Goal: Obtain resource: Download file/media

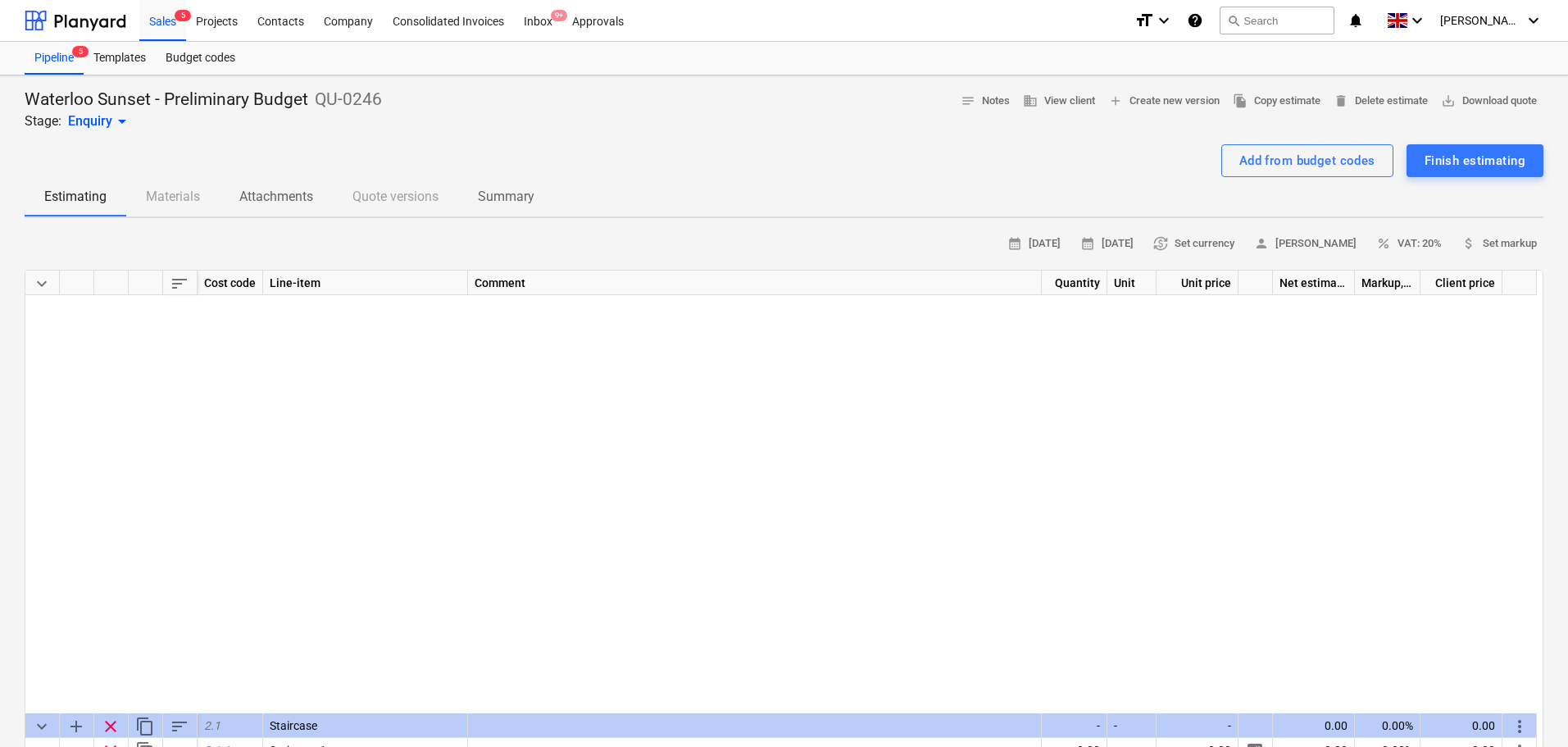
scroll to position [536, 0]
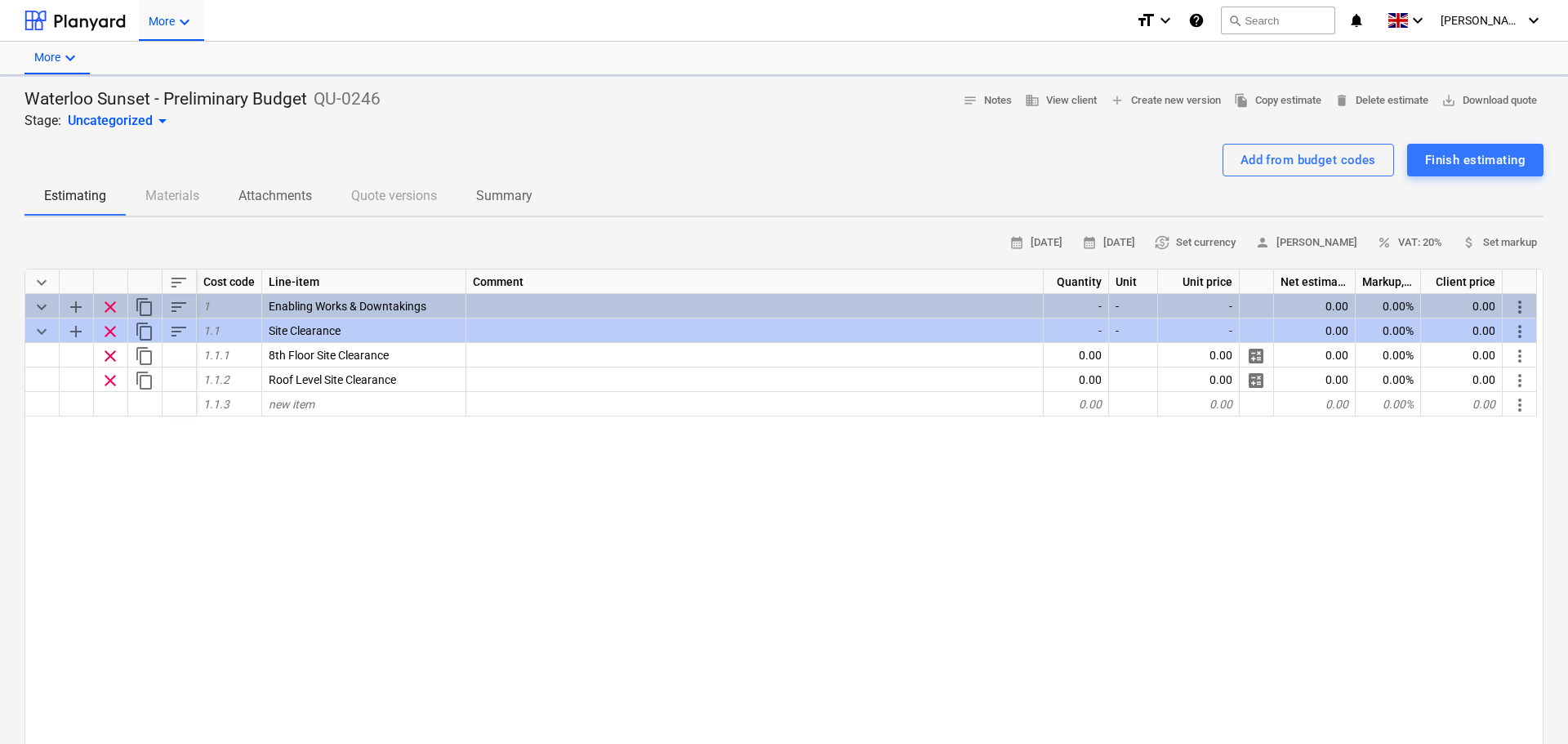
type textarea "x"
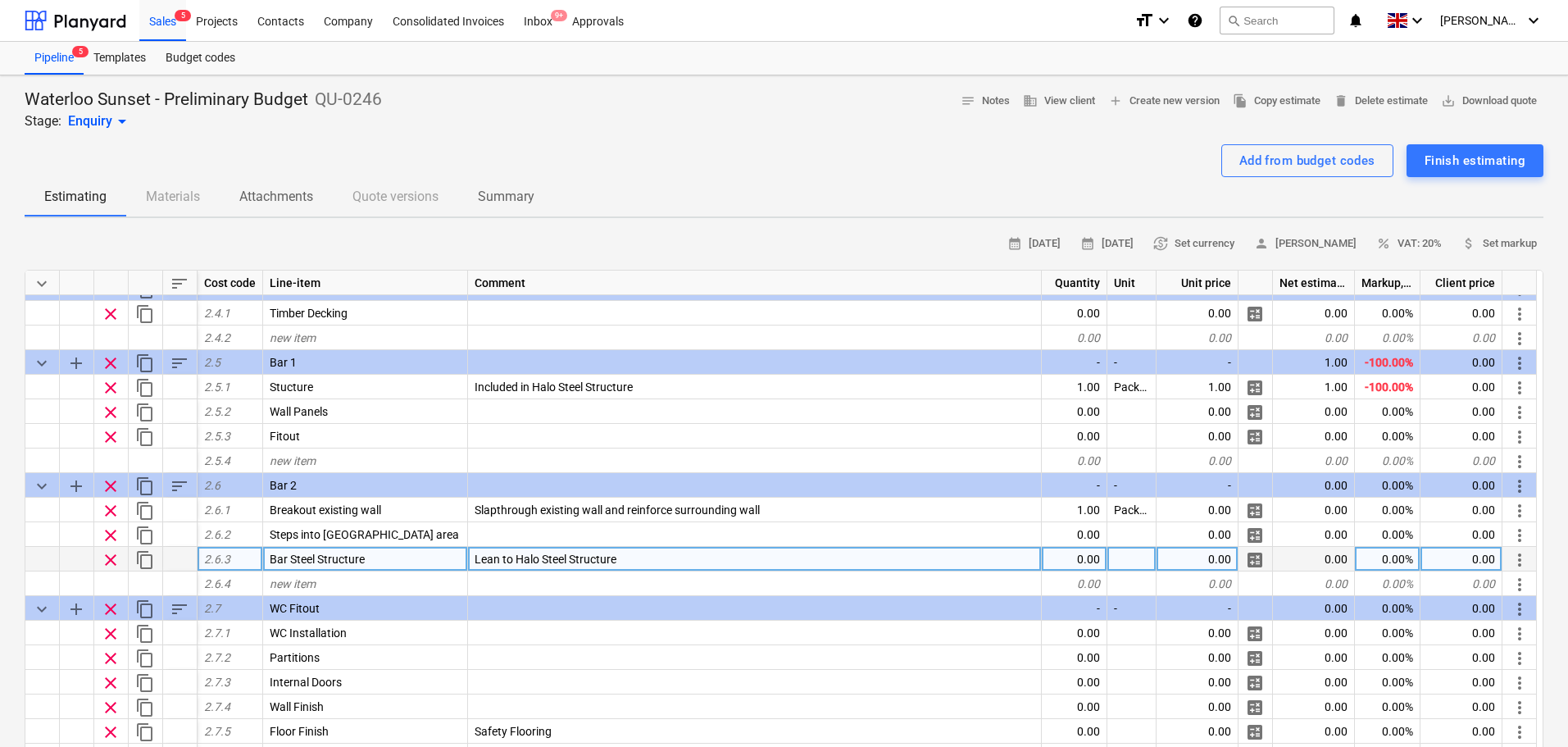
scroll to position [82, 0]
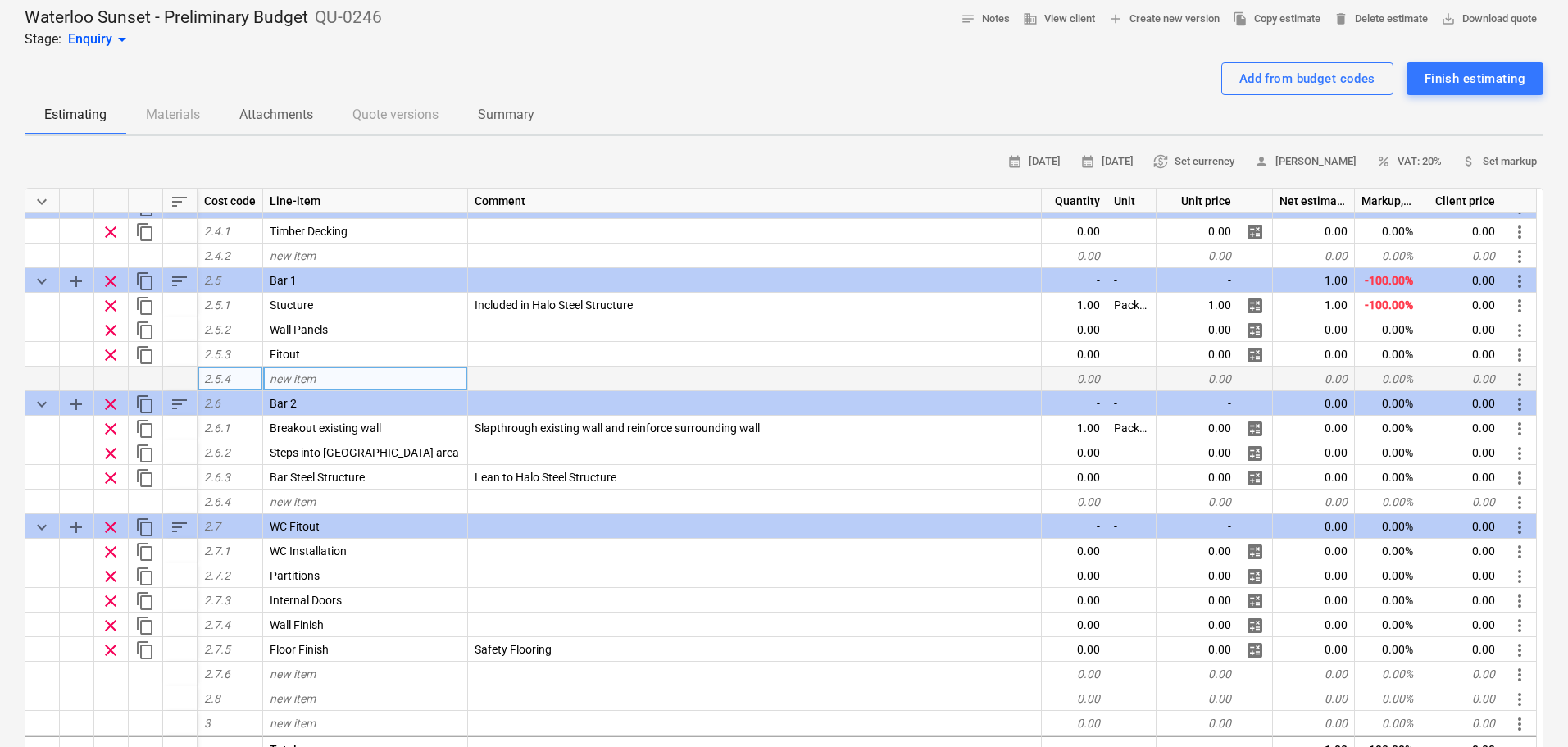
click at [372, 383] on div "new item" at bounding box center [366, 379] width 205 height 25
type input "Floor Finish"
type textarea "x"
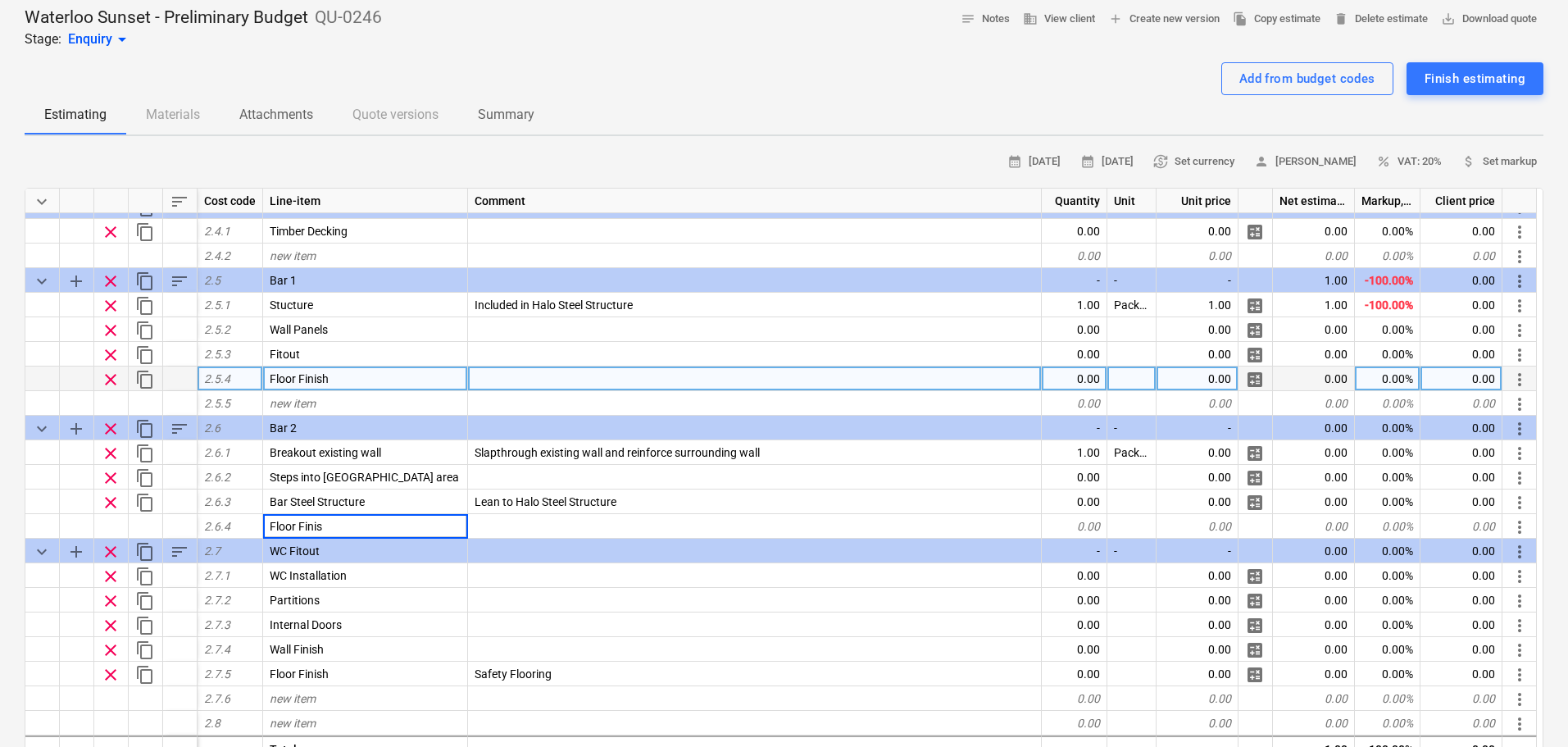
type input "Floor Finish"
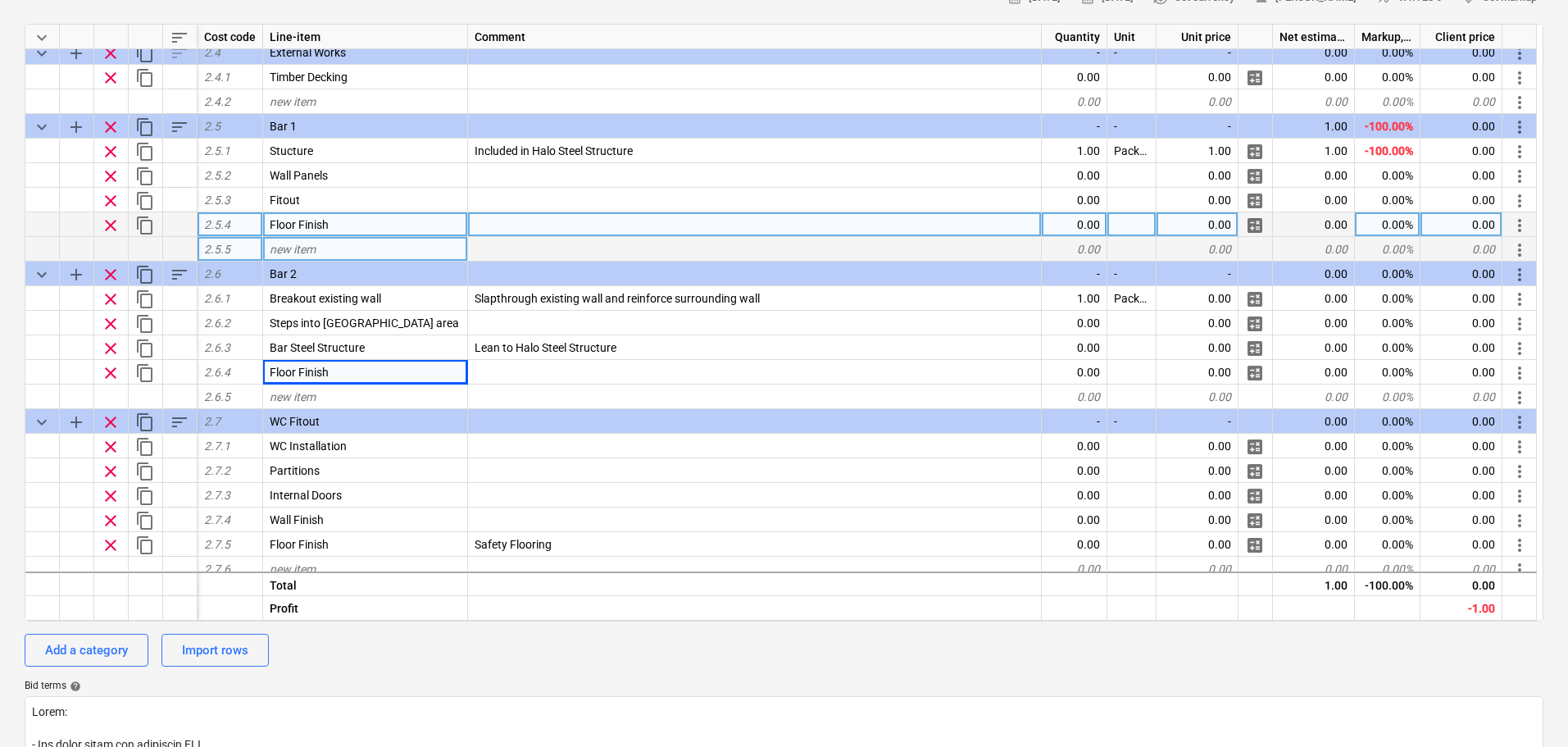
scroll to position [667, 0]
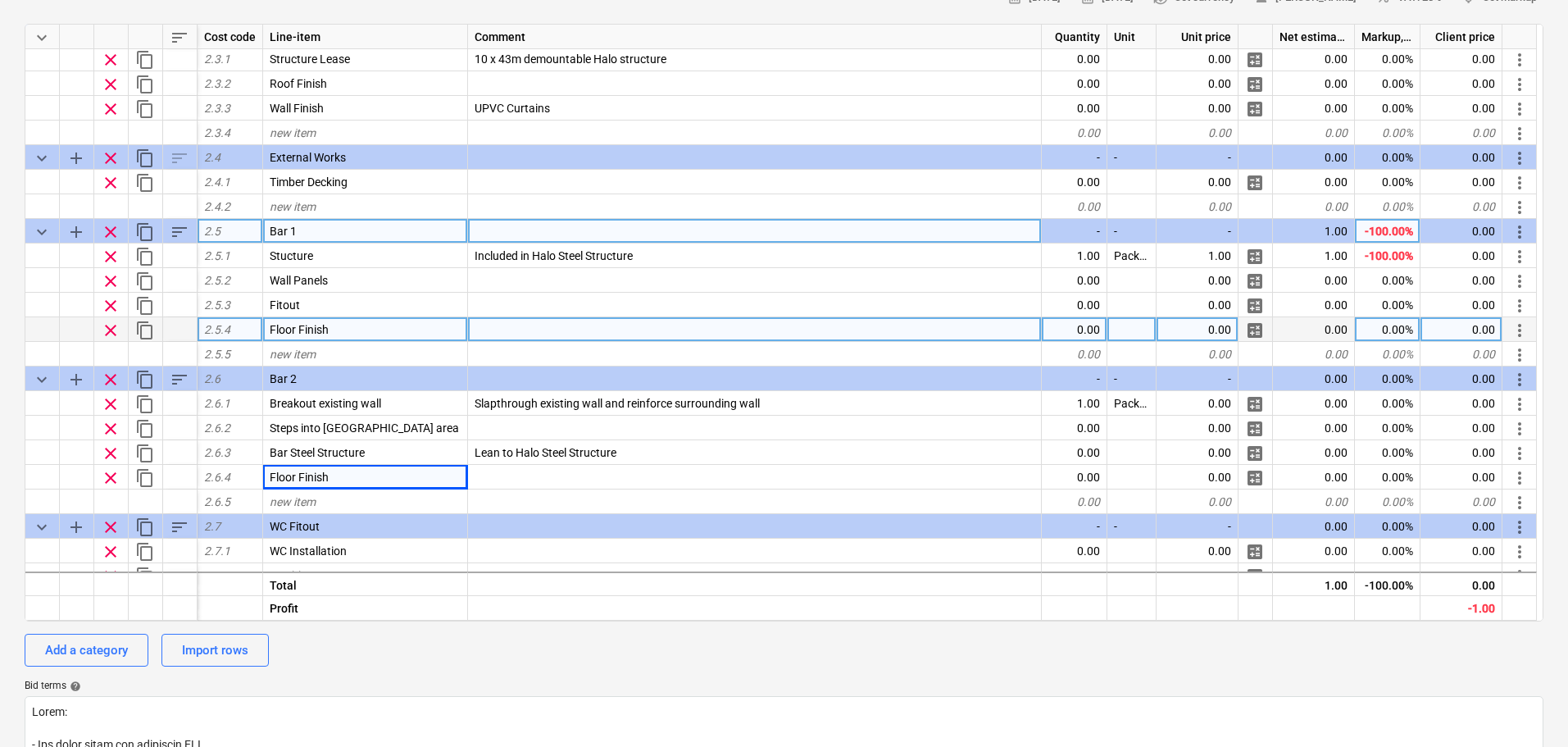
click at [137, 232] on span "content_copy" at bounding box center [145, 232] width 20 height 20
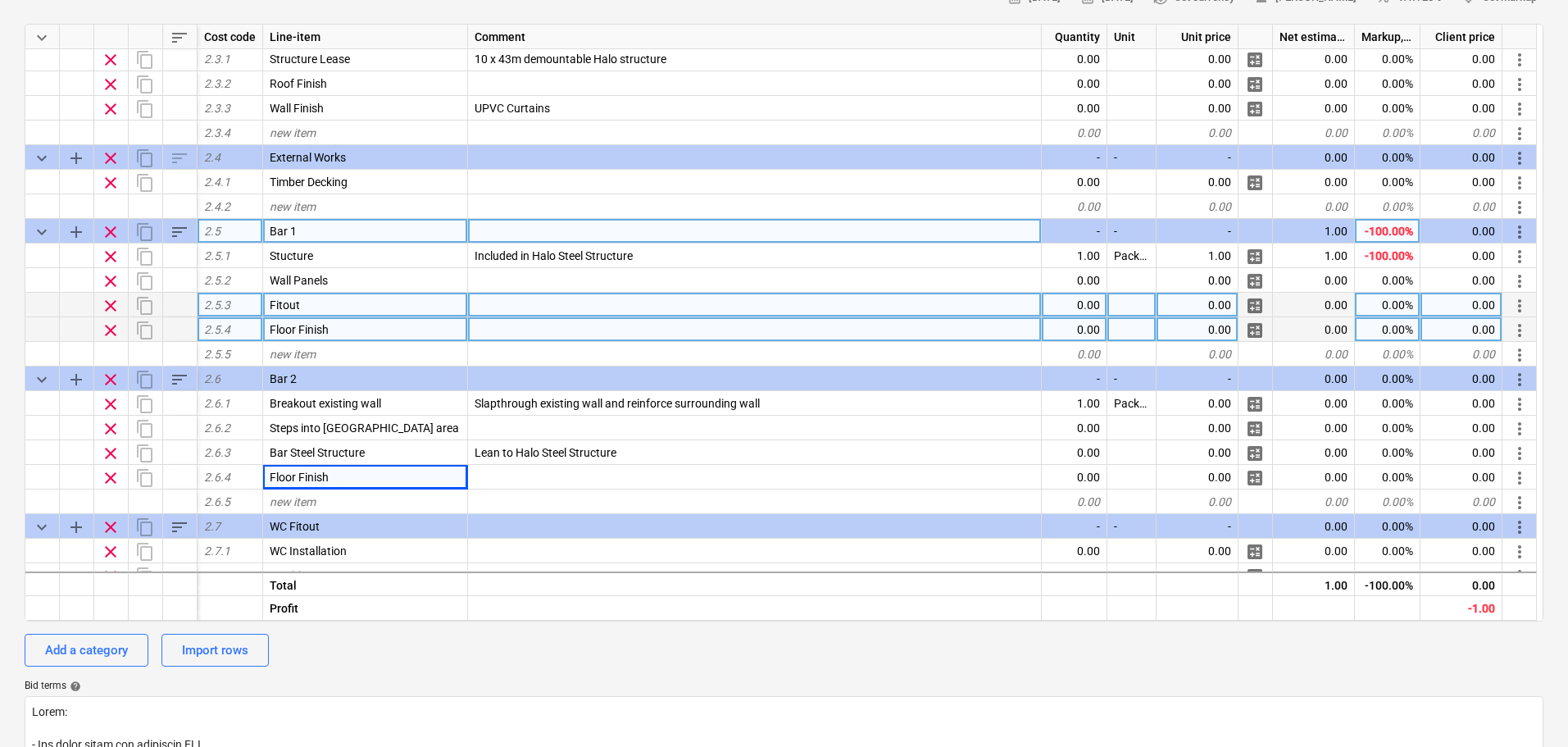
type textarea "x"
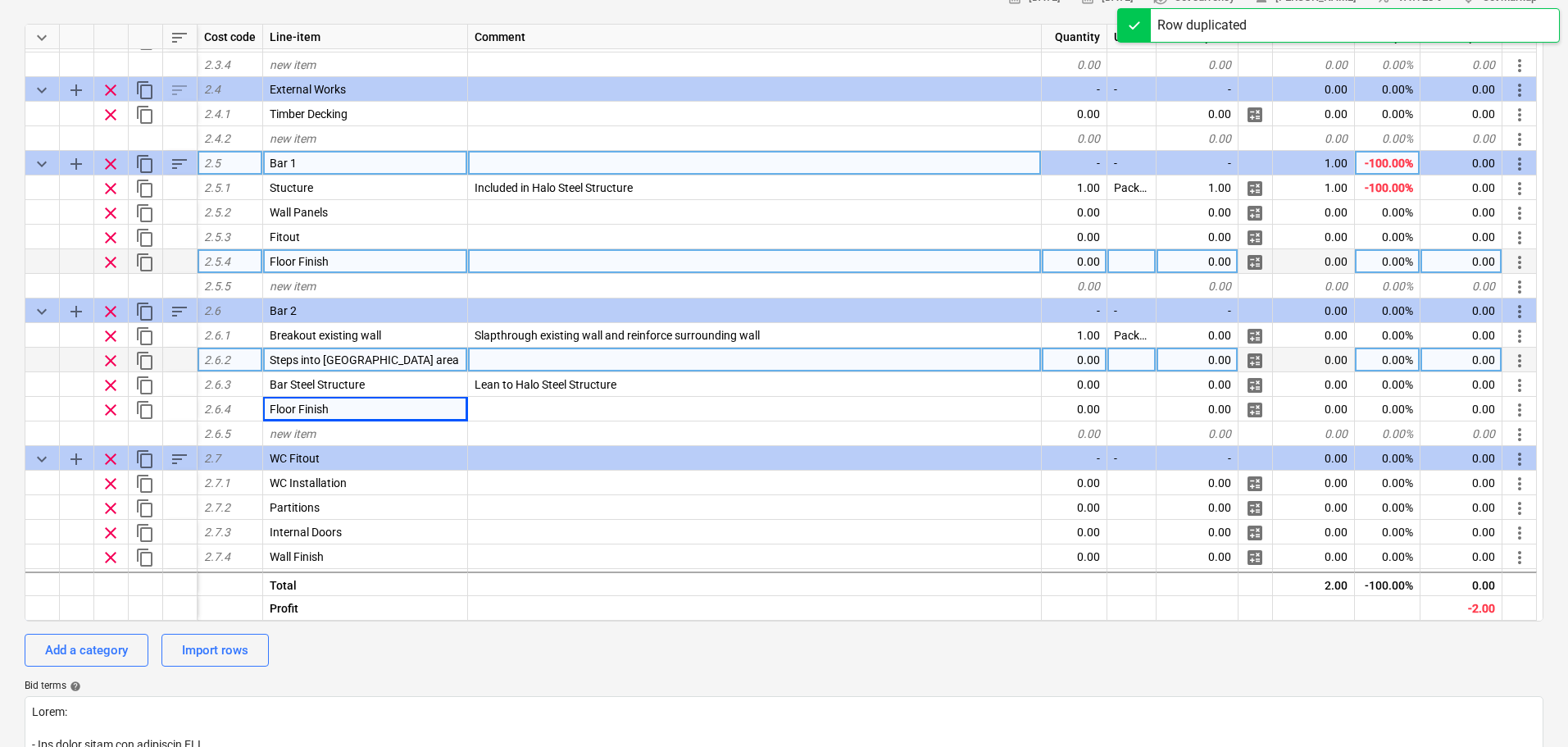
scroll to position [855, 0]
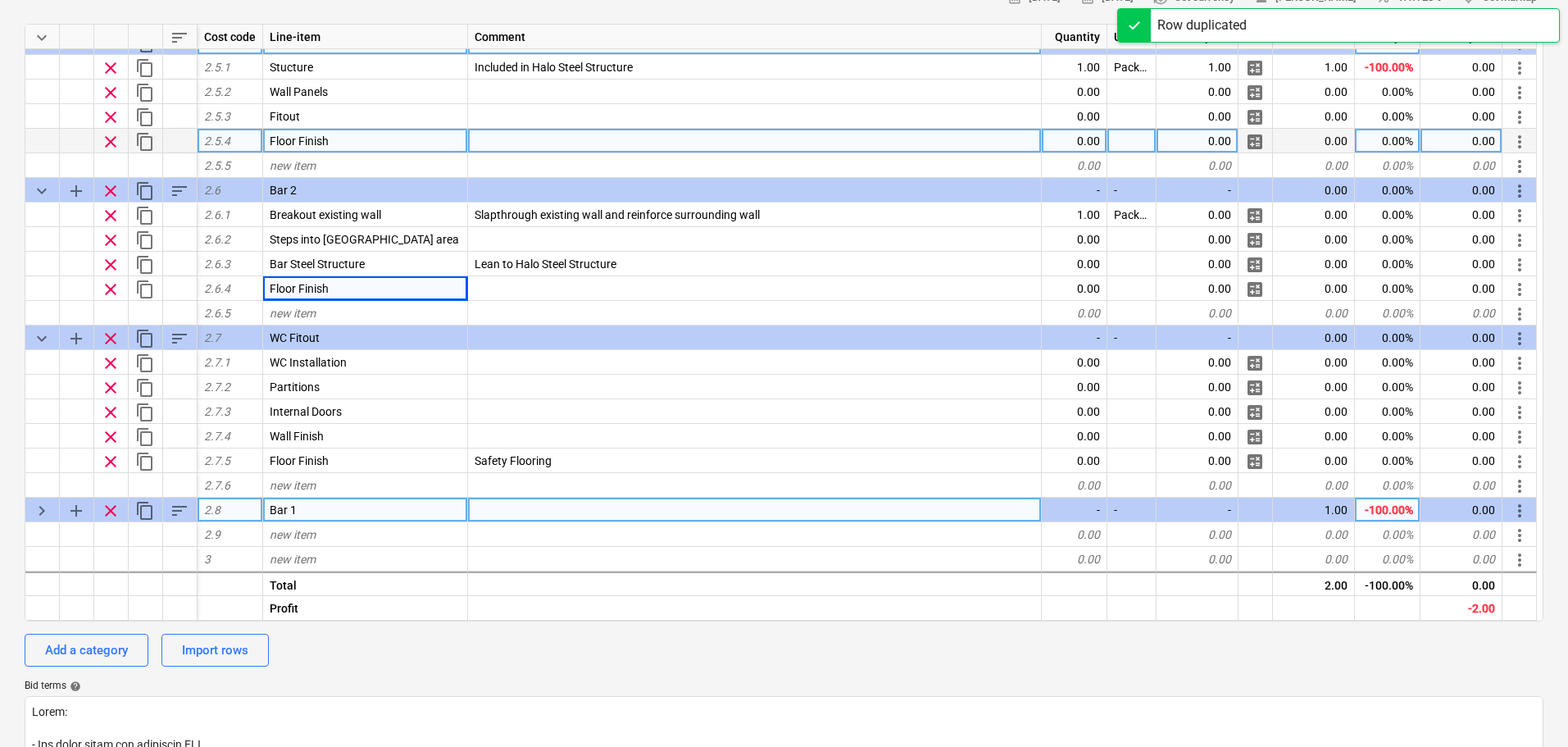
click at [339, 515] on div "Bar 1" at bounding box center [366, 511] width 205 height 25
type input "Games Room"
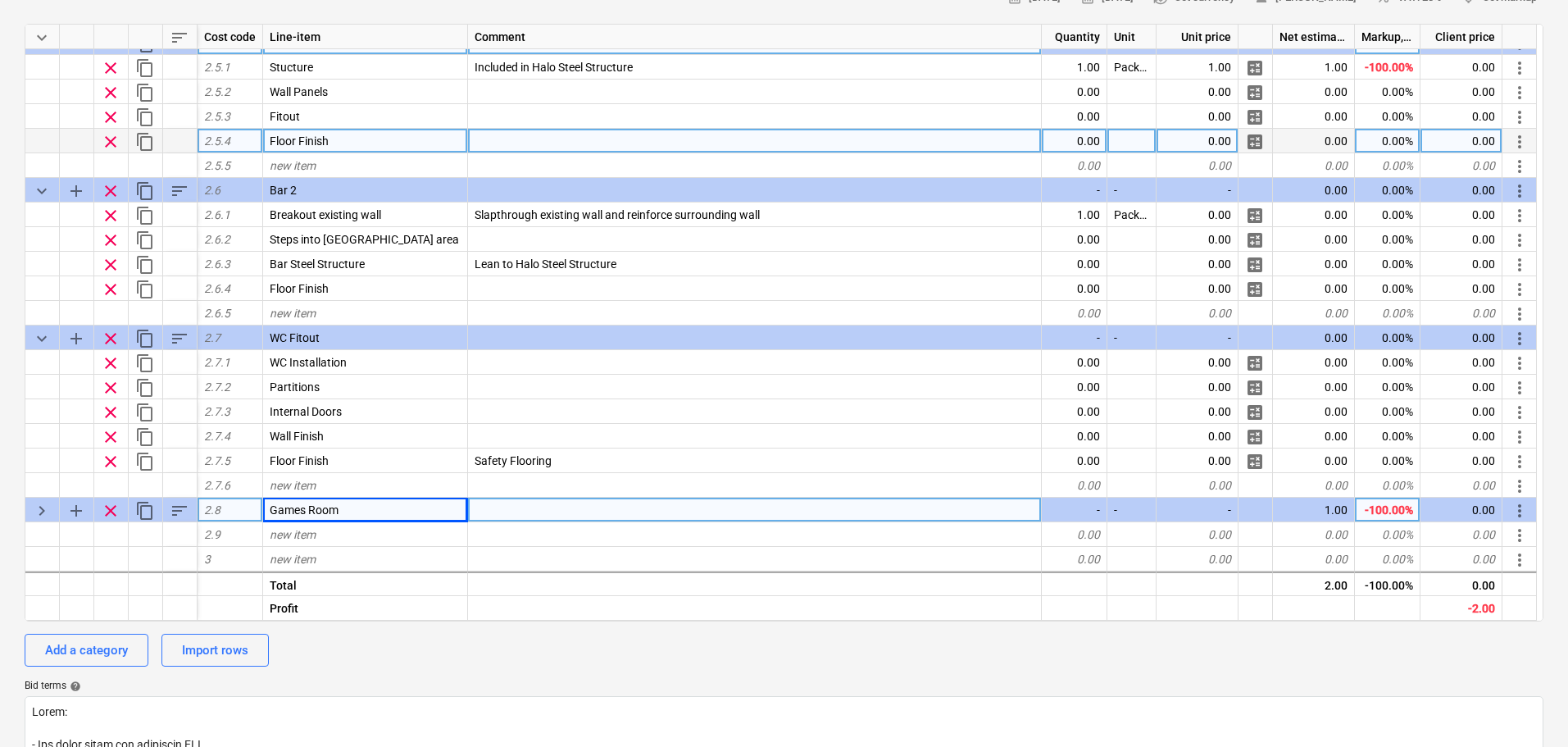
click at [48, 508] on span "keyboard_arrow_right" at bounding box center [42, 512] width 20 height 20
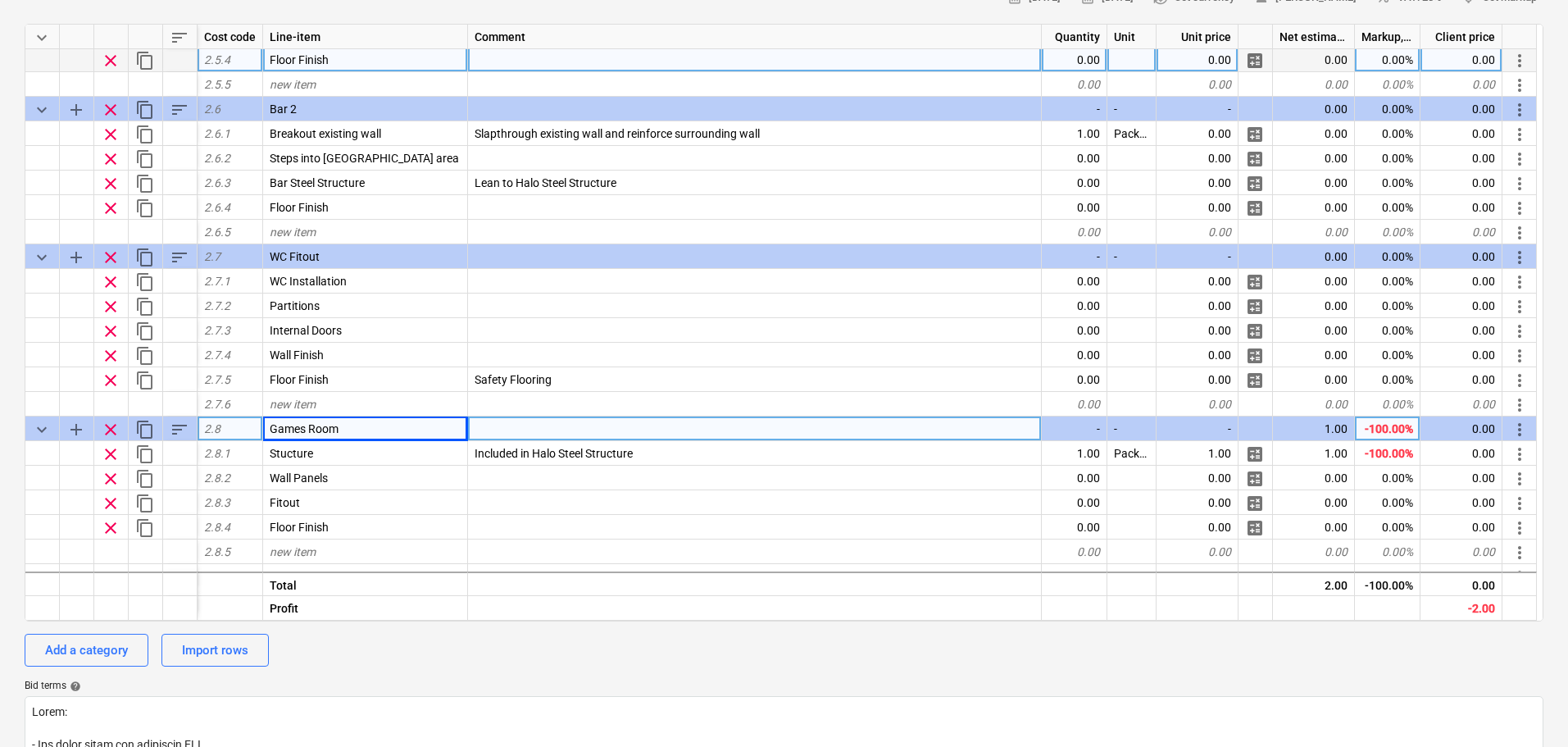
scroll to position [937, 0]
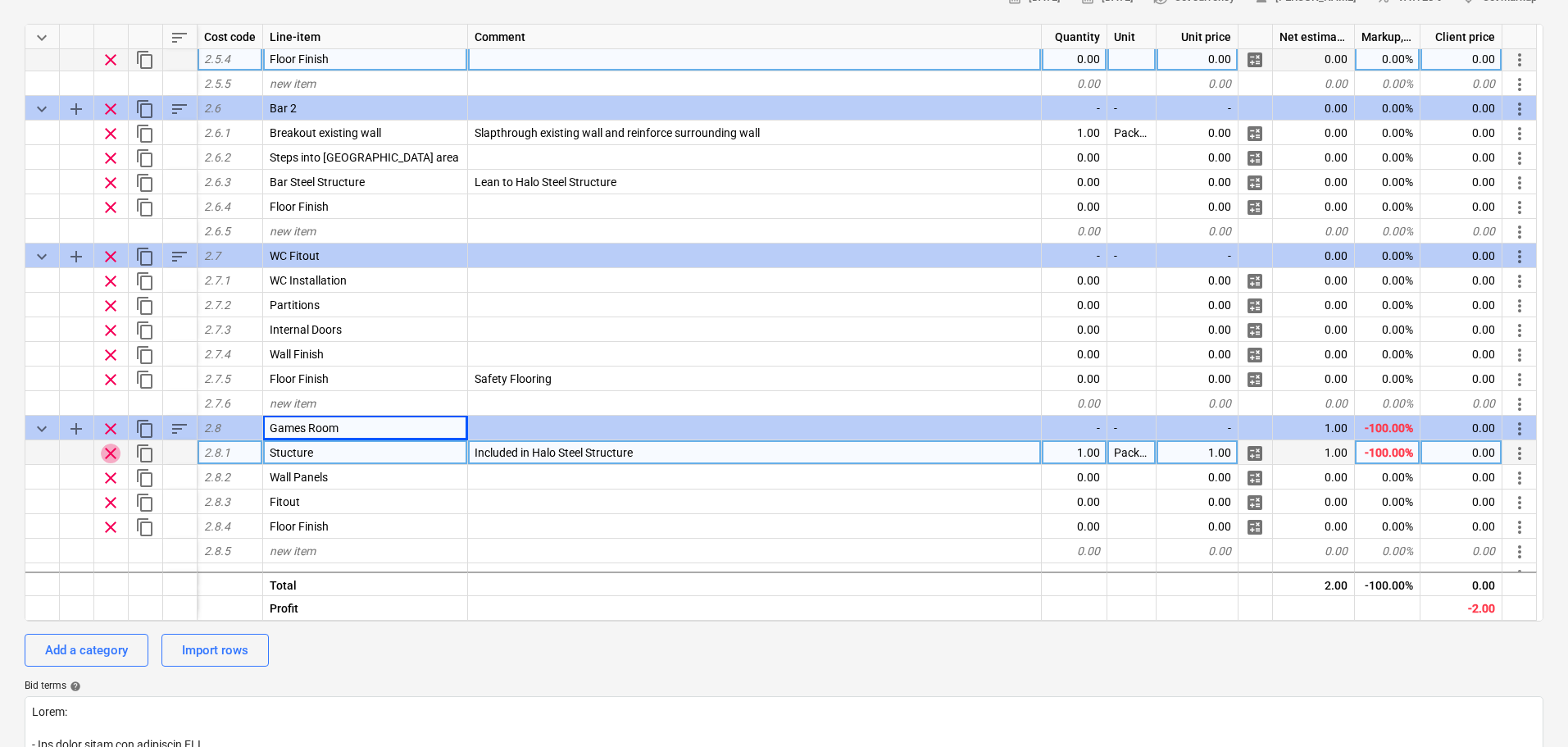
click at [106, 448] on span "clear" at bounding box center [111, 453] width 20 height 20
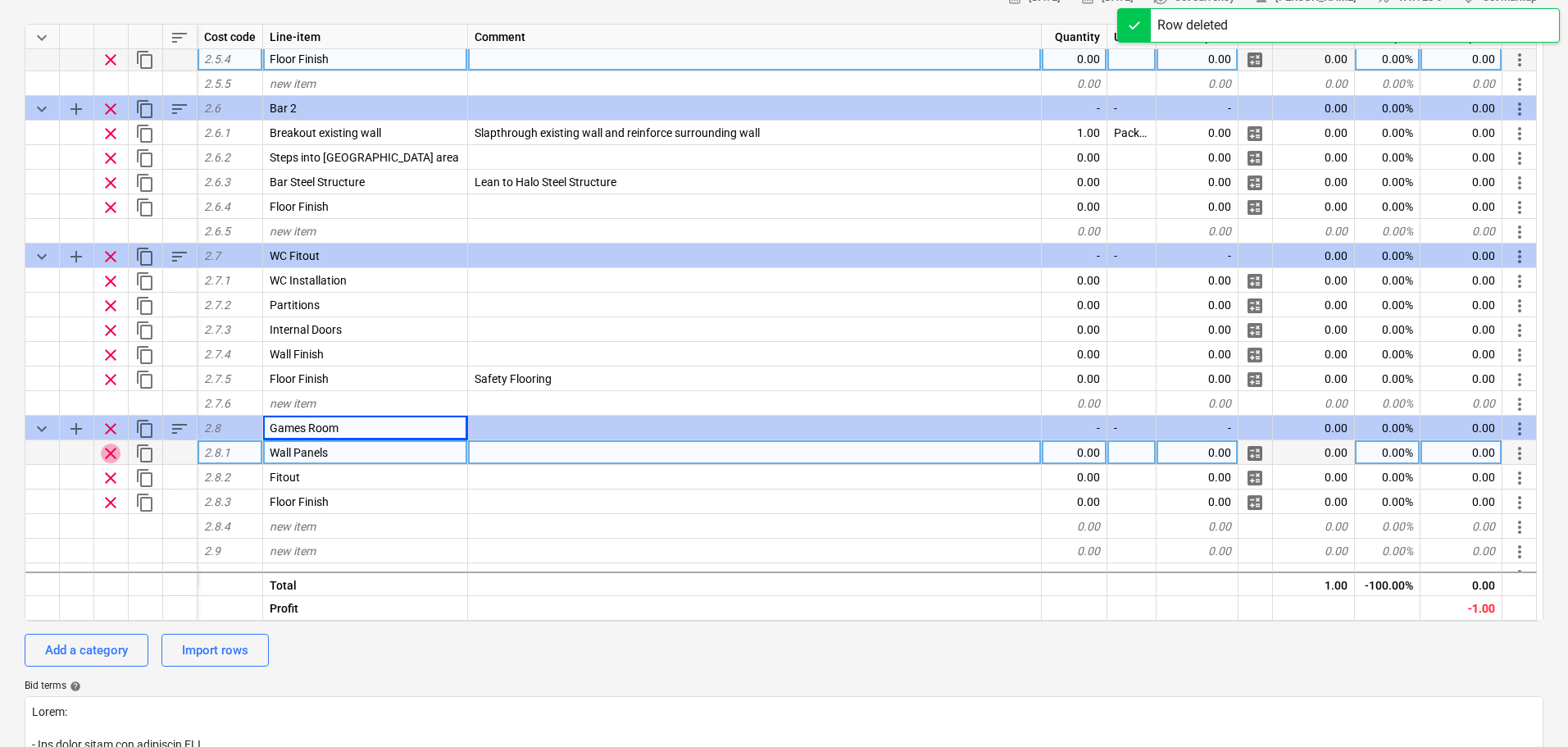
click at [106, 448] on span "clear" at bounding box center [111, 453] width 20 height 20
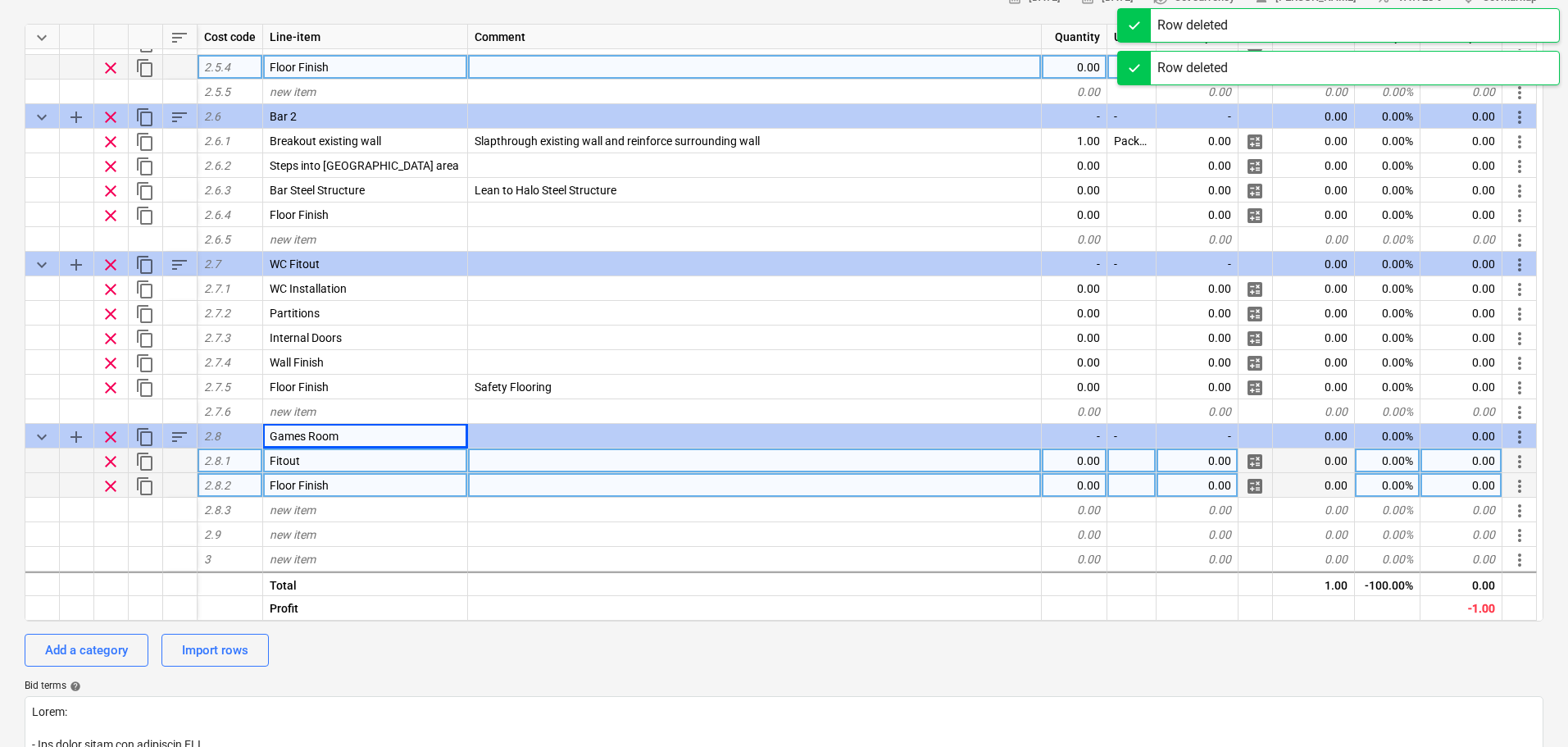
scroll to position [929, 0]
click at [111, 484] on span "clear" at bounding box center [111, 487] width 20 height 20
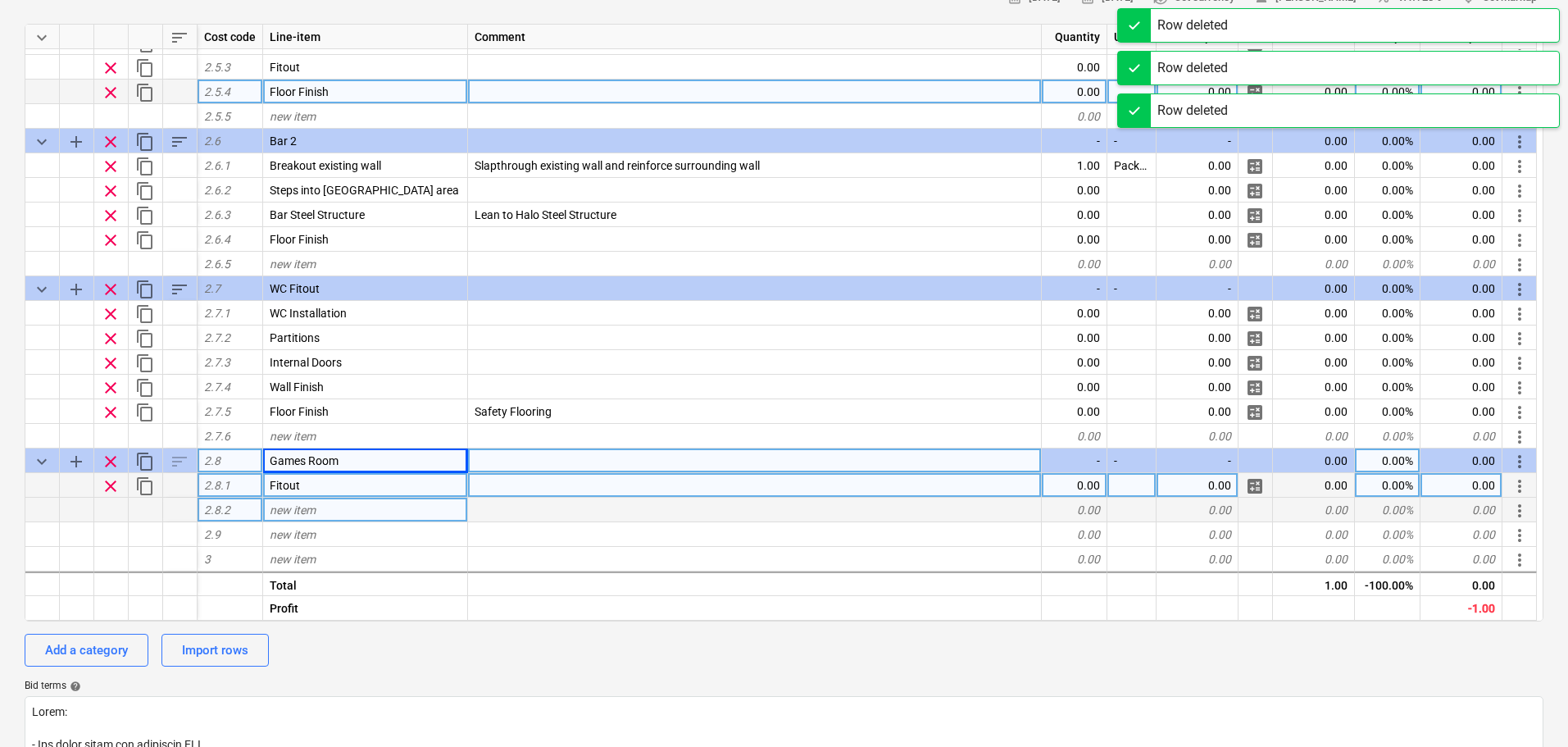
click at [143, 457] on span "content_copy" at bounding box center [145, 462] width 20 height 20
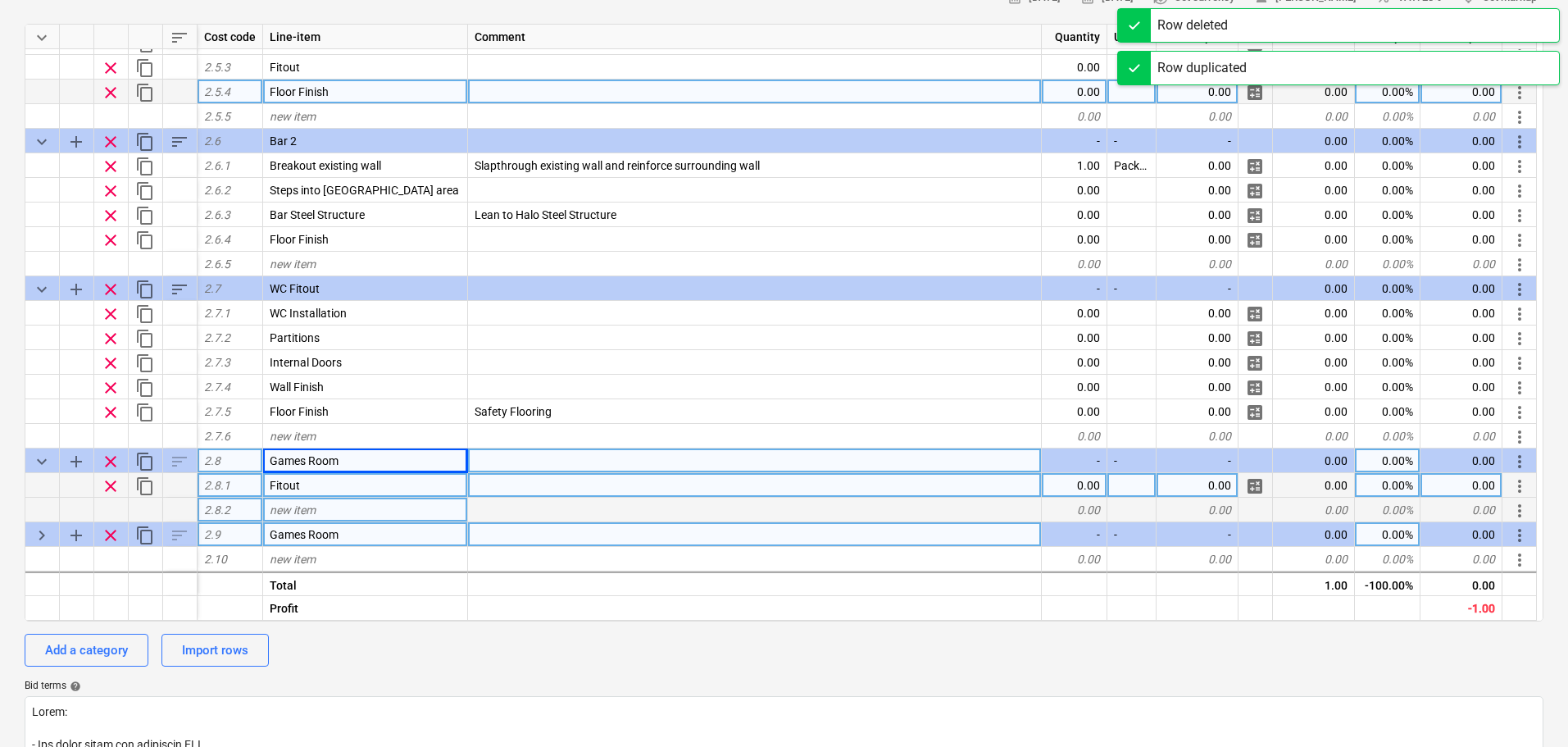
click at [99, 542] on div "clear" at bounding box center [111, 535] width 34 height 25
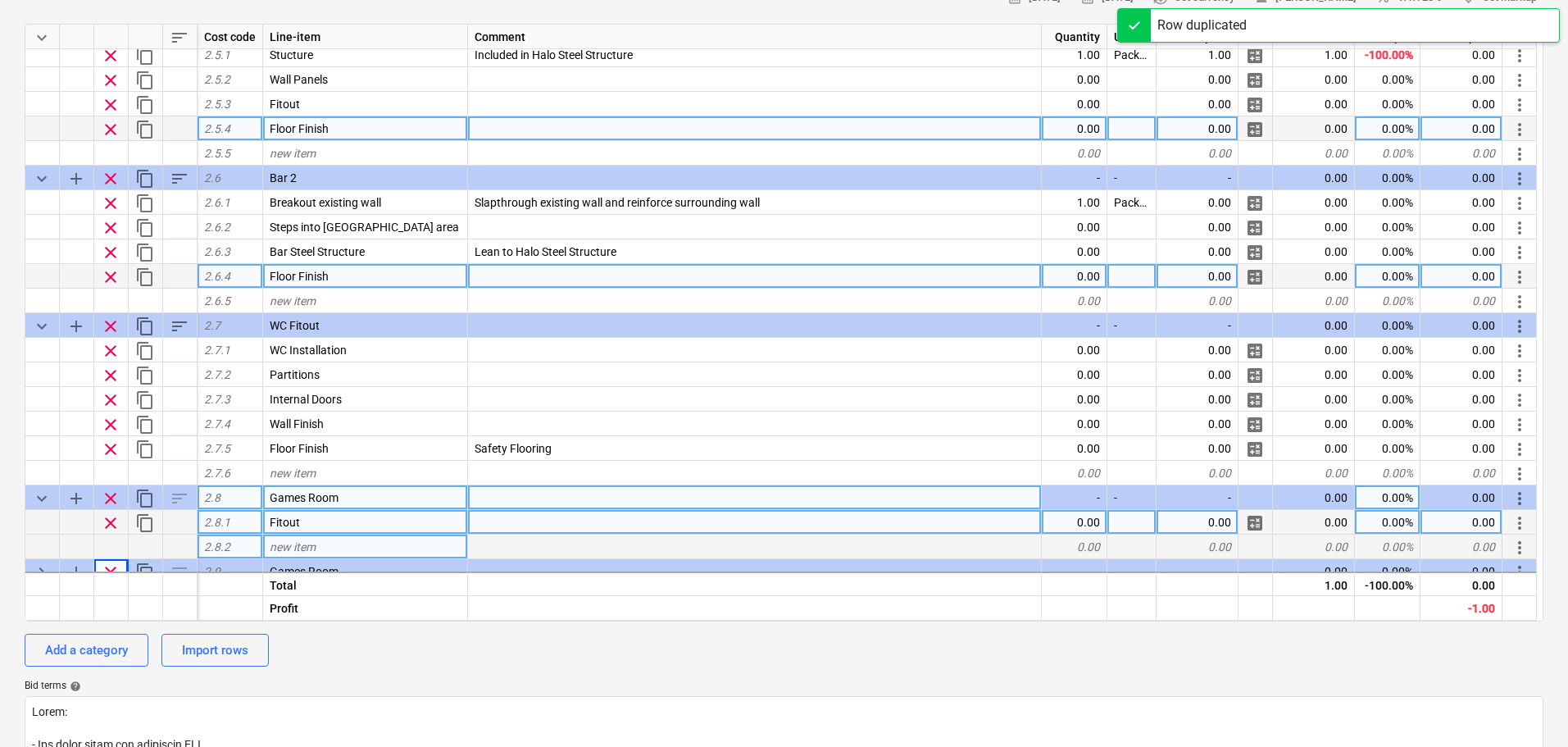
scroll to position [823, 0]
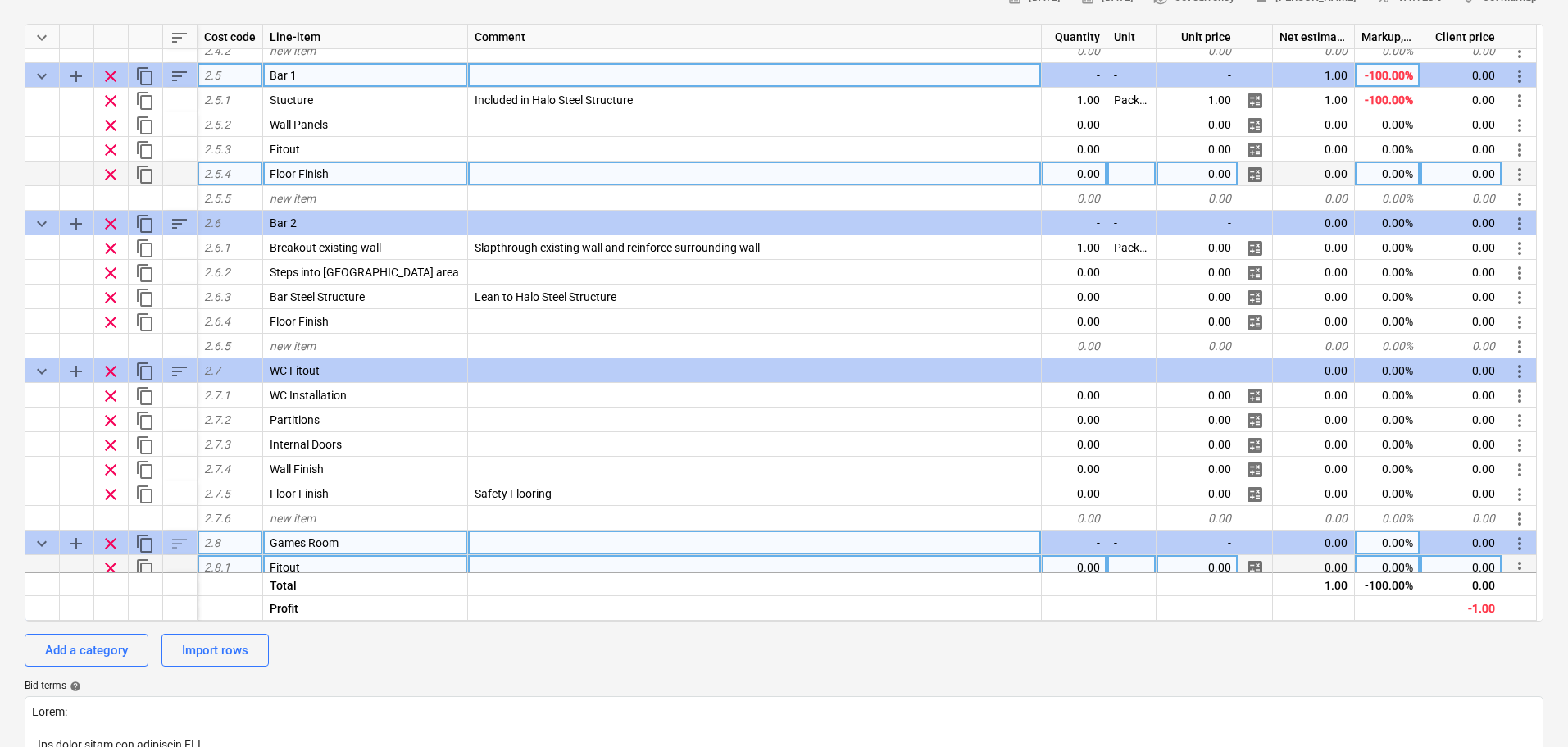
click at [148, 75] on span "content_copy" at bounding box center [145, 77] width 20 height 20
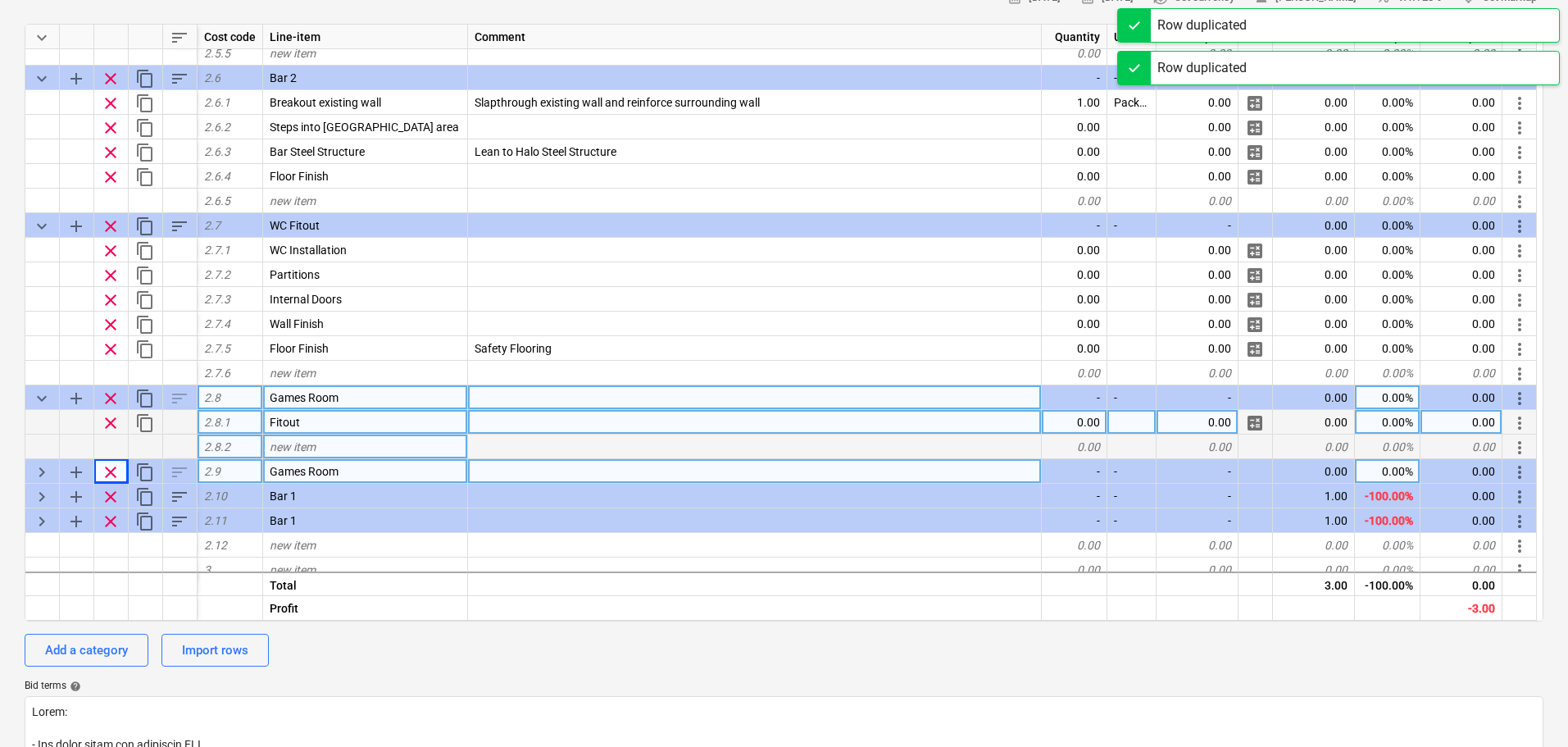
scroll to position [978, 0]
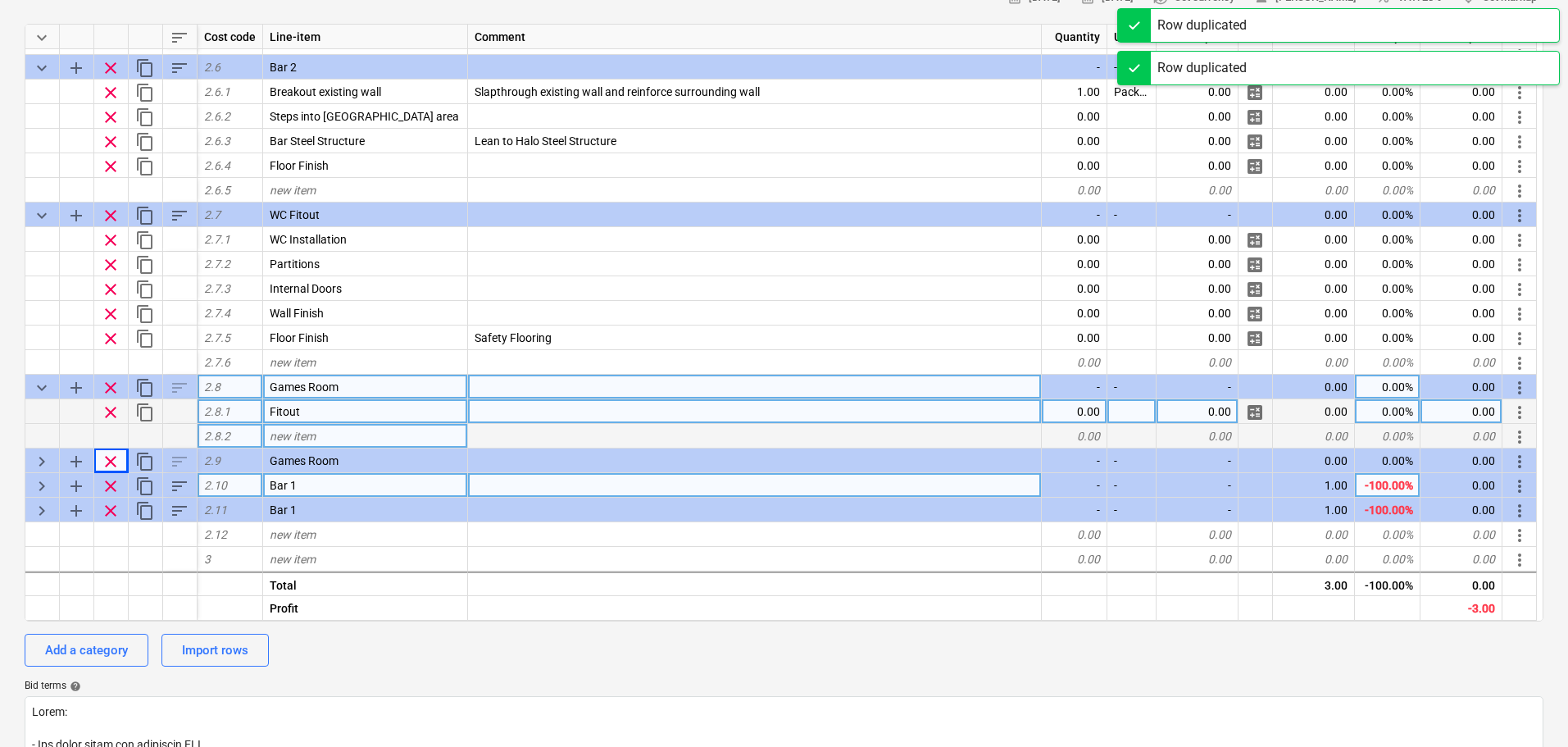
click at [47, 482] on span "keyboard_arrow_right" at bounding box center [42, 487] width 20 height 20
type textarea "x"
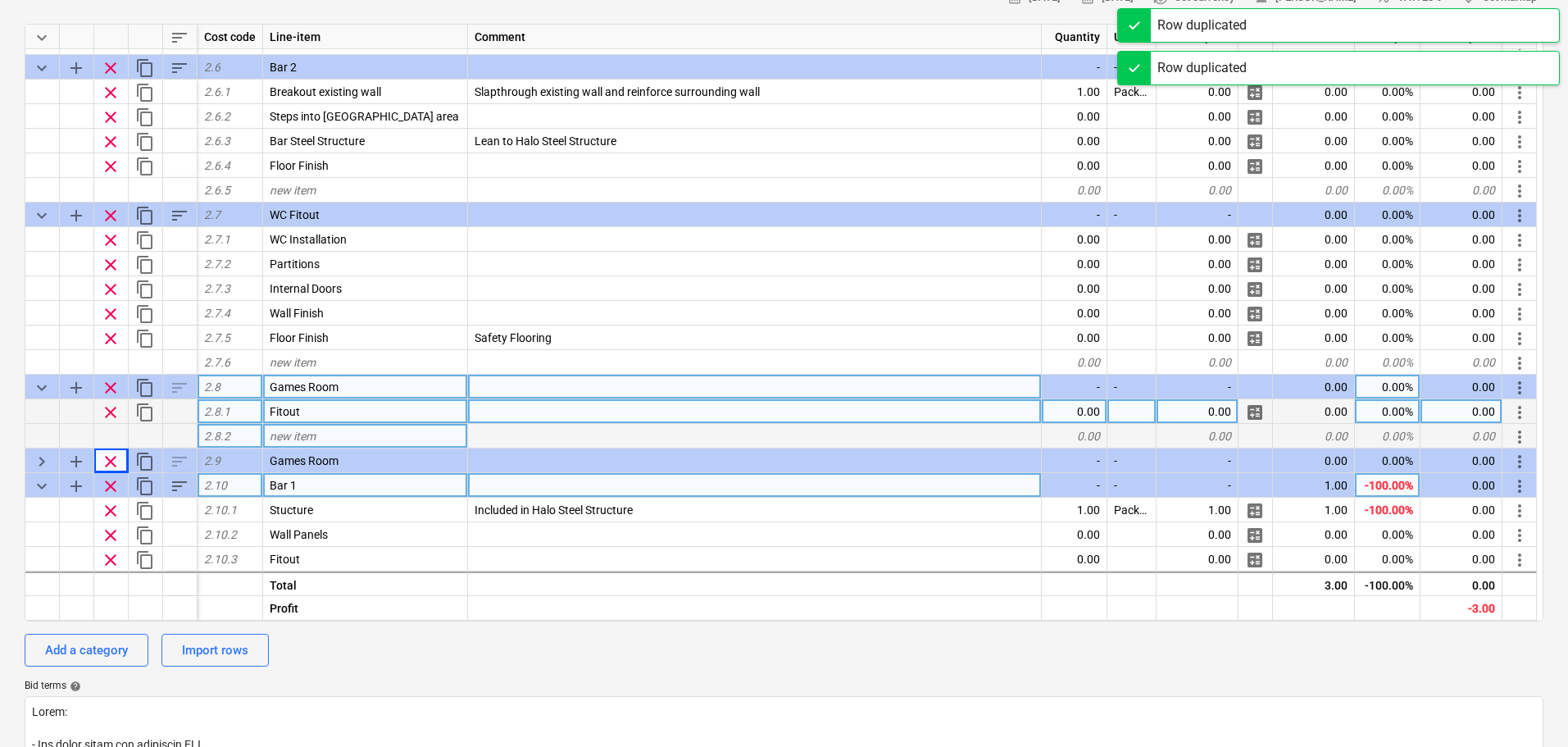
click at [337, 487] on div "Bar 1" at bounding box center [366, 486] width 205 height 25
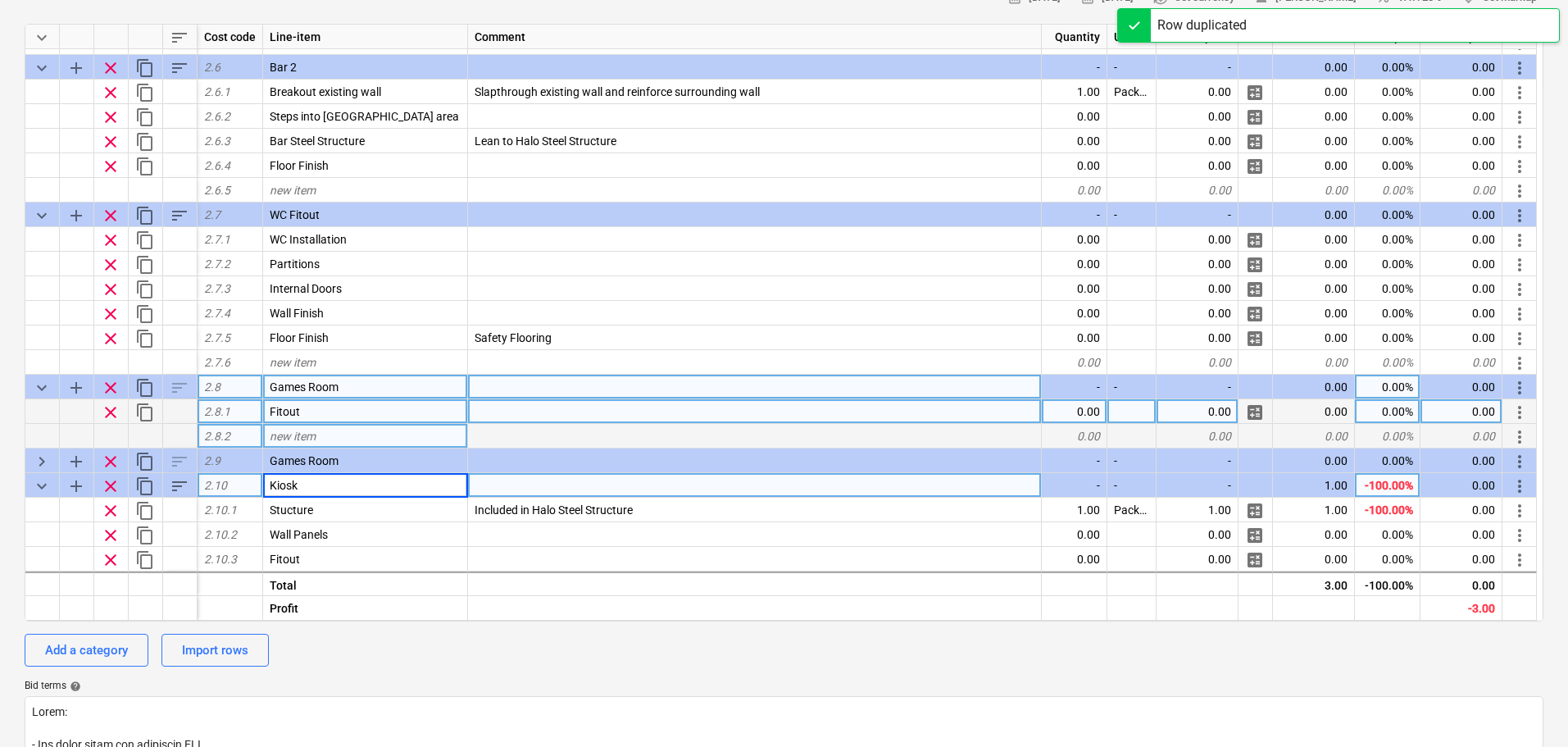
type input "Kiosk 1"
type textarea "x"
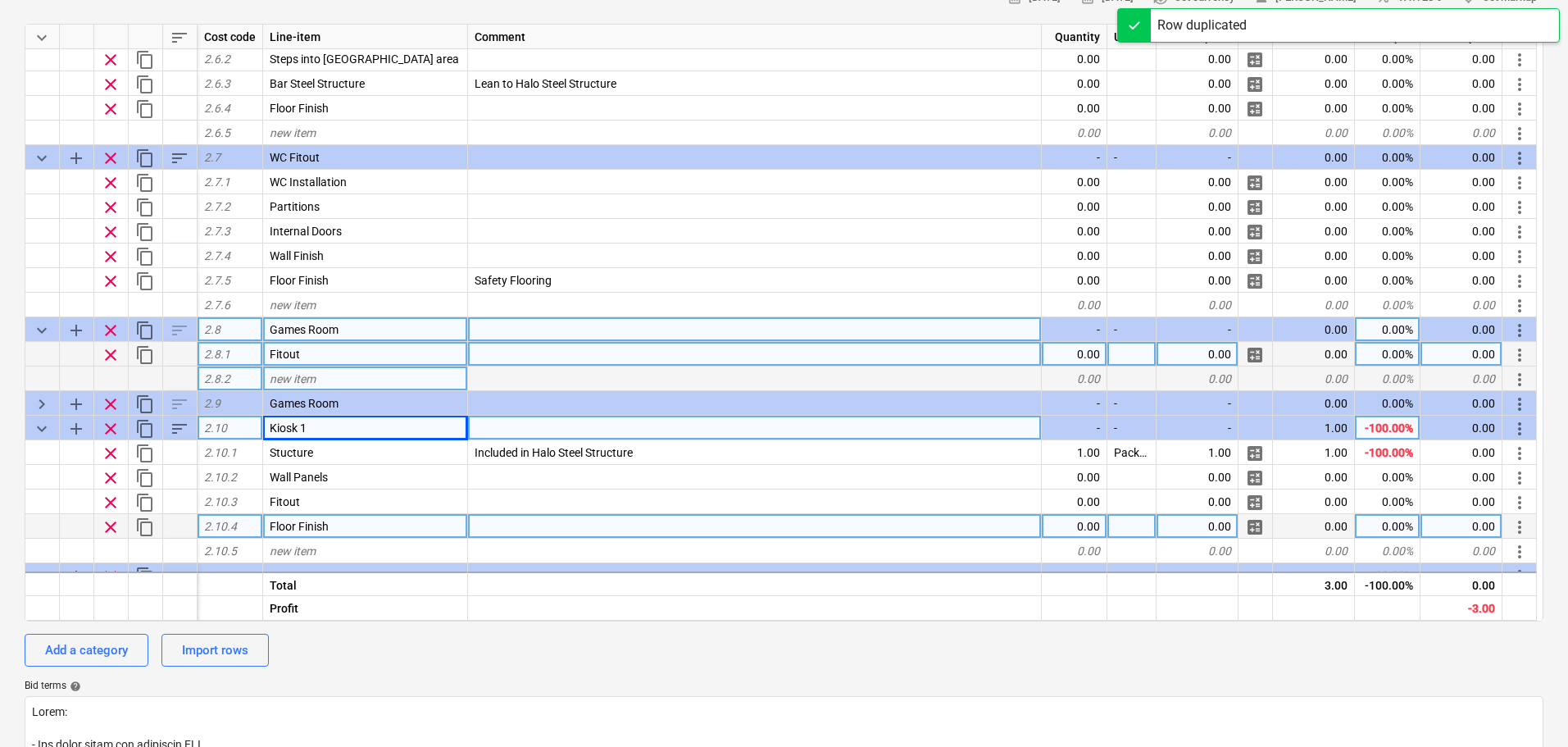
scroll to position [1101, 0]
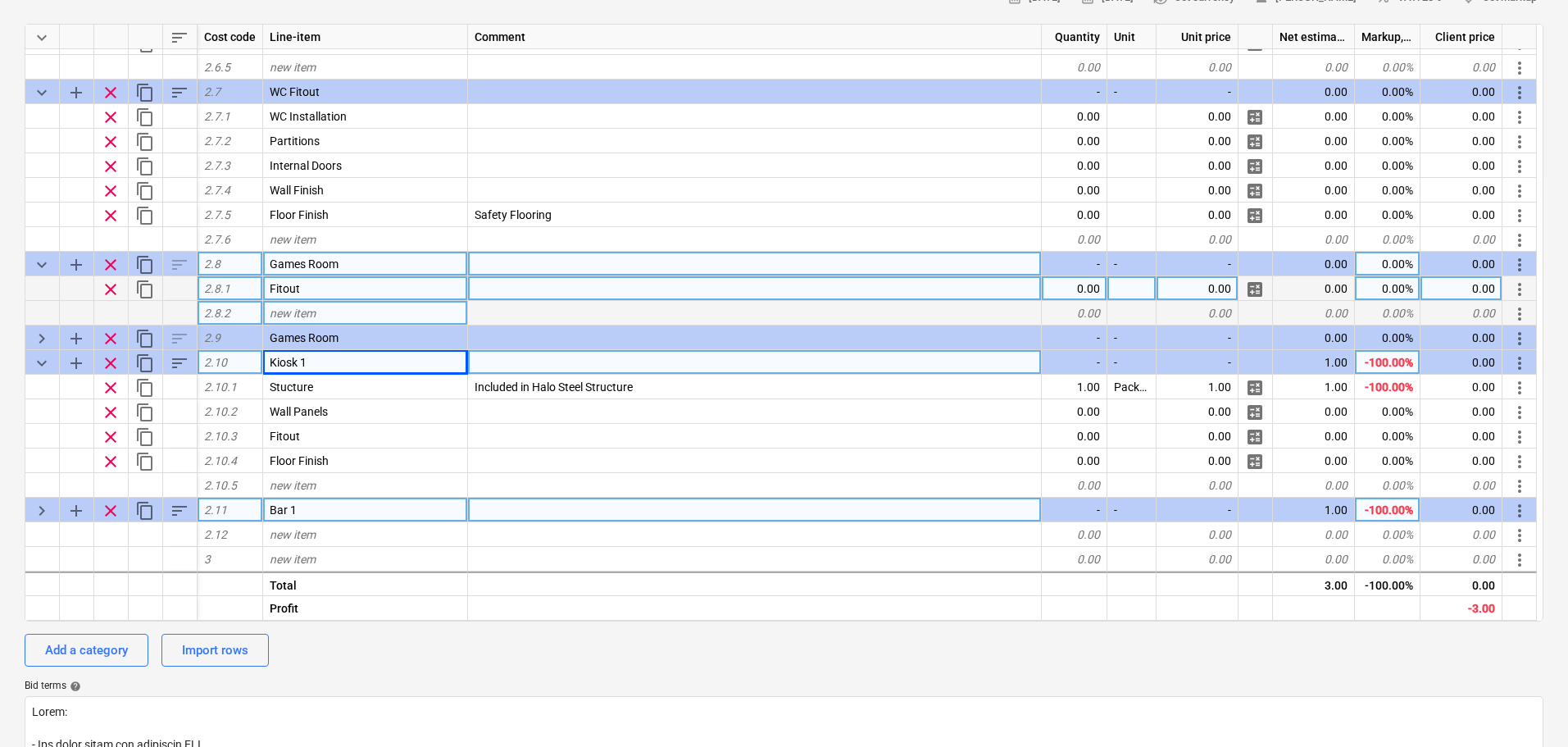
click at [315, 500] on div "Bar 1" at bounding box center [366, 511] width 205 height 25
type input "Kiosk 2"
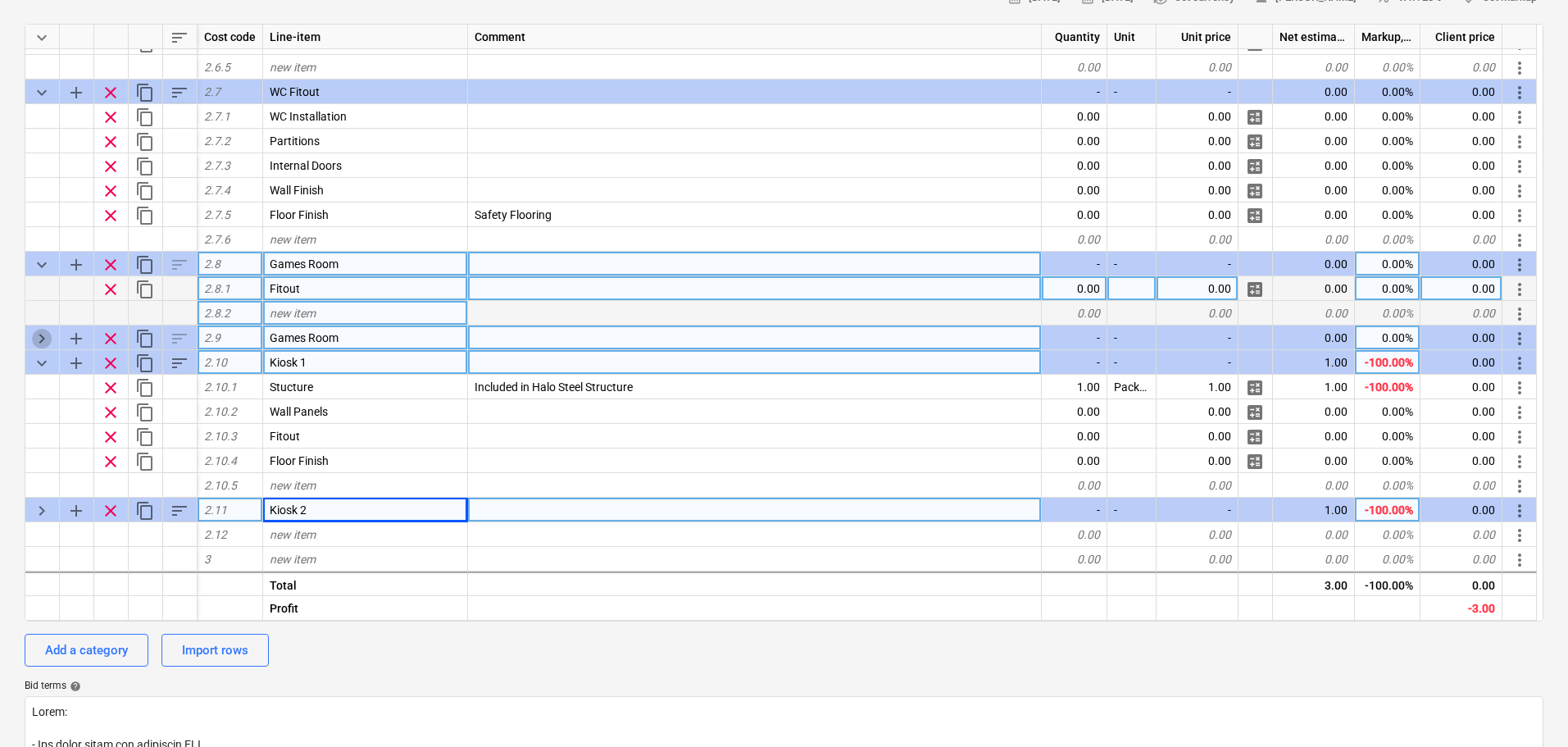
click at [42, 332] on span "keyboard_arrow_right" at bounding box center [42, 339] width 20 height 20
type textarea "x"
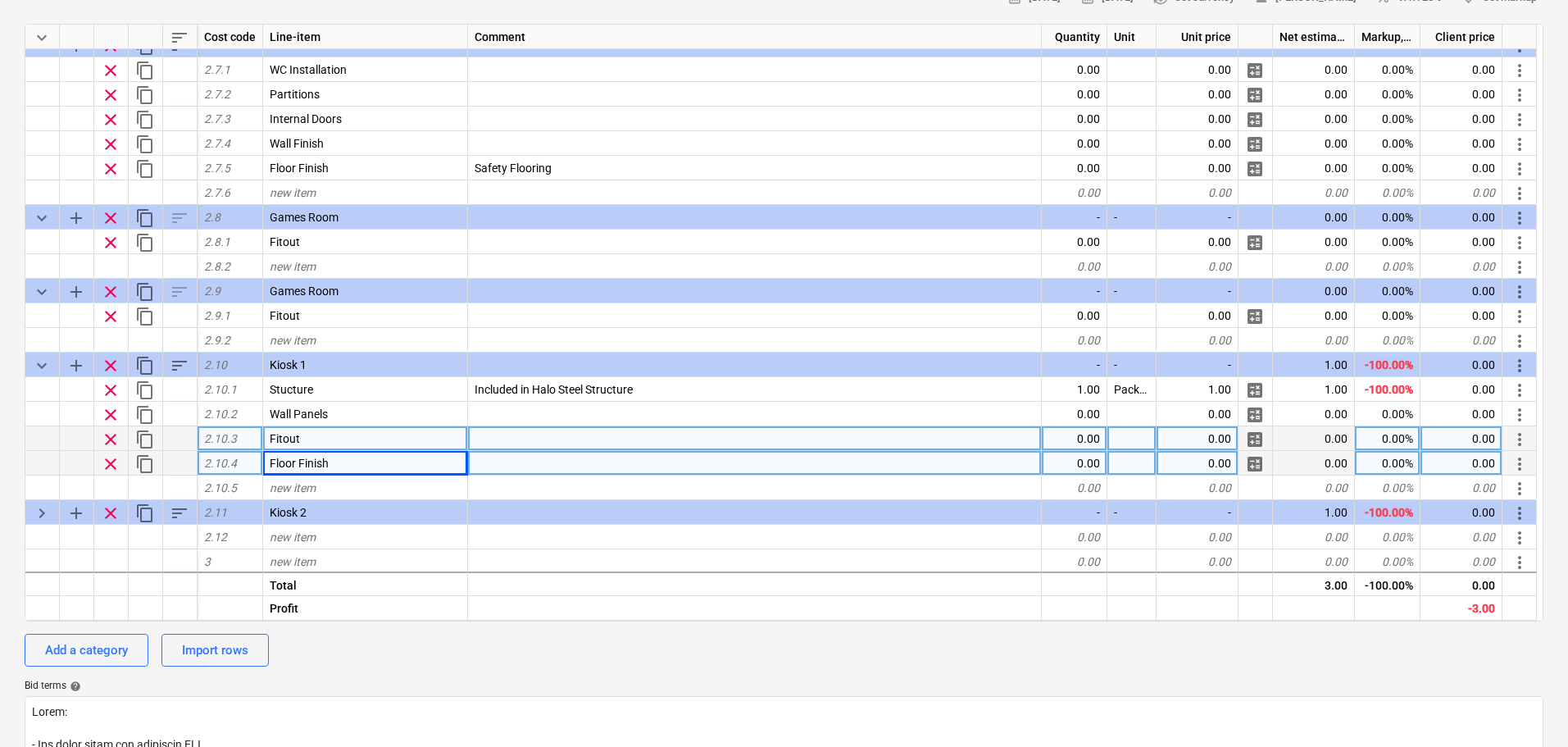
scroll to position [1150, 0]
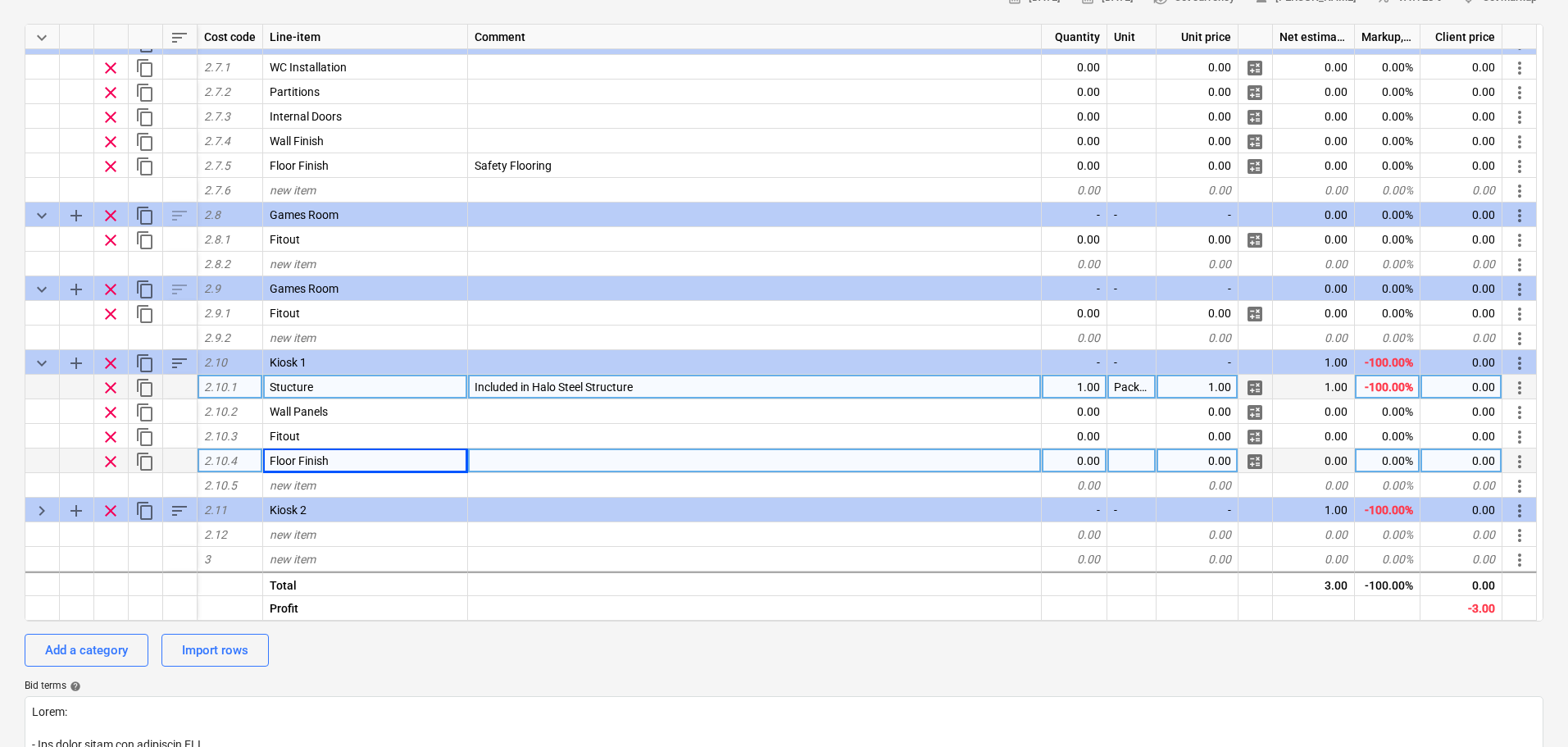
click at [1202, 390] on div "1.00" at bounding box center [1197, 388] width 82 height 25
type input "0"
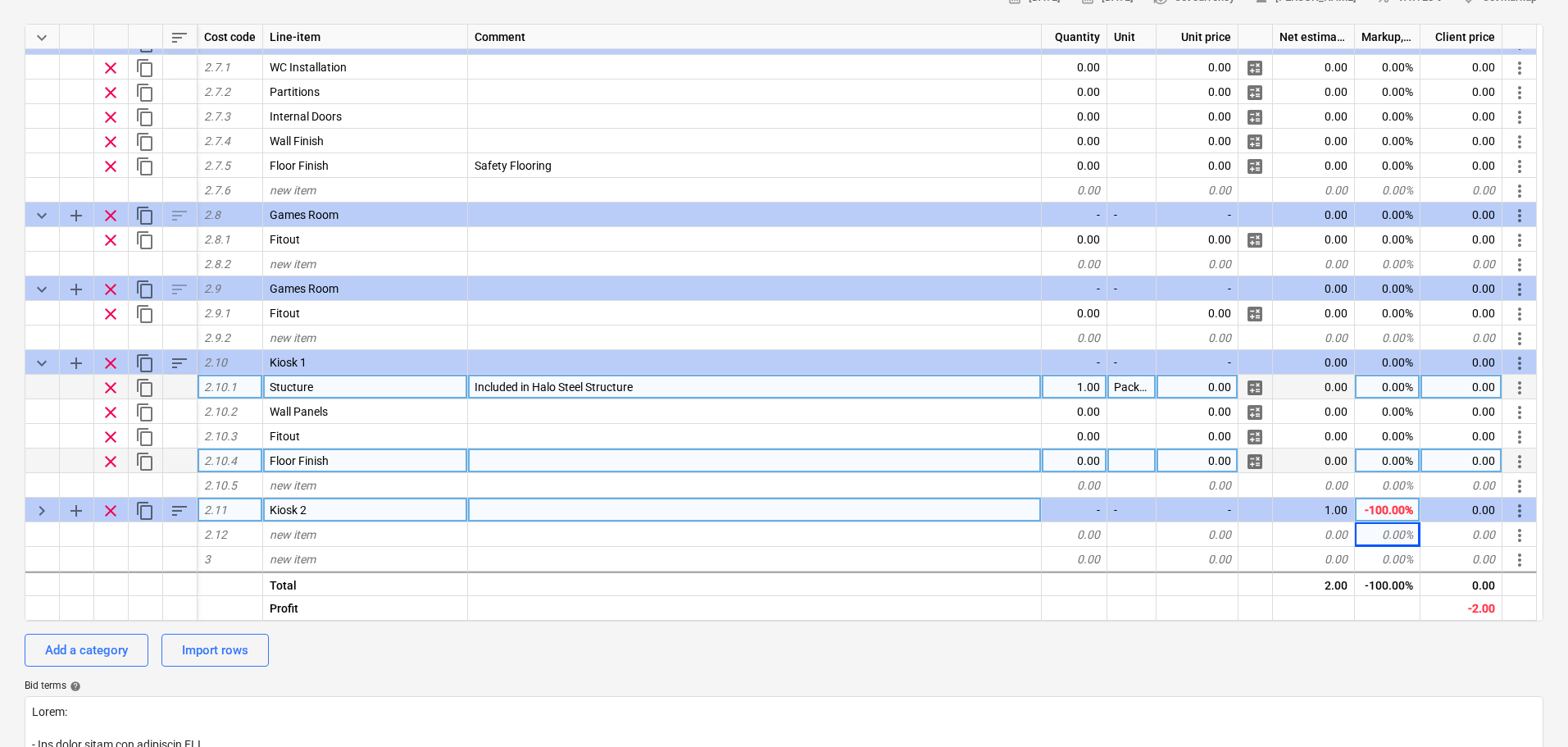
click at [32, 505] on span "keyboard_arrow_right" at bounding box center [42, 512] width 20 height 20
type textarea "x"
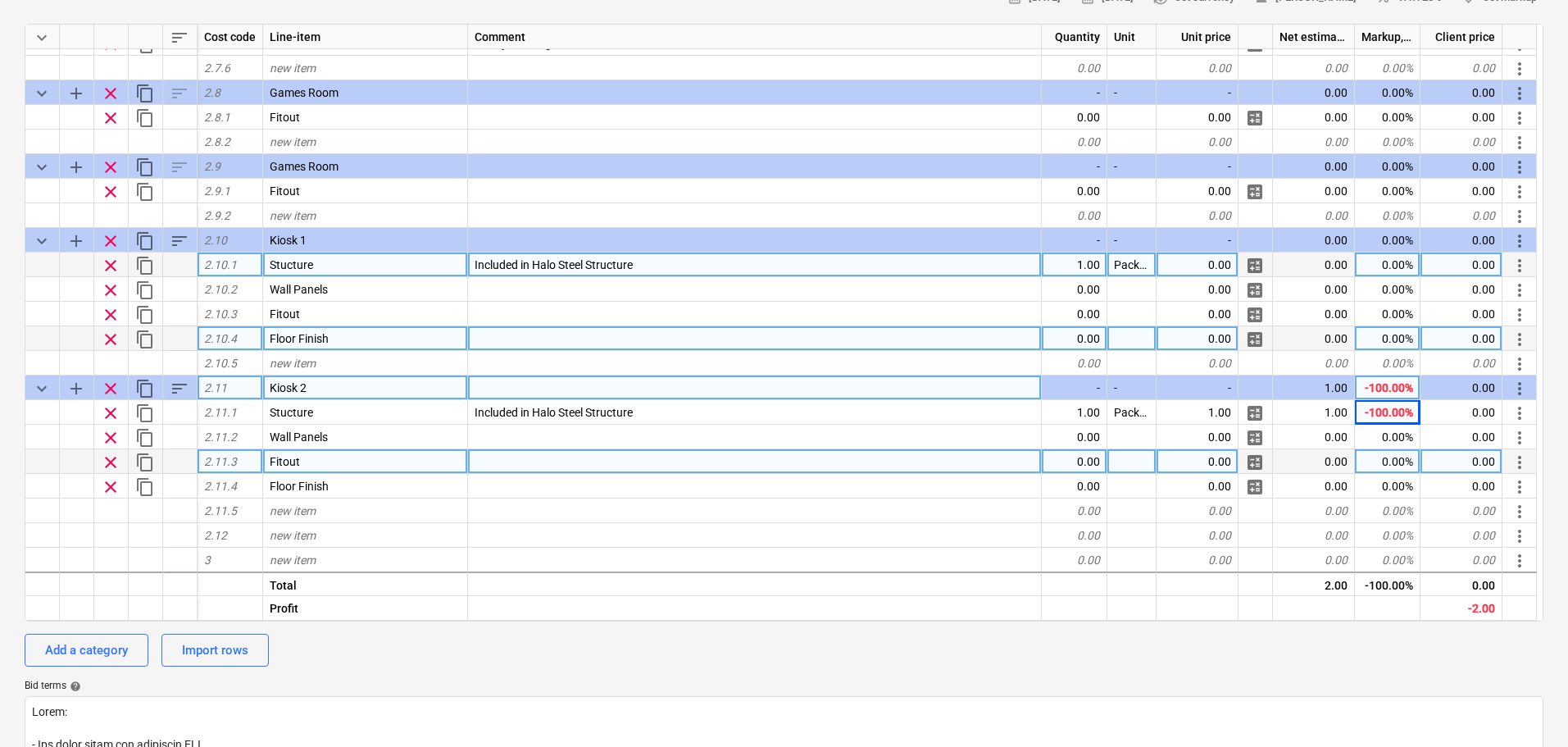
scroll to position [1274, 0]
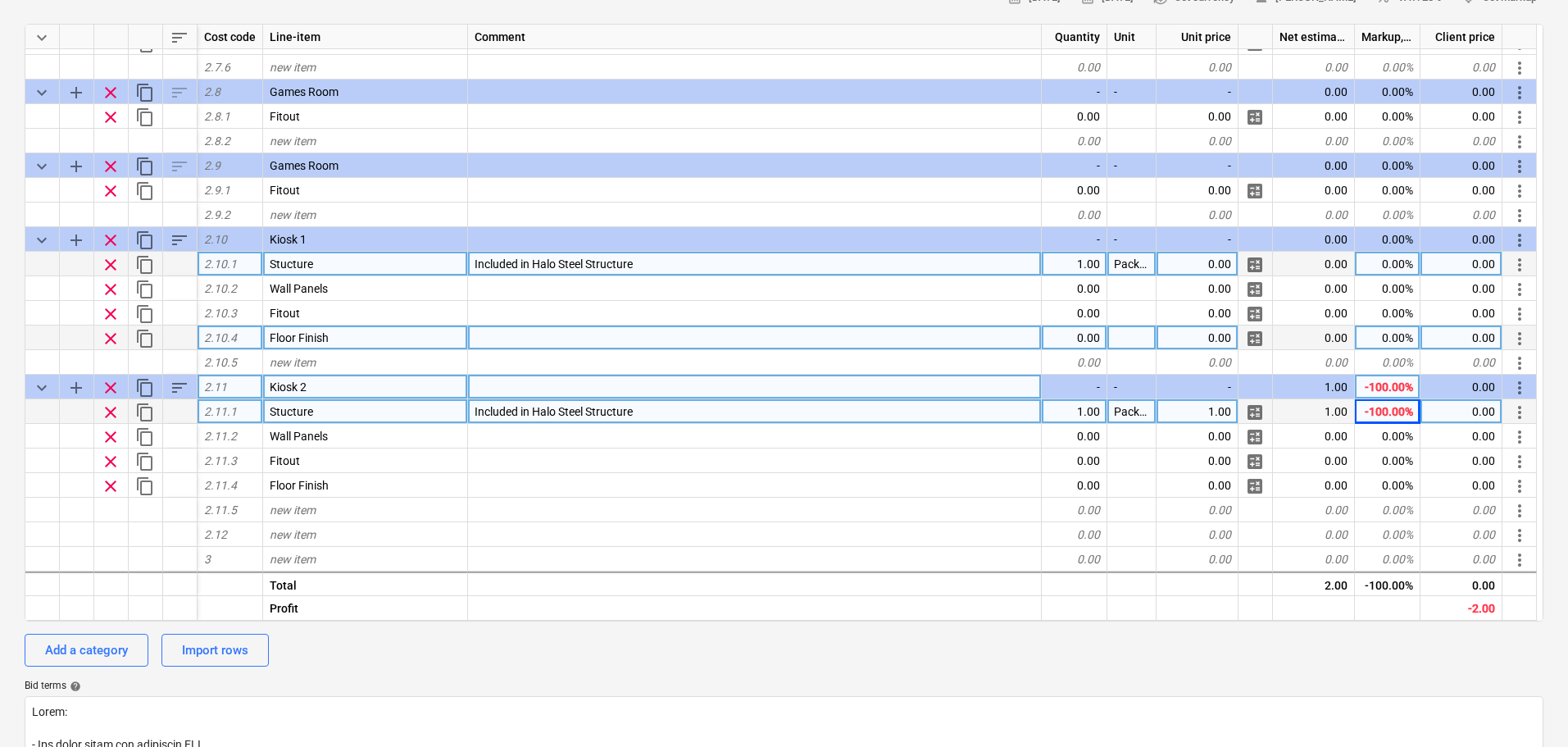
click at [1383, 407] on div "-100.00%" at bounding box center [1388, 412] width 66 height 25
type input "0"
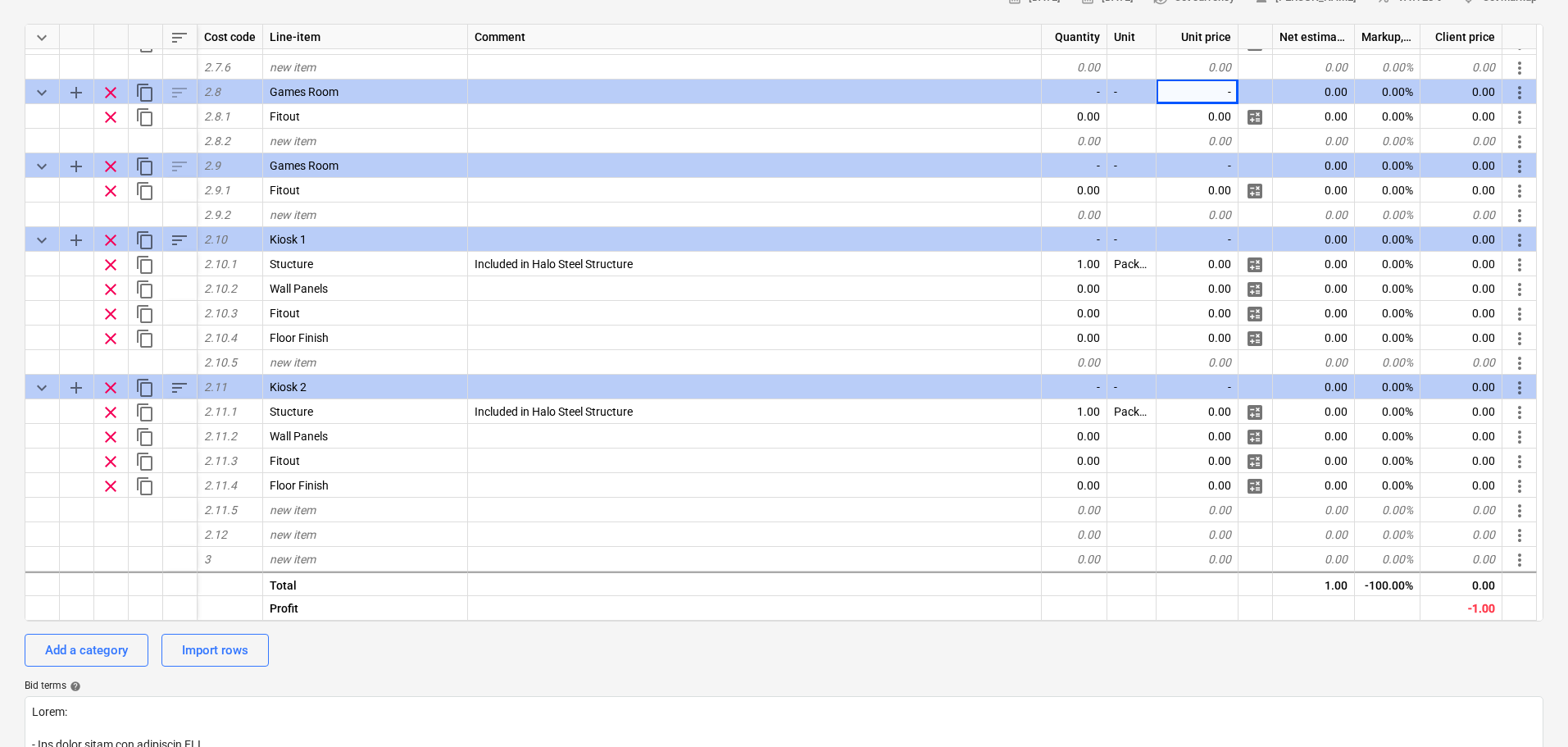
click at [0, 512] on div "Waterloo Sunset - Preliminary Budget QU-0246 Stage: Enquiry arrow_drop_down not…" at bounding box center [784, 582] width 1568 height 1506
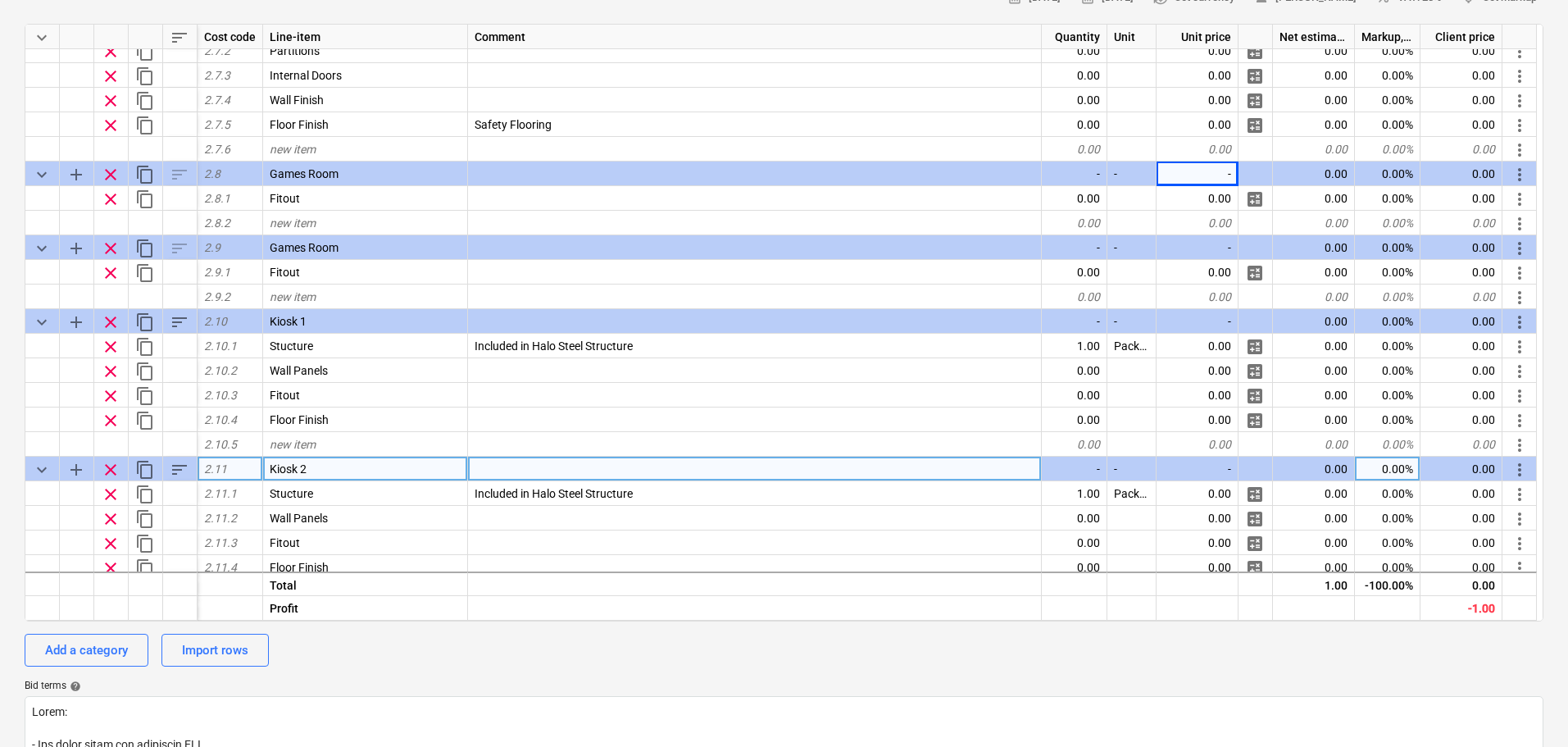
scroll to position [1110, 0]
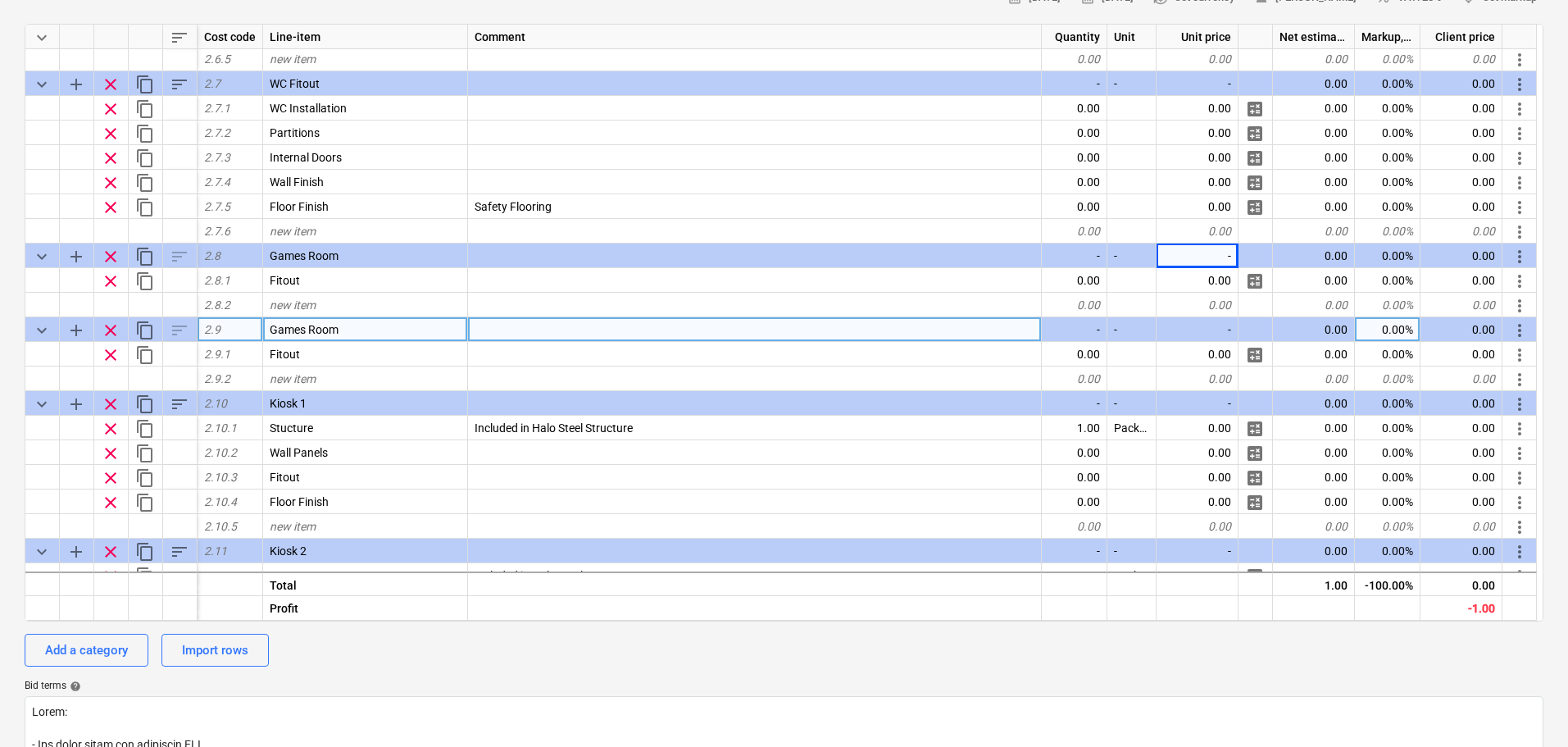
click at [150, 325] on span "content_copy" at bounding box center [145, 331] width 20 height 20
type textarea "x"
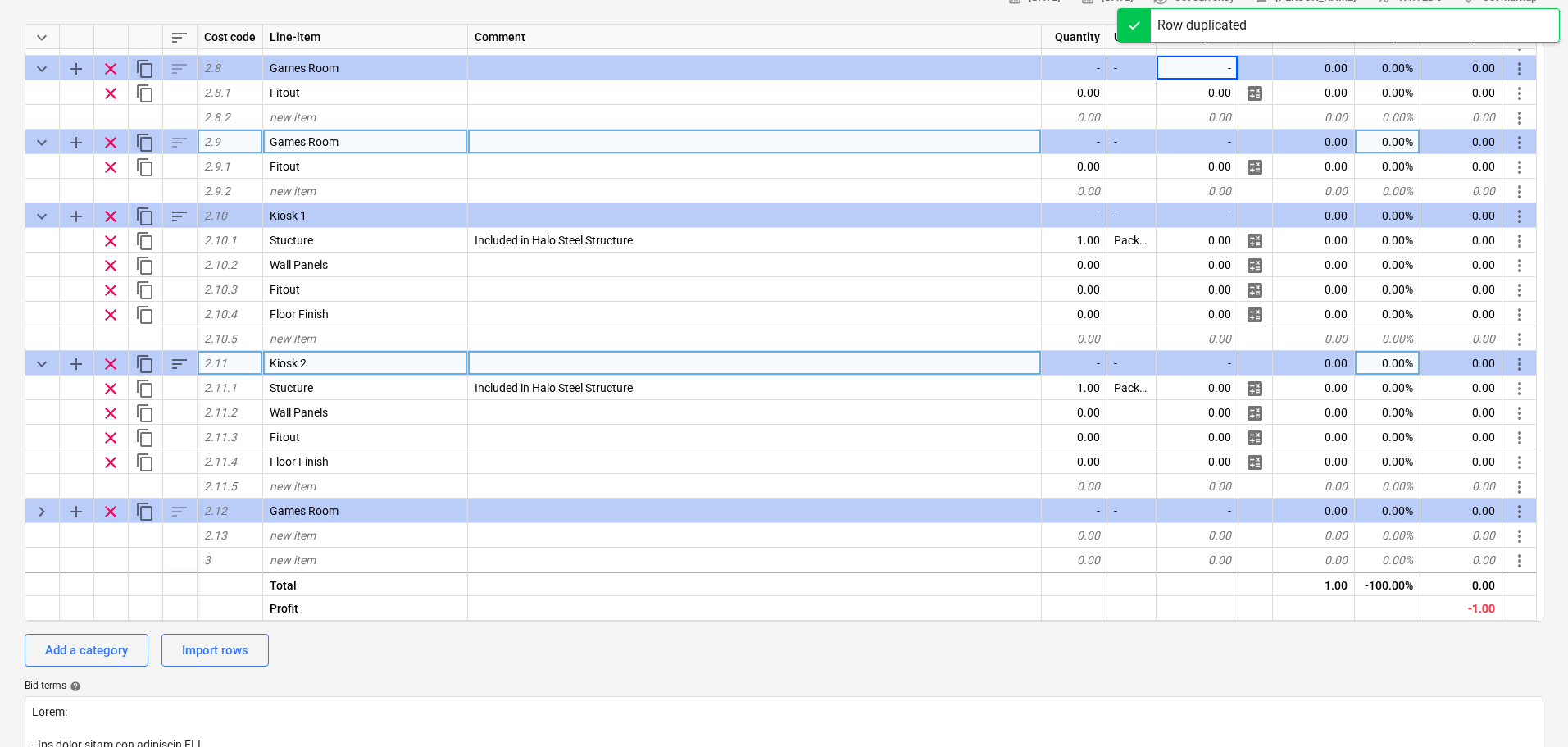
scroll to position [1299, 0]
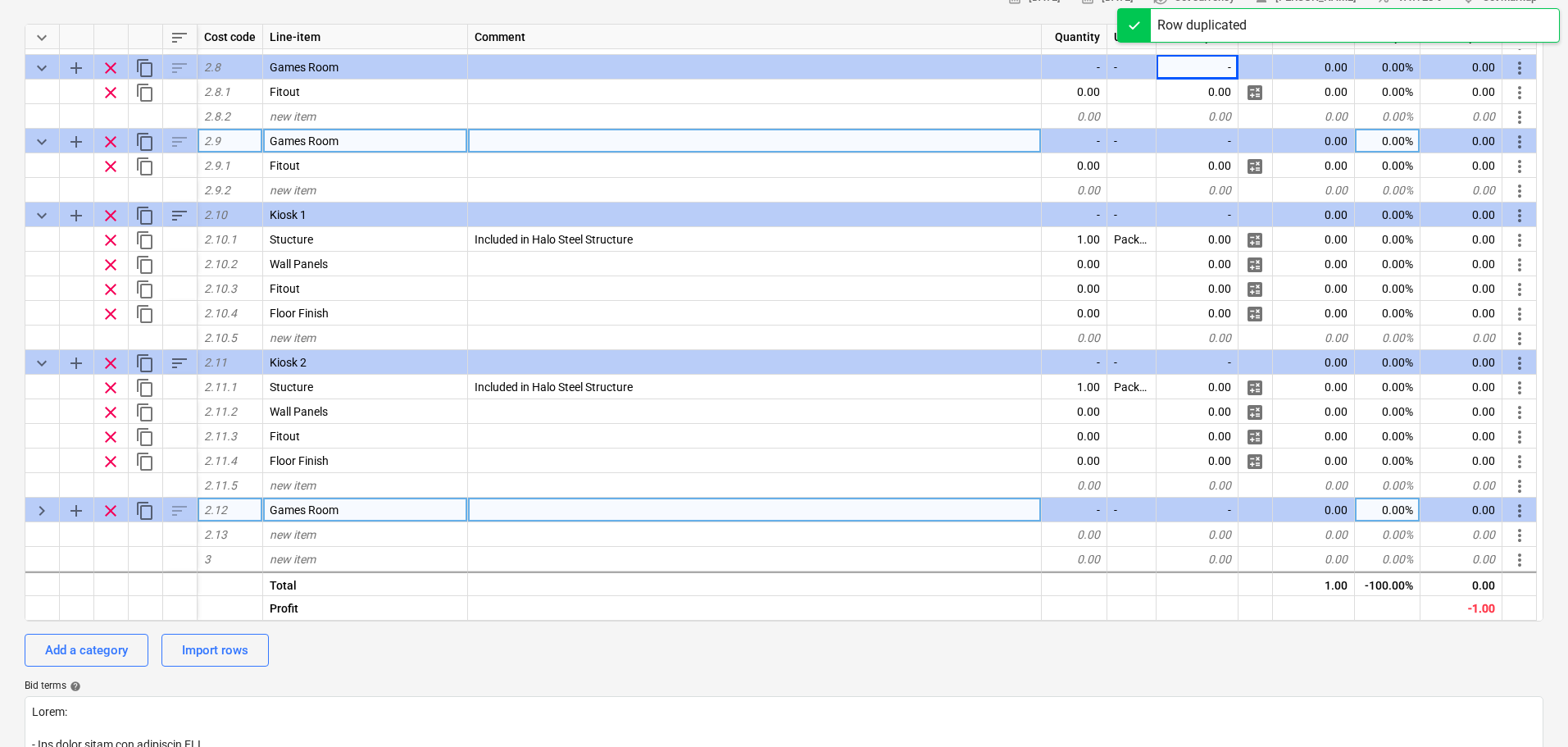
click at [309, 509] on span "Games Room" at bounding box center [303, 510] width 69 height 13
type input "Reception"
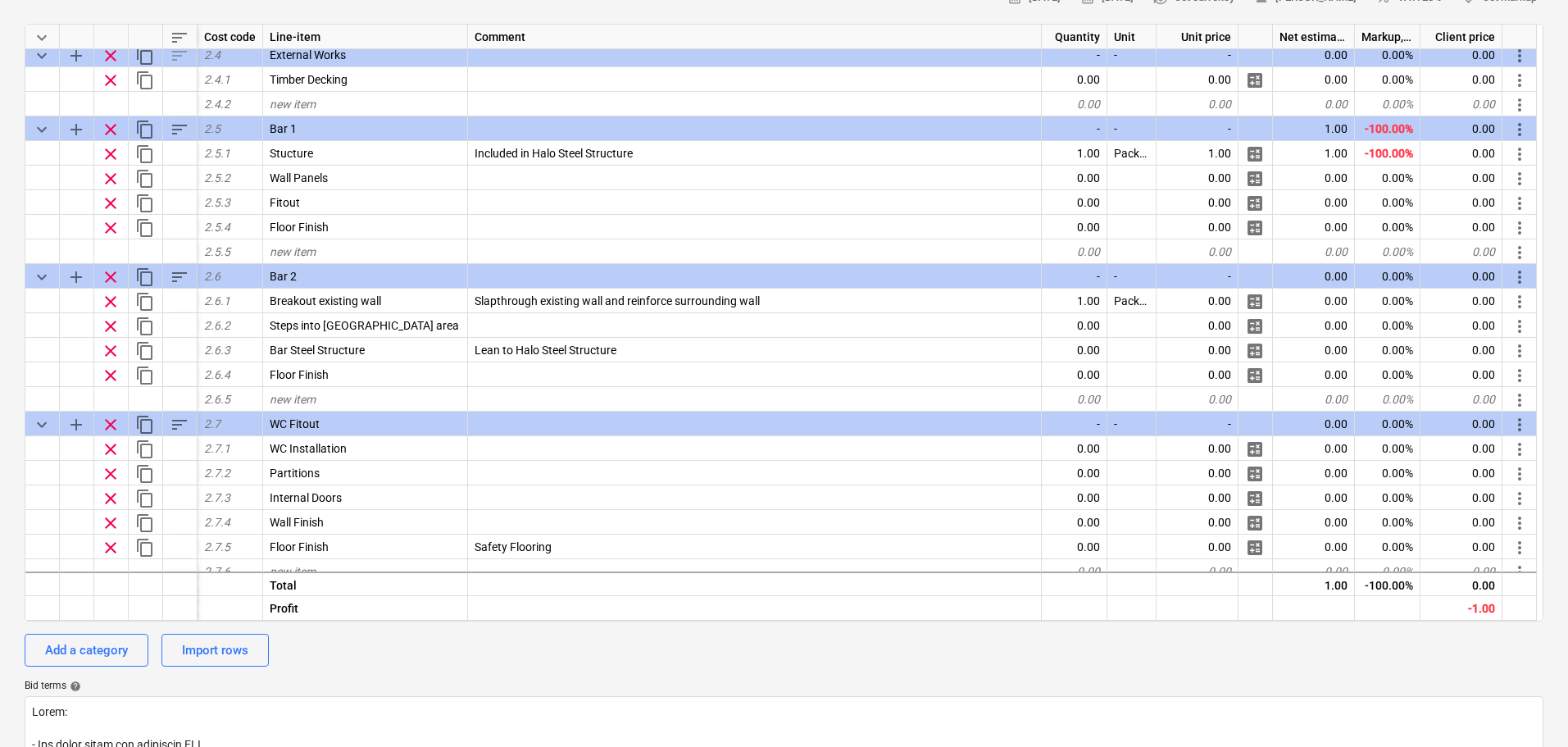
scroll to position [642, 0]
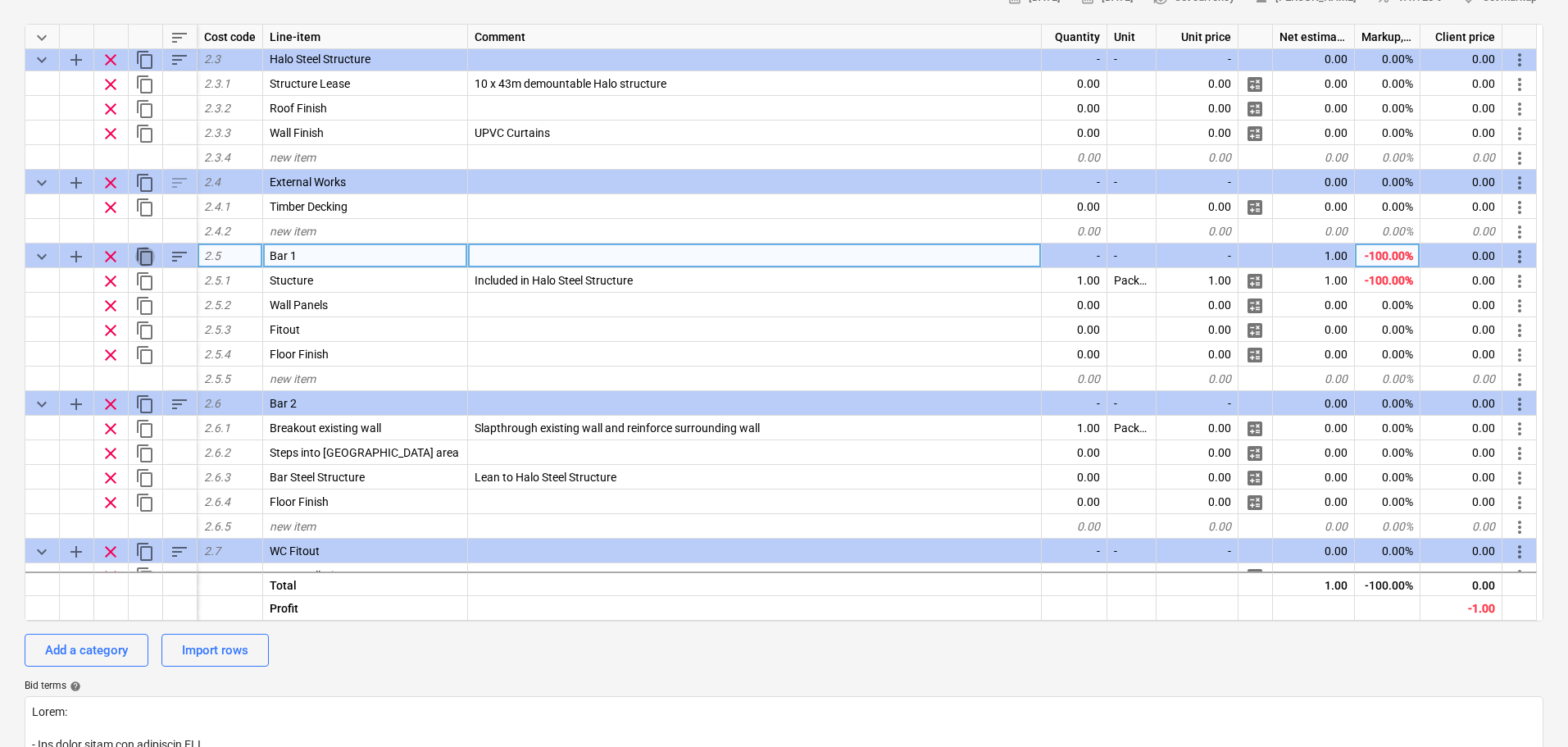
click at [151, 257] on span "content_copy" at bounding box center [145, 257] width 20 height 20
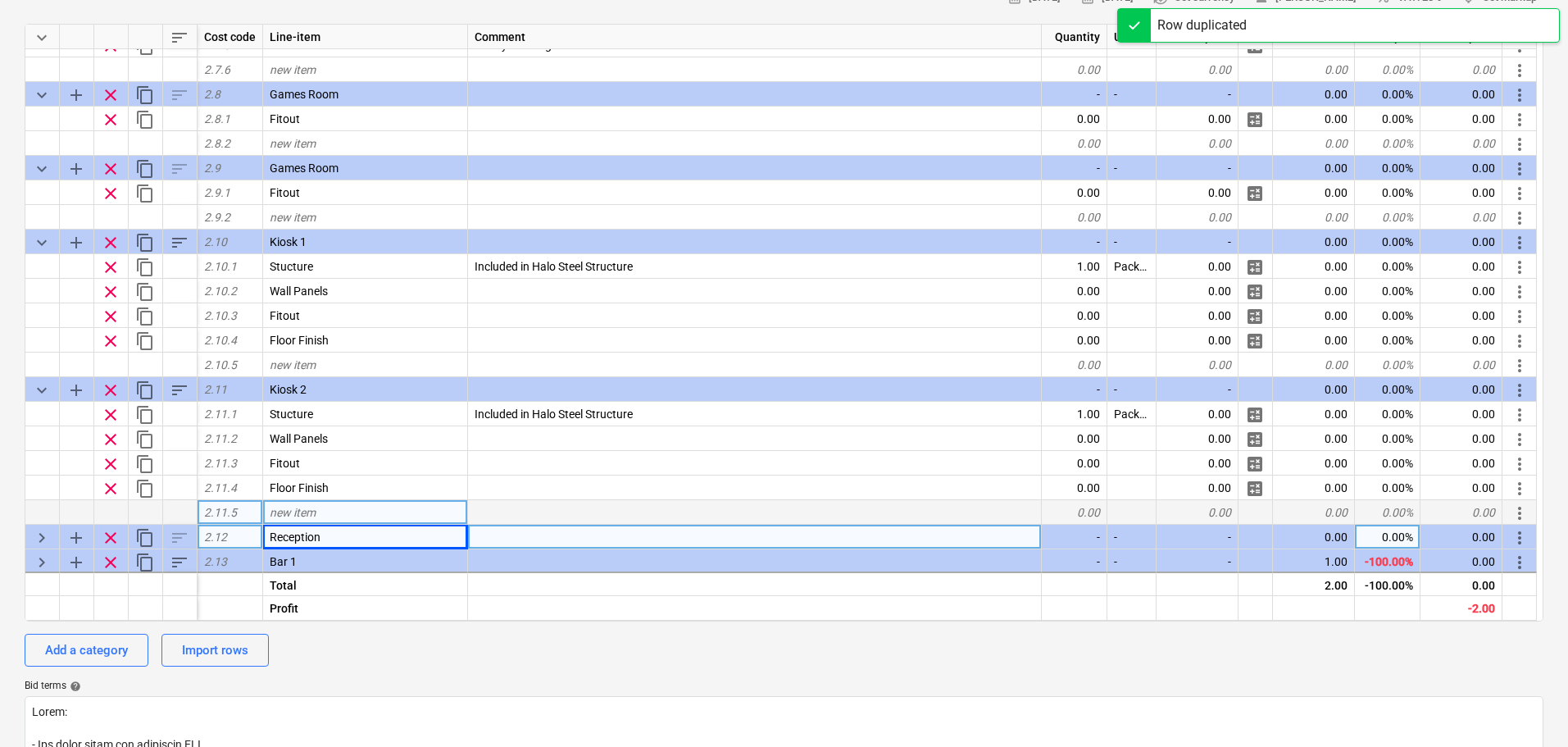
scroll to position [1299, 0]
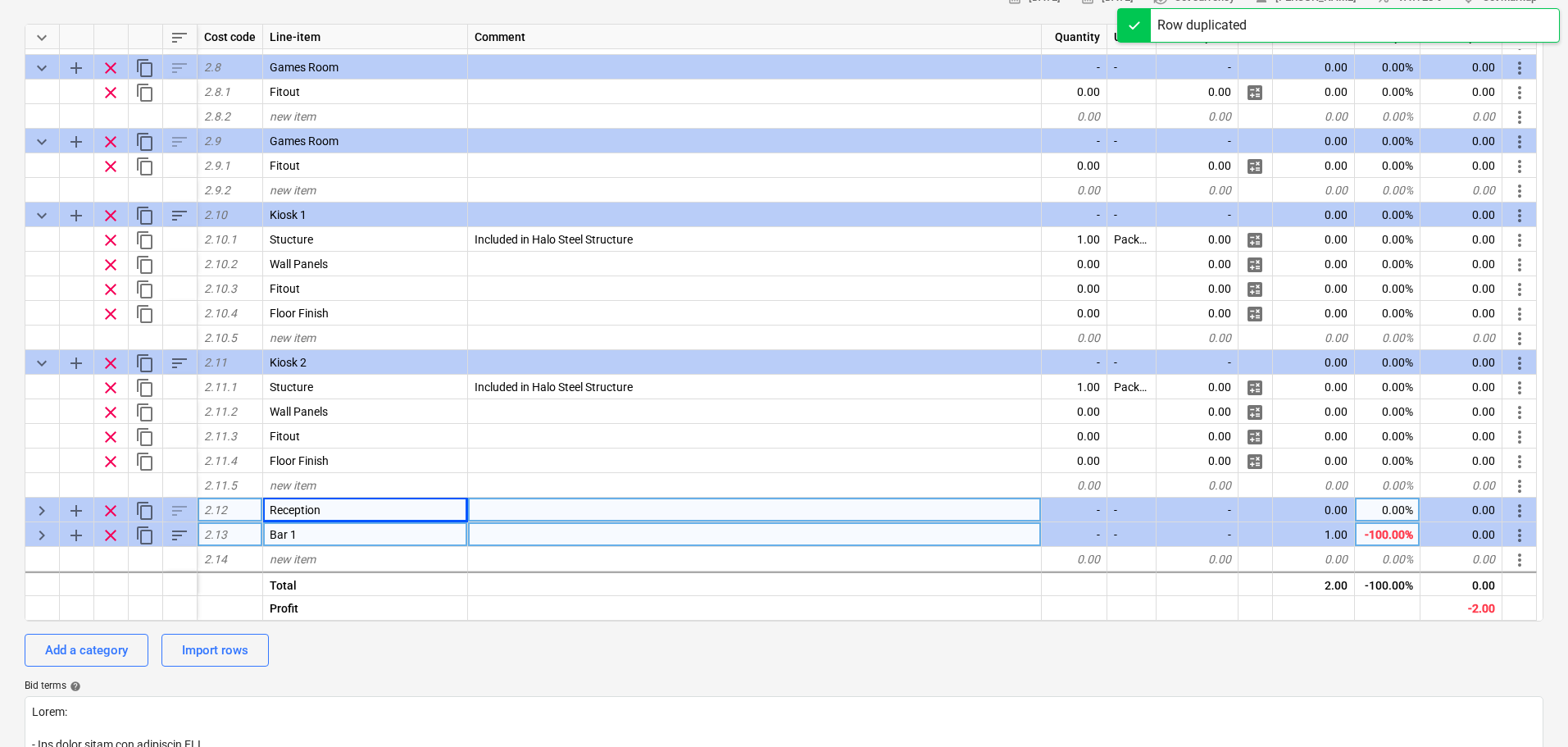
click at [38, 536] on span "keyboard_arrow_right" at bounding box center [42, 536] width 20 height 20
type textarea "x"
click at [358, 540] on div "Bar 1" at bounding box center [366, 535] width 205 height 25
type input "Kitchen"
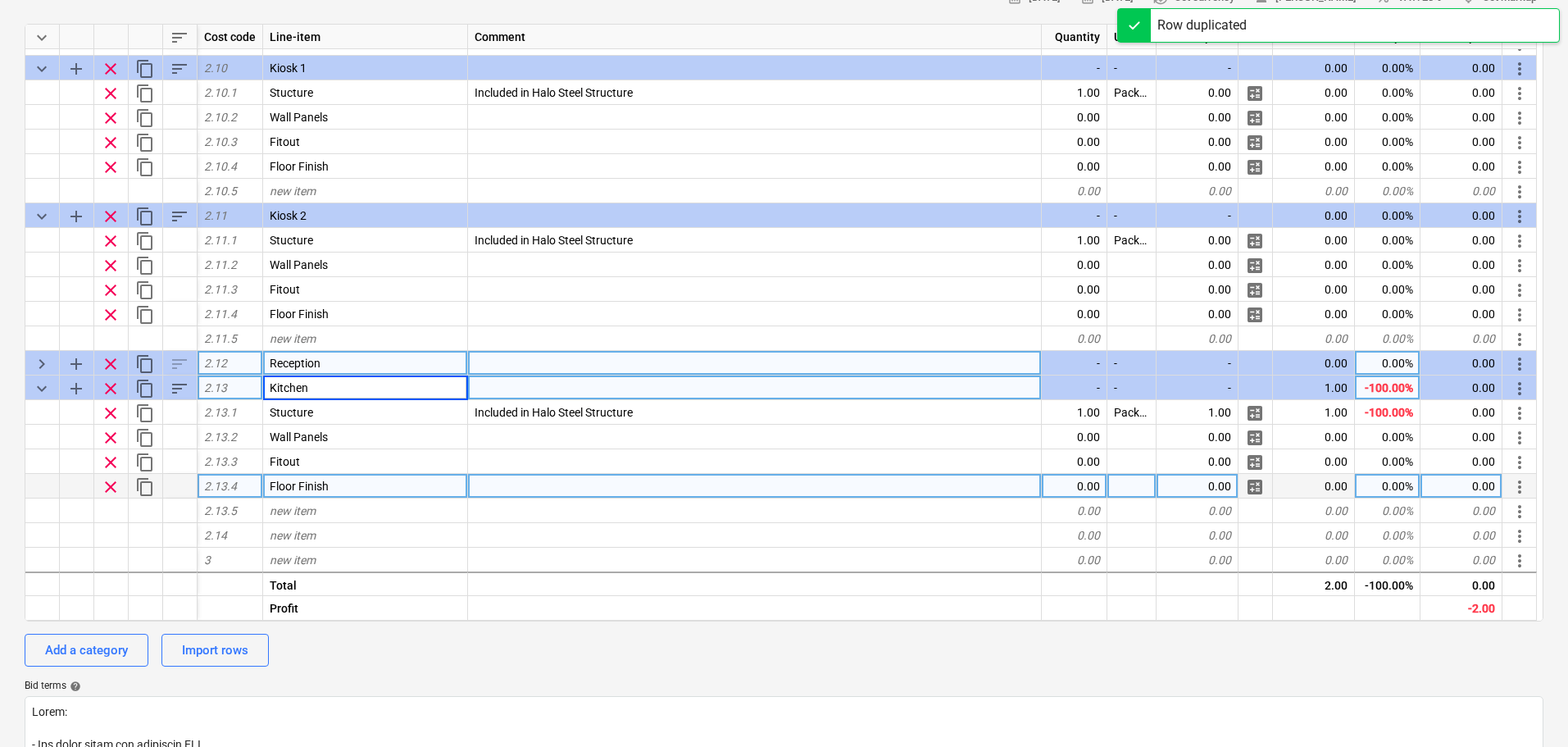
scroll to position [1446, 0]
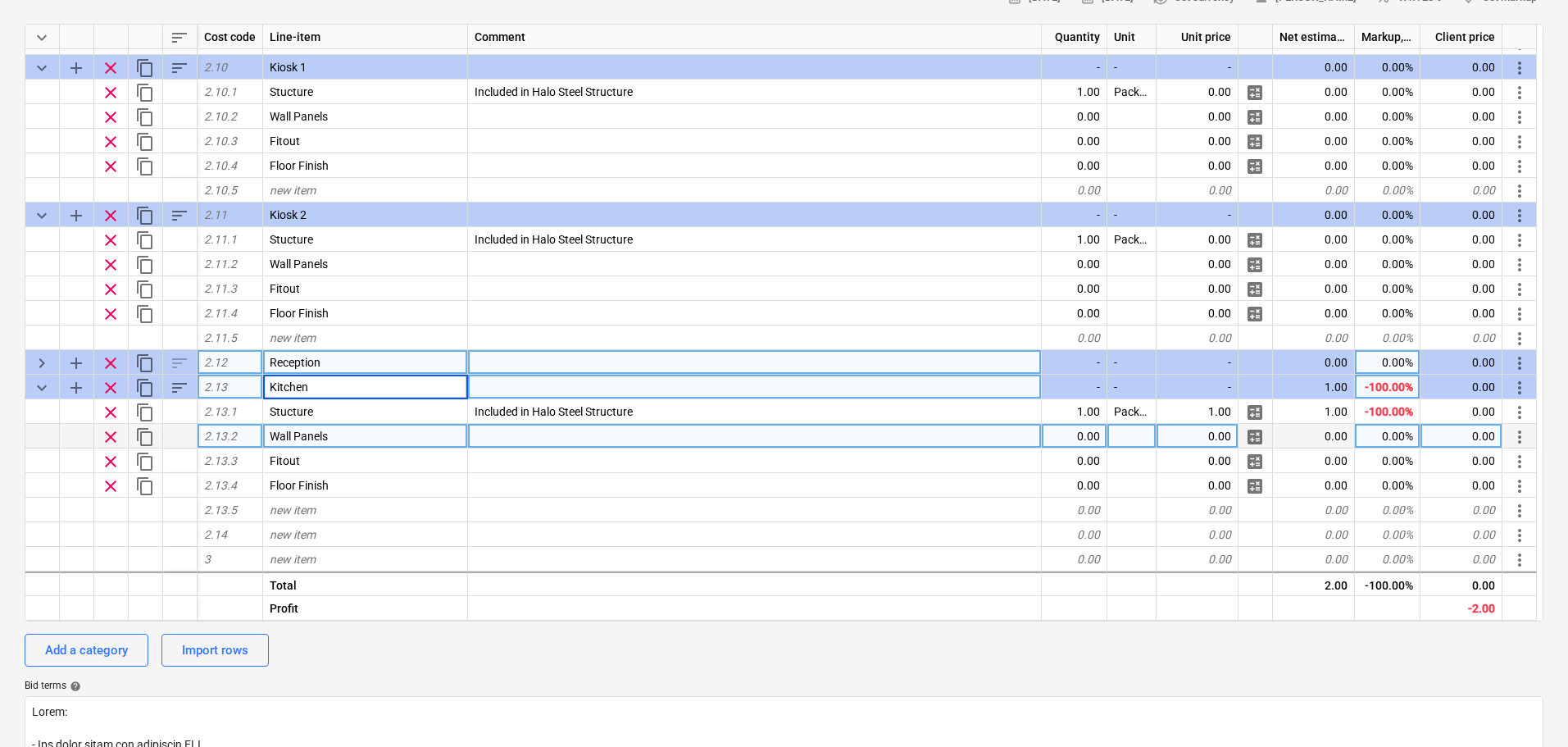
click at [343, 438] on div "Wall Panels" at bounding box center [366, 437] width 205 height 25
click at [106, 440] on span "clear" at bounding box center [111, 438] width 20 height 20
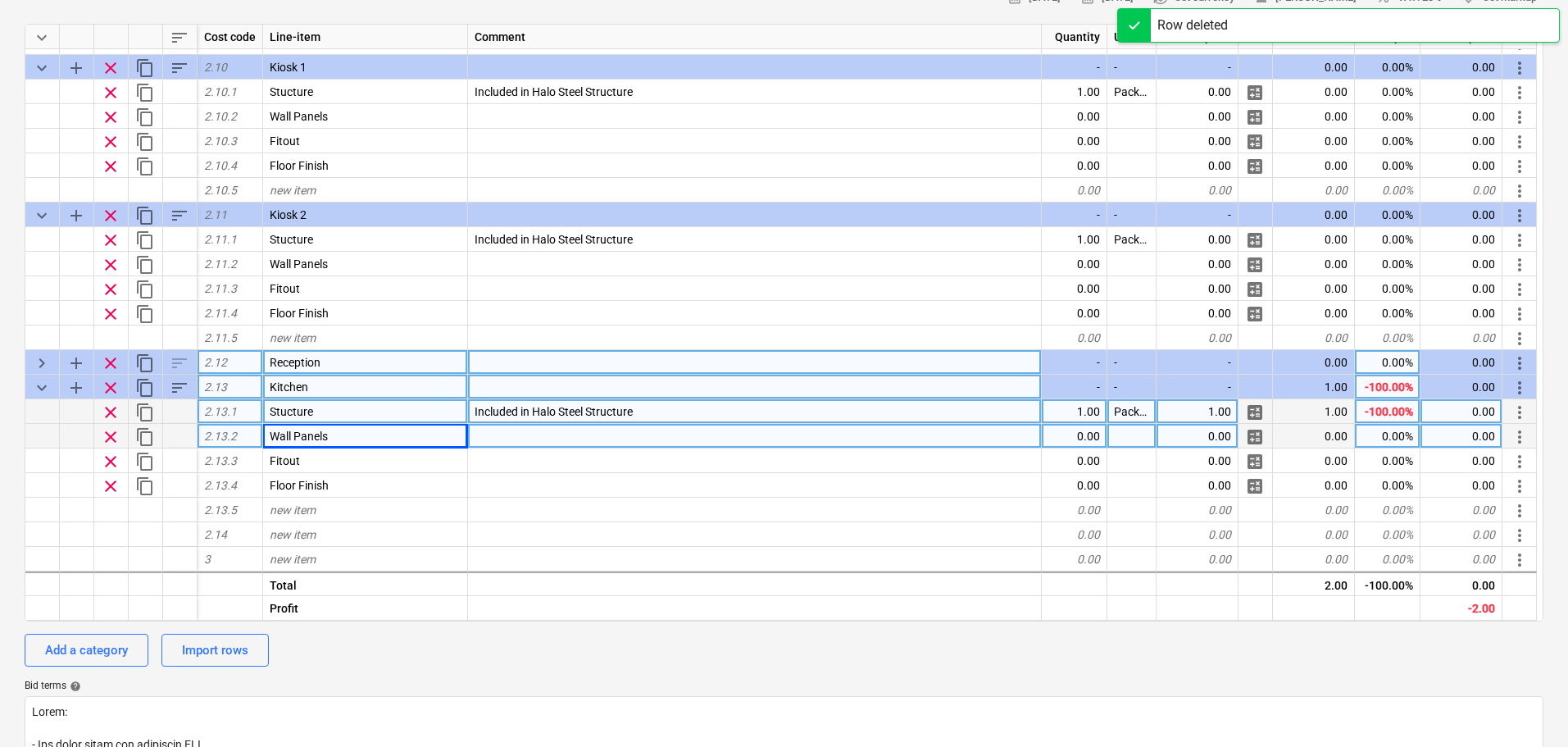
scroll to position [1422, 0]
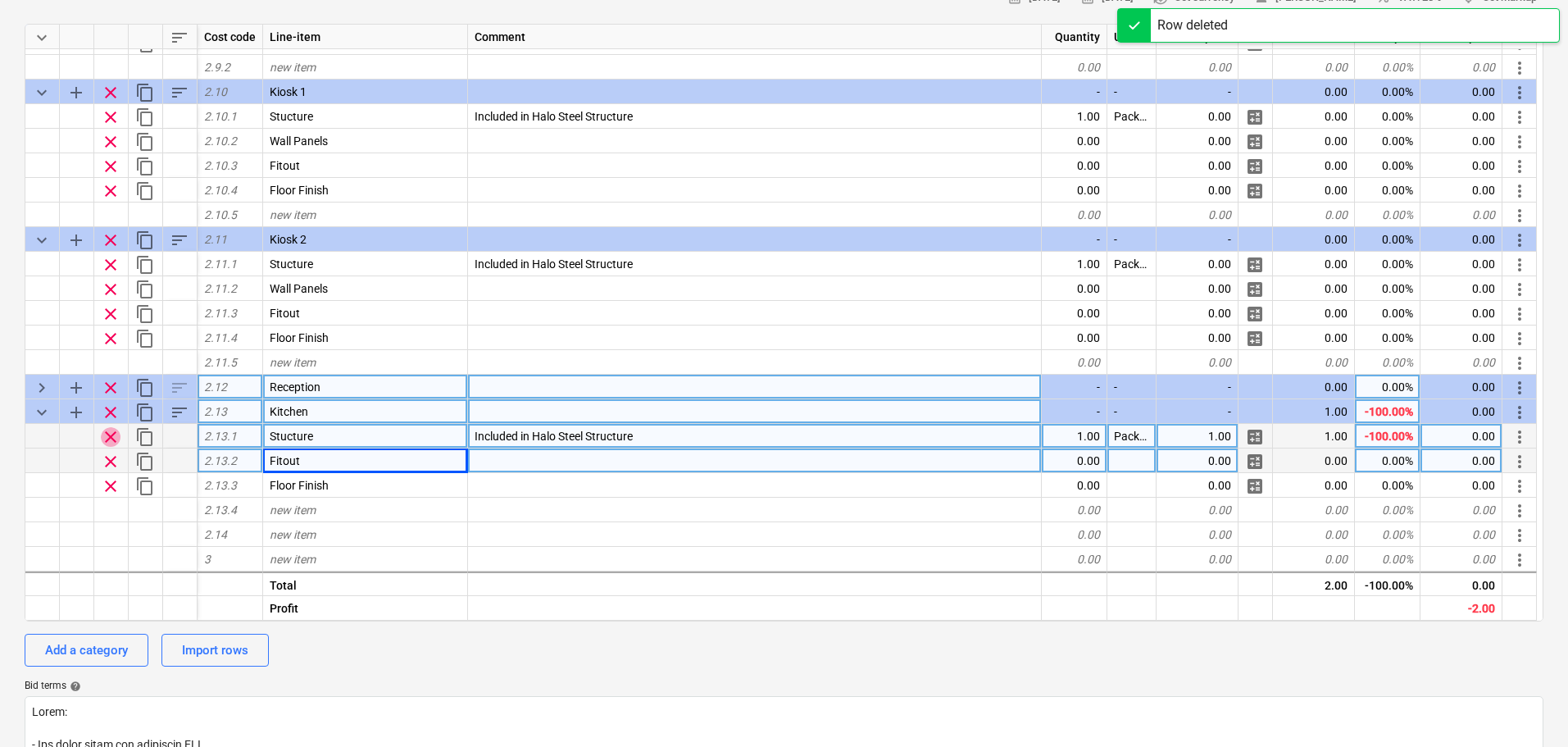
click at [108, 431] on span "clear" at bounding box center [111, 438] width 20 height 20
type textarea "x"
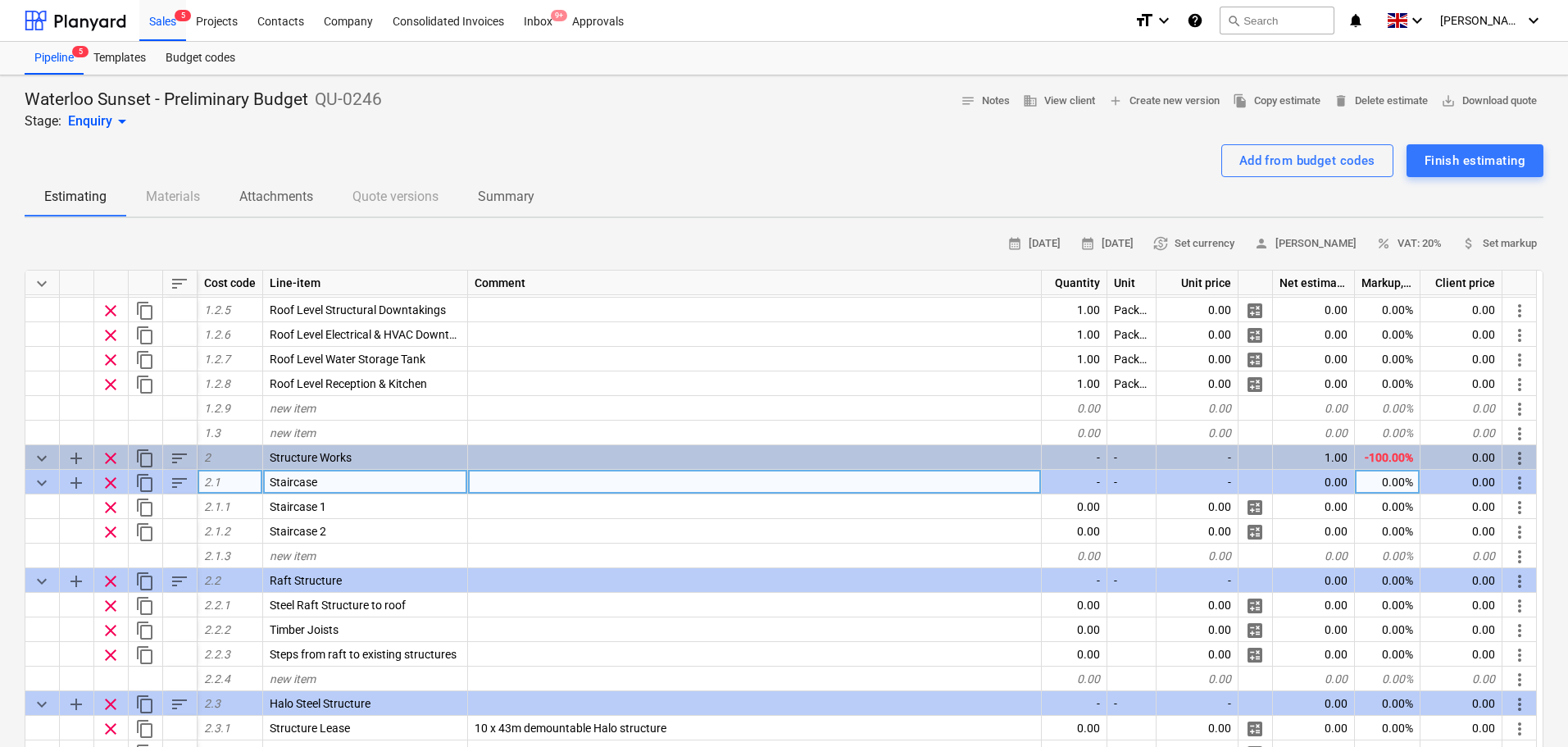
scroll to position [246, 0]
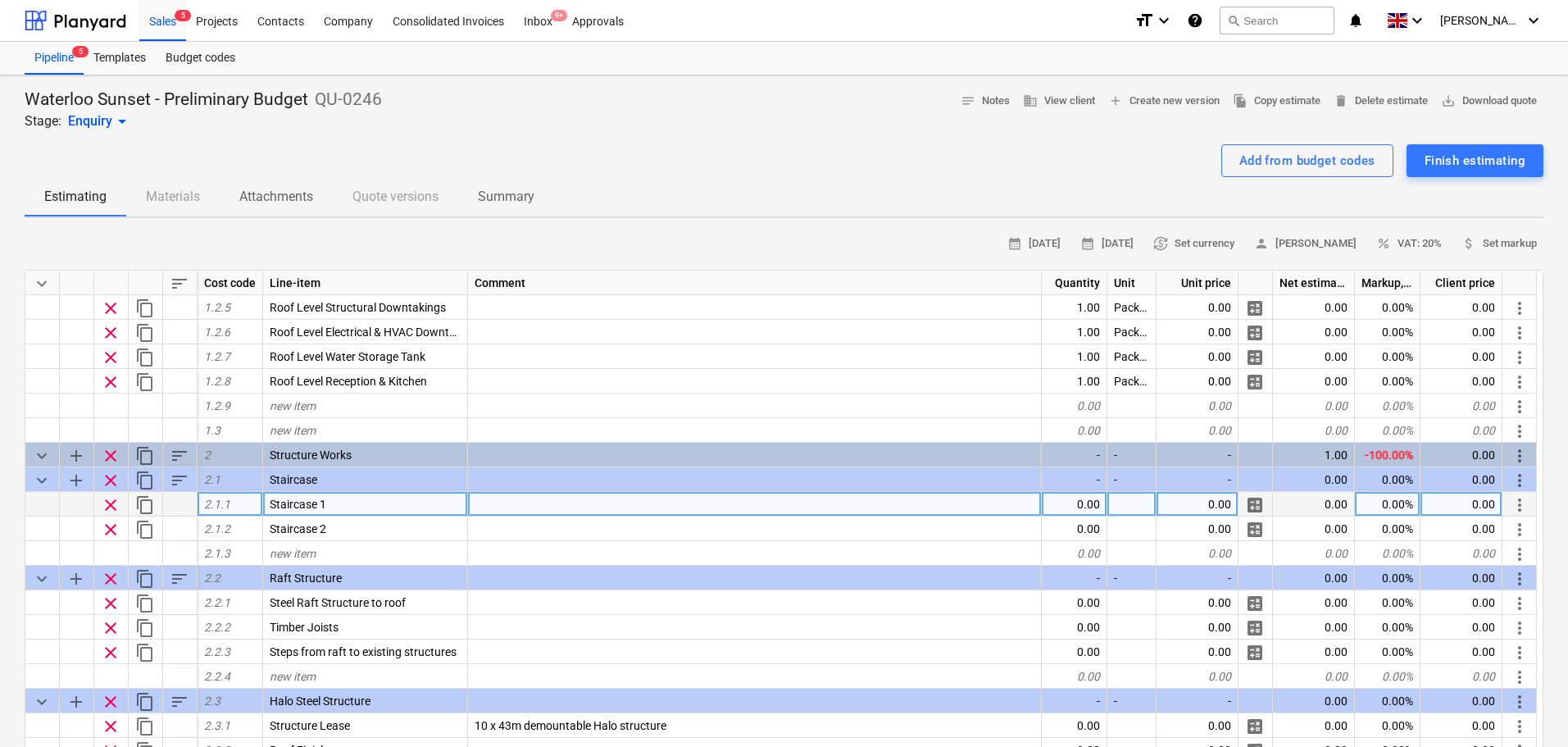
click at [1094, 499] on div "0.00" at bounding box center [1074, 505] width 66 height 25
type input "1"
type textarea "x"
type input "Nr"
type textarea "x"
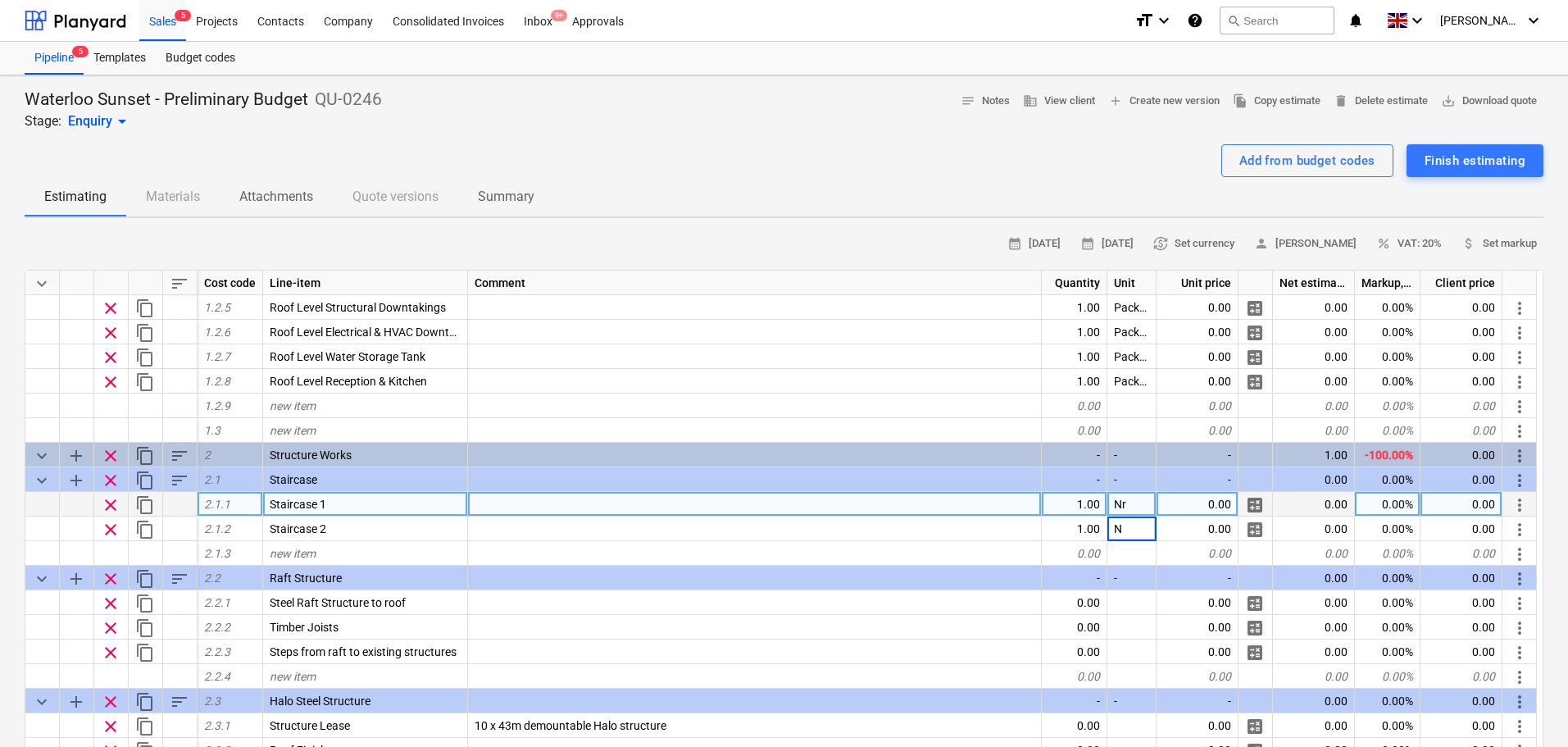
type input "Nr"
type textarea "x"
type input "Supply & Install precast concrete stairs as per drawing ref"
type textarea "x"
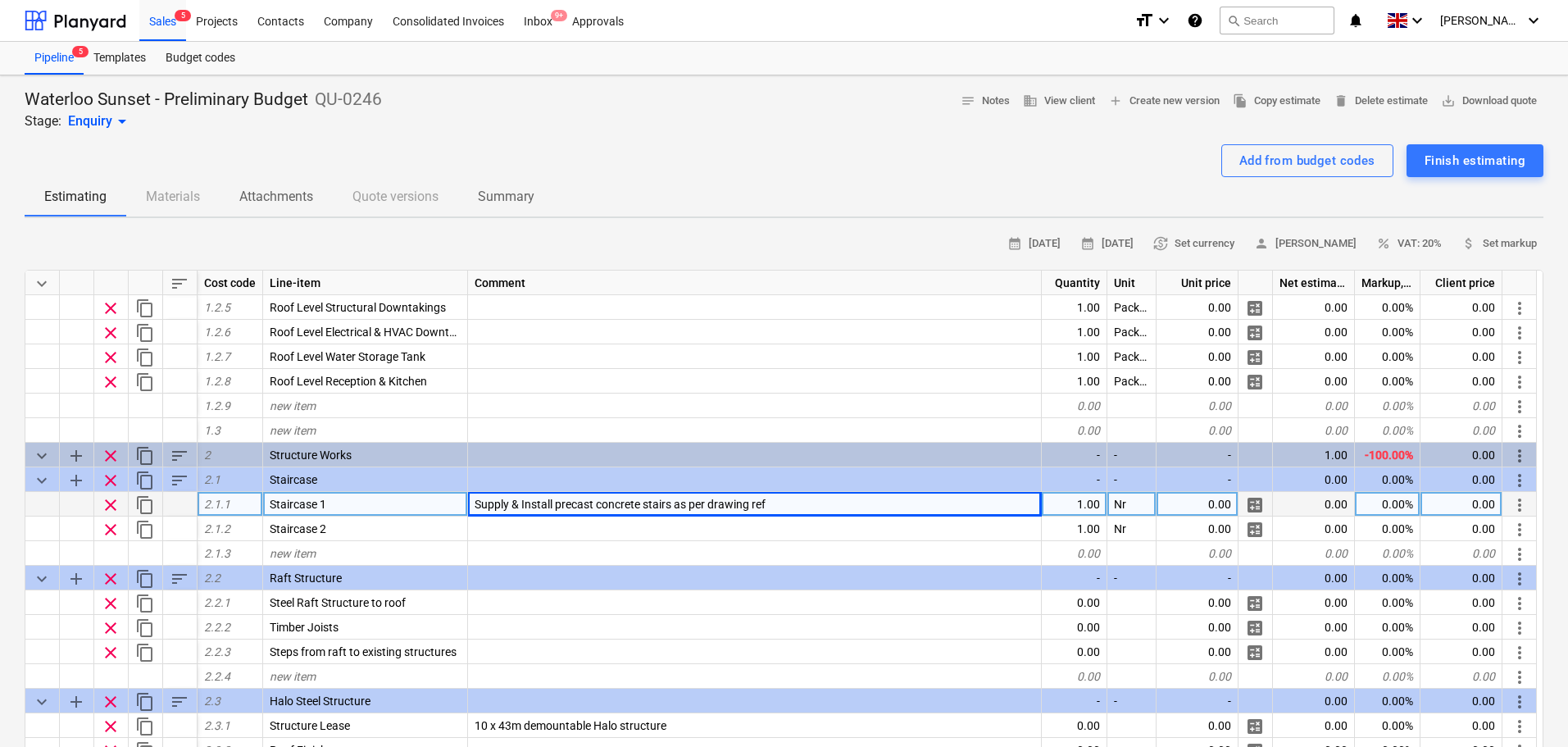
click at [805, 508] on div "Supply & Install precast concrete stairs as per drawing ref" at bounding box center [755, 505] width 574 height 25
click at [798, 496] on input "Supply & Install precast concrete stairs as per drawing ref" at bounding box center [754, 504] width 573 height 24
click at [769, 505] on input "Supply & Install precast concrete stairs as per drawing ref511D" at bounding box center [754, 504] width 573 height 24
drag, startPoint x: 769, startPoint y: 505, endPoint x: 752, endPoint y: 502, distance: 17.3
click at [752, 502] on input "Supply & Install precast concrete stairs as per drawing ref 511D" at bounding box center [754, 504] width 573 height 24
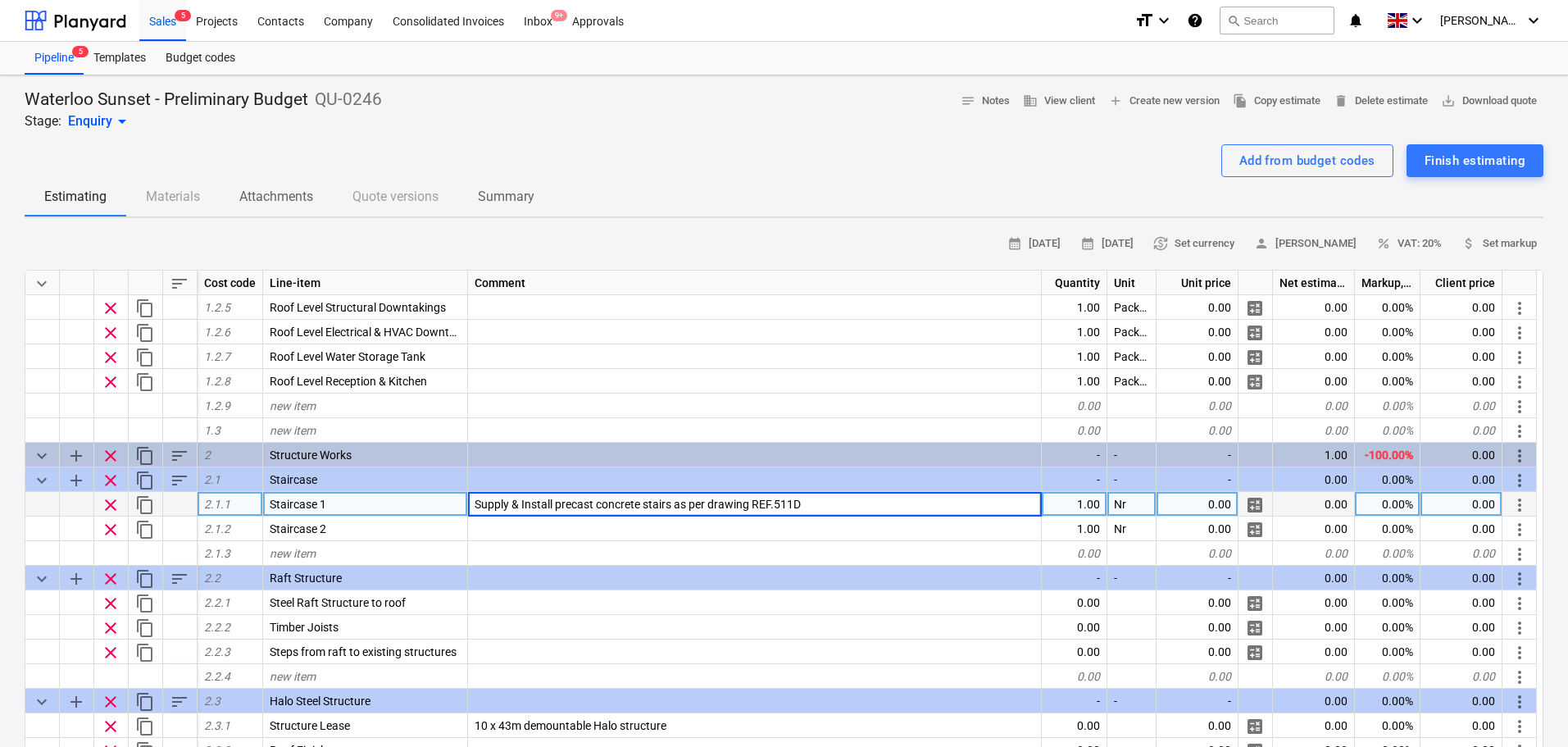
type input "Supply & Install precast concrete stairs as per drawing REF. 511D"
type textarea "x"
click at [752, 502] on span "Supply & Install precast concrete stairs as per drawing REF. 511D" at bounding box center [639, 505] width 328 height 13
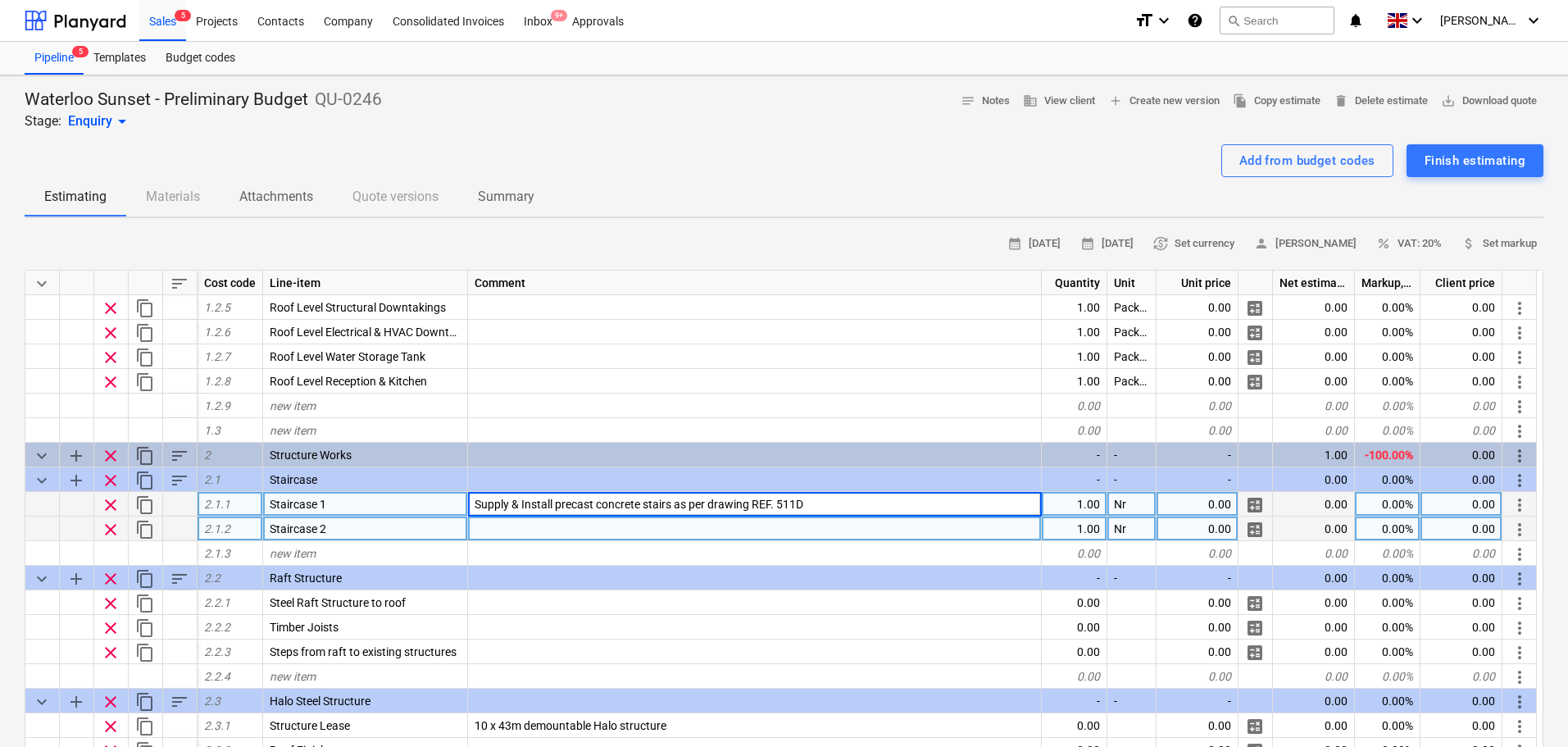
click at [704, 527] on div at bounding box center [755, 529] width 574 height 25
type input "Supply & Install precast concrete stairs as per drawing REF. 511D"
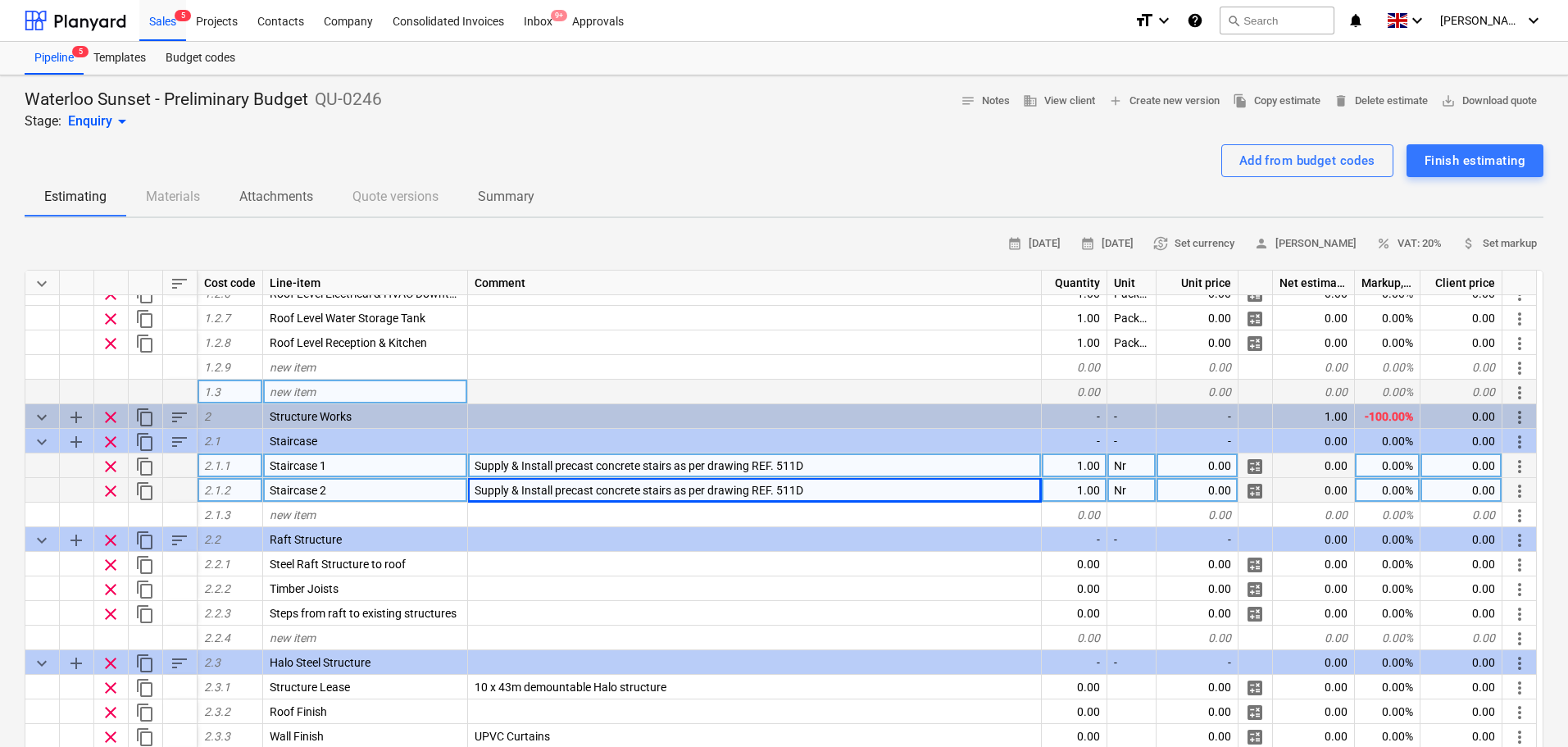
scroll to position [328, 0]
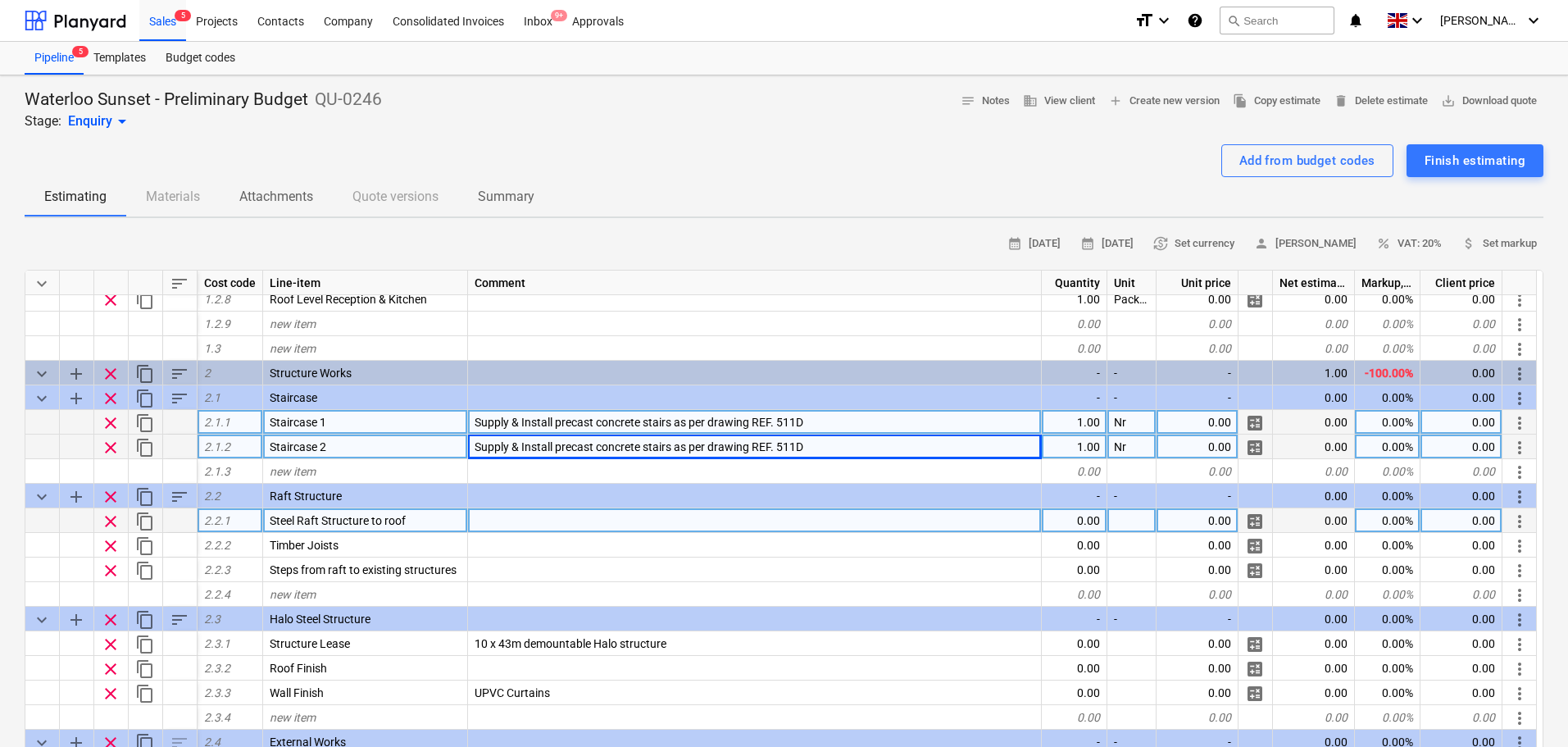
click at [1093, 525] on div "0.00" at bounding box center [1074, 521] width 66 height 25
type textarea "x"
type input "Package"
type textarea "x"
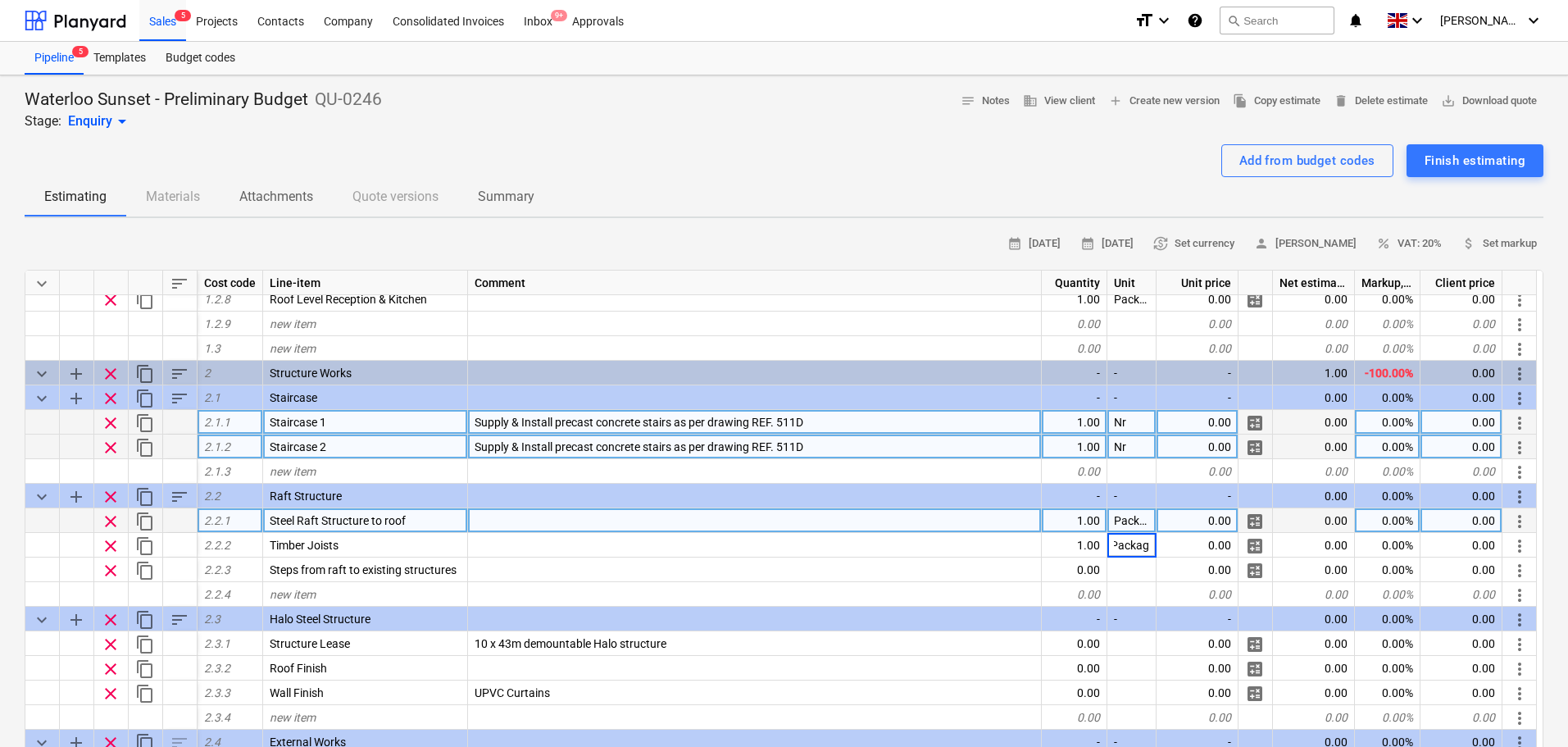
type input "Package"
type textarea "x"
type input "LinM"
type textarea "x"
type input "Package"
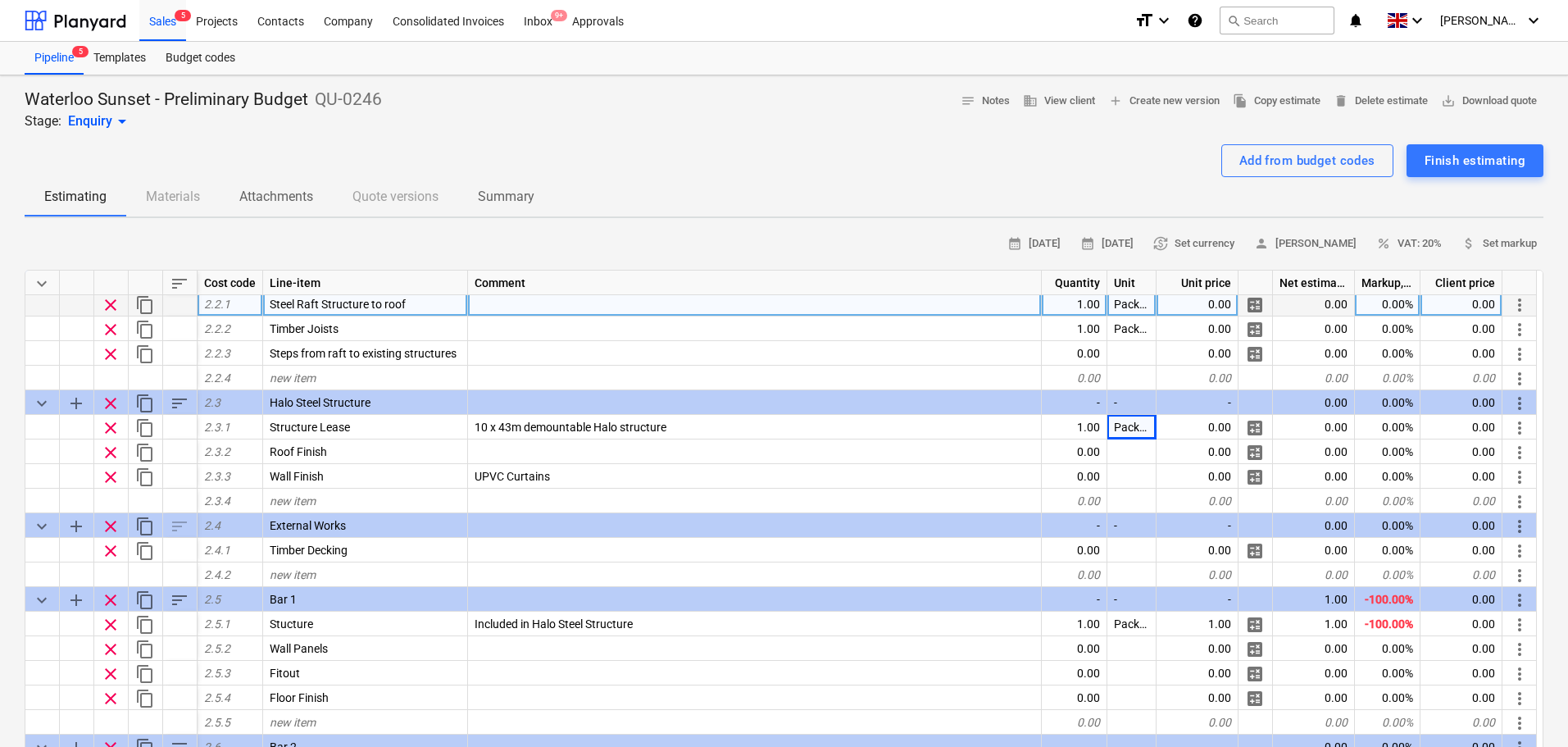
scroll to position [574, 0]
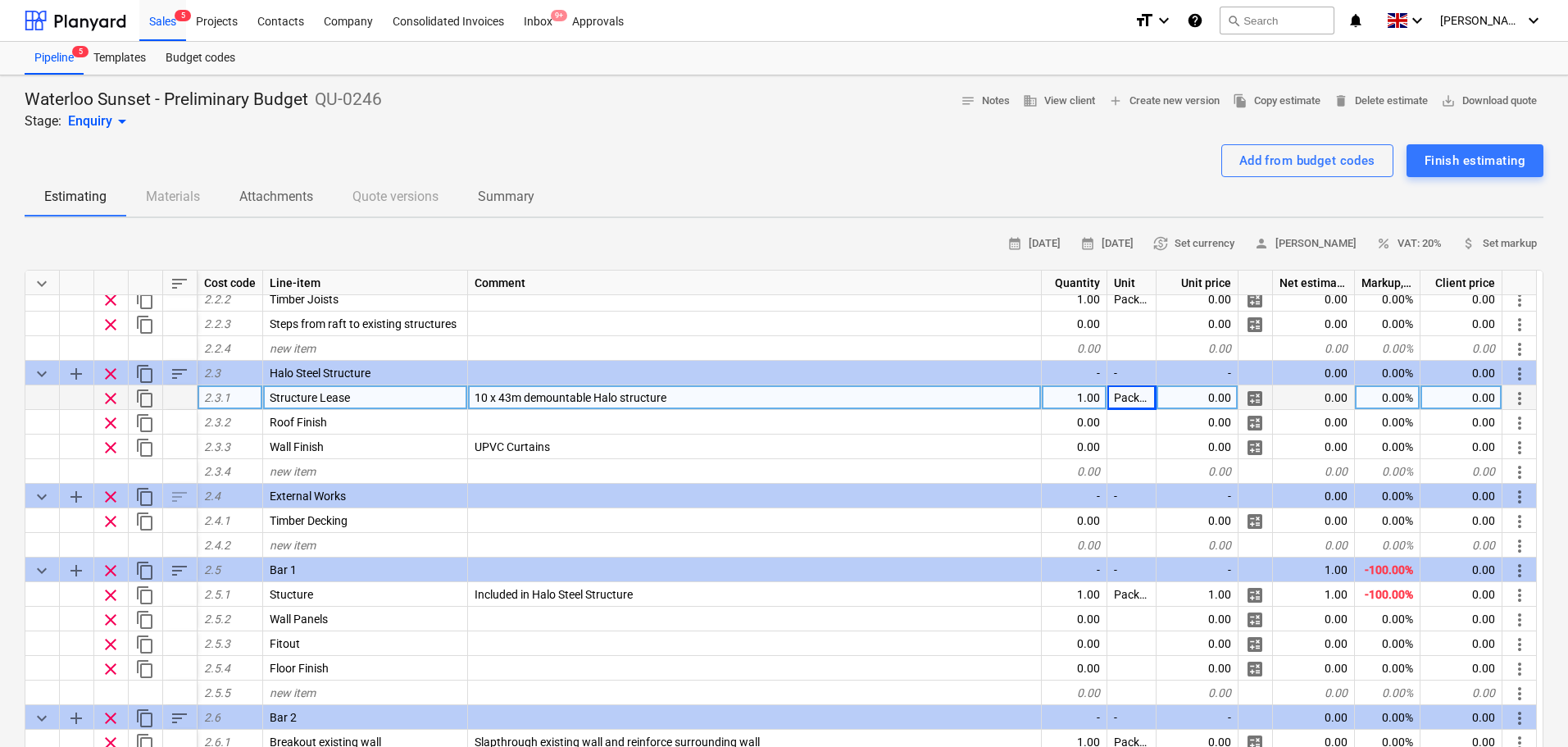
click at [1257, 391] on span "calculate" at bounding box center [1255, 398] width 20 height 20
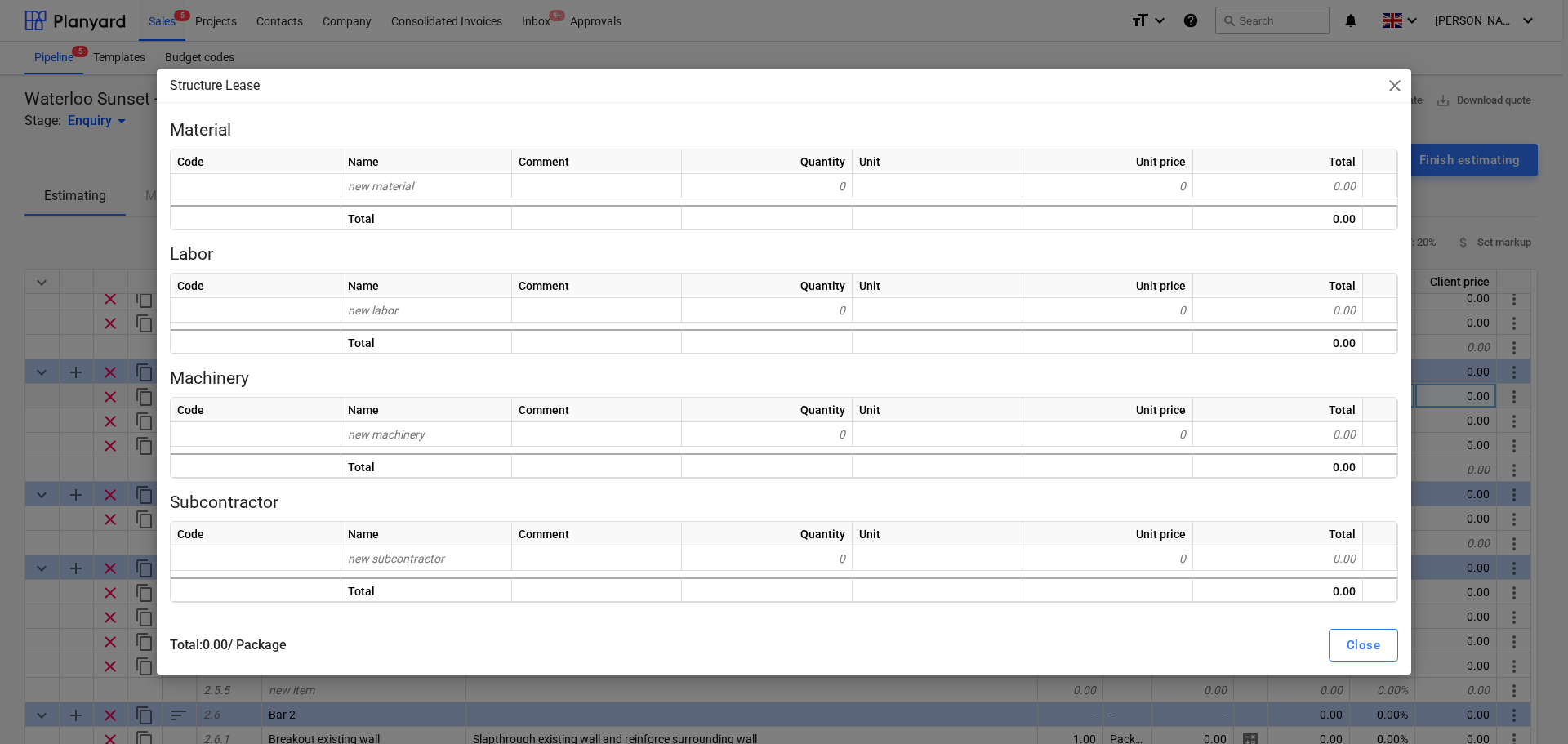
click at [234, 120] on p "Material" at bounding box center [784, 131] width 1228 height 23
click at [245, 86] on p "Structure Lease" at bounding box center [215, 86] width 89 height 20
click at [0, 212] on div "Structure Lease close Material Code Name Comment Quantity Unit Unit price Total…" at bounding box center [784, 372] width 1568 height 744
type textarea "x"
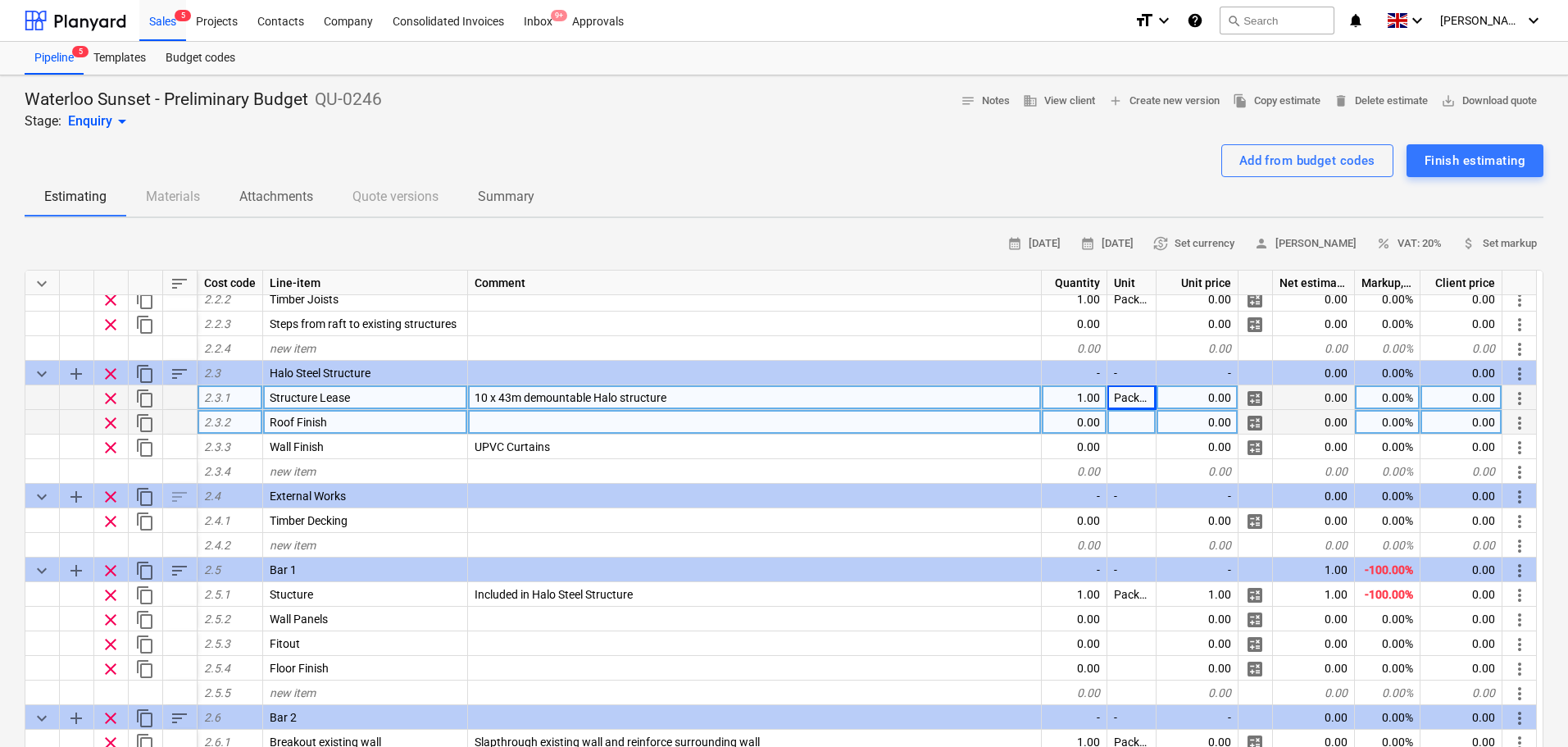
click at [1089, 423] on div "0.00" at bounding box center [1074, 423] width 66 height 25
type input "1"
type textarea "x"
type input "Package"
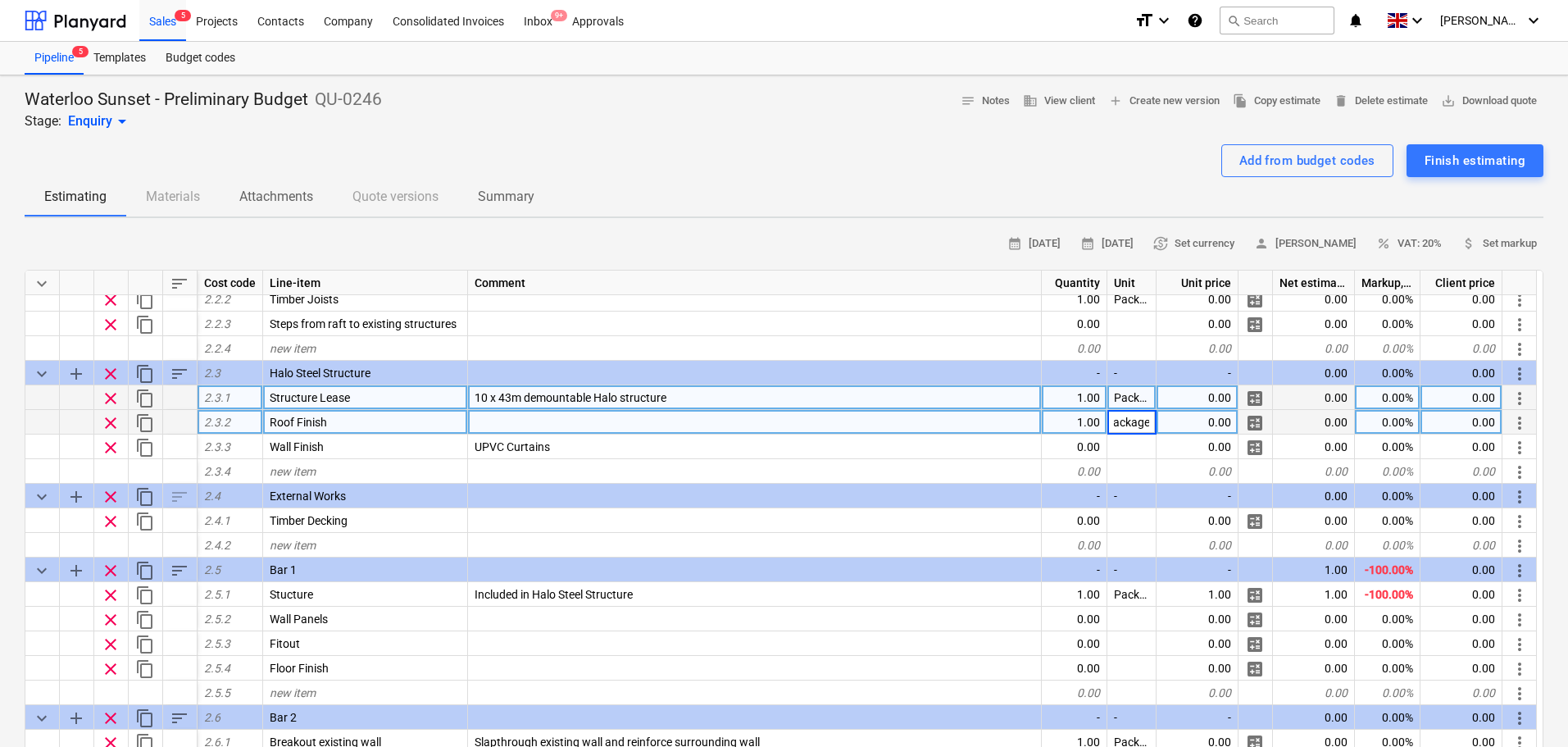
type textarea "x"
click at [1468, 111] on span "save_alt Download quote" at bounding box center [1489, 101] width 96 height 19
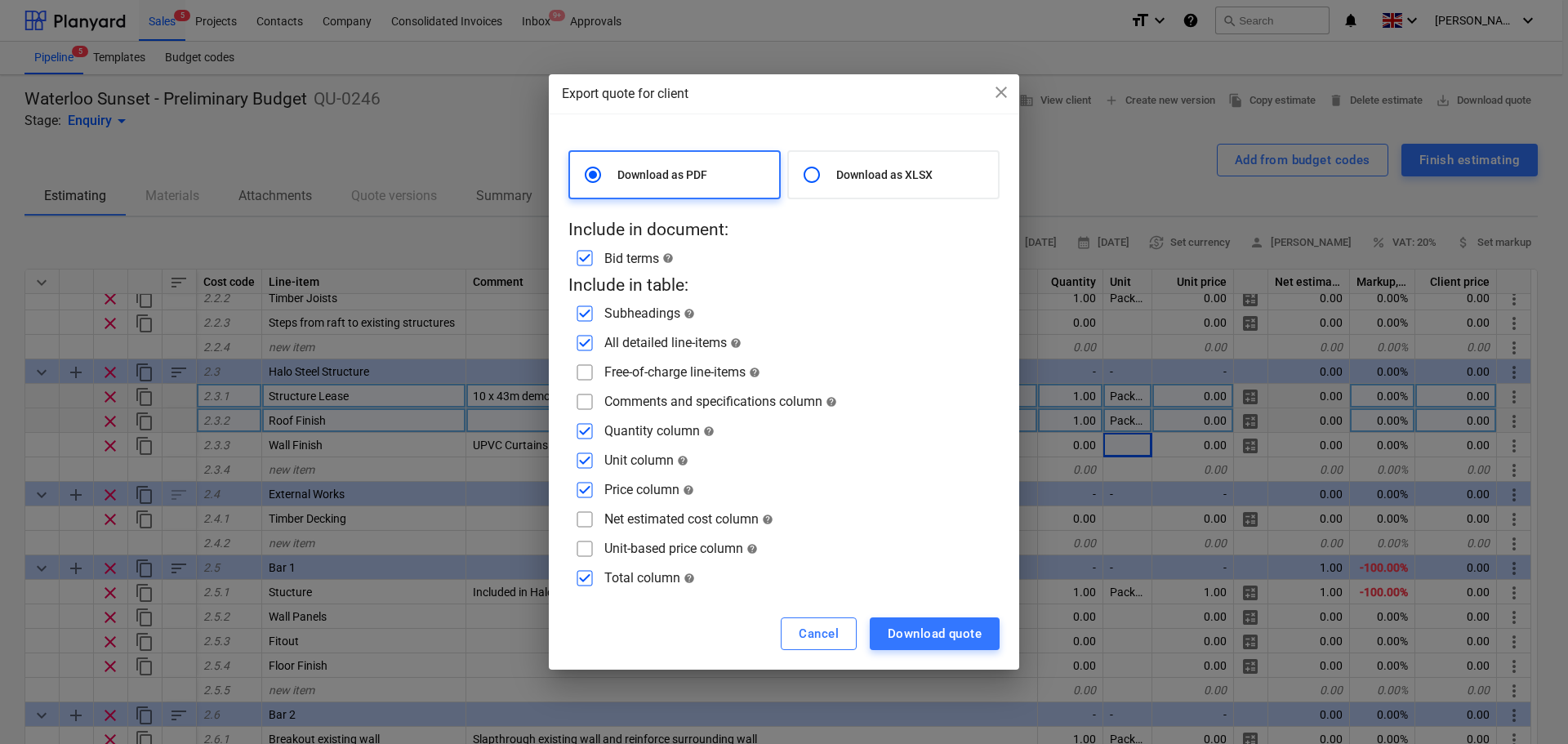
click at [865, 162] on div "Download as XLSX" at bounding box center [894, 174] width 212 height 49
radio input "false"
radio input "true"
checkbox input "false"
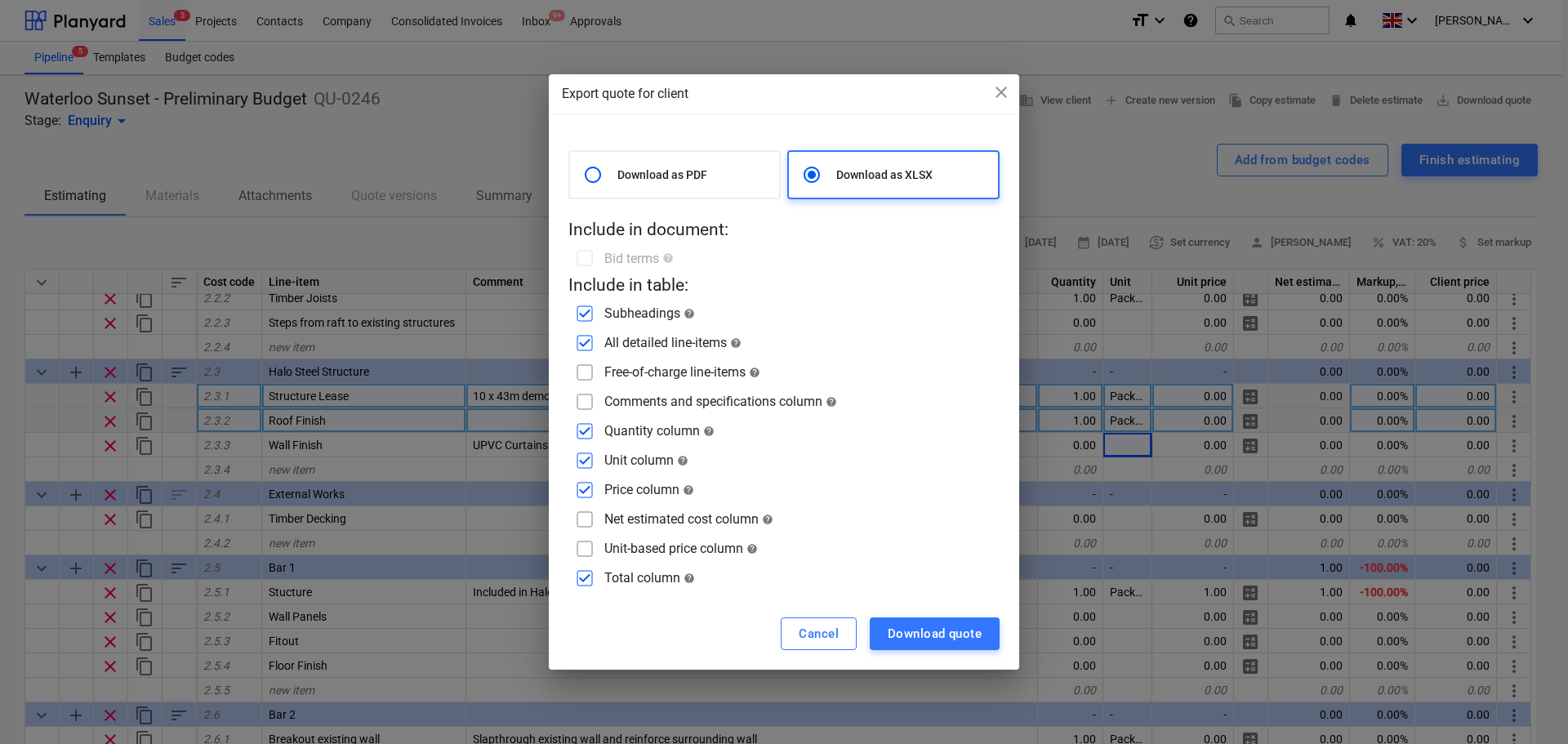
click at [587, 397] on input "checkbox" at bounding box center [585, 402] width 27 height 27
checkbox input "true"
click at [593, 367] on input "checkbox" at bounding box center [585, 373] width 27 height 27
checkbox input "true"
click at [590, 481] on input "checkbox" at bounding box center [585, 490] width 27 height 27
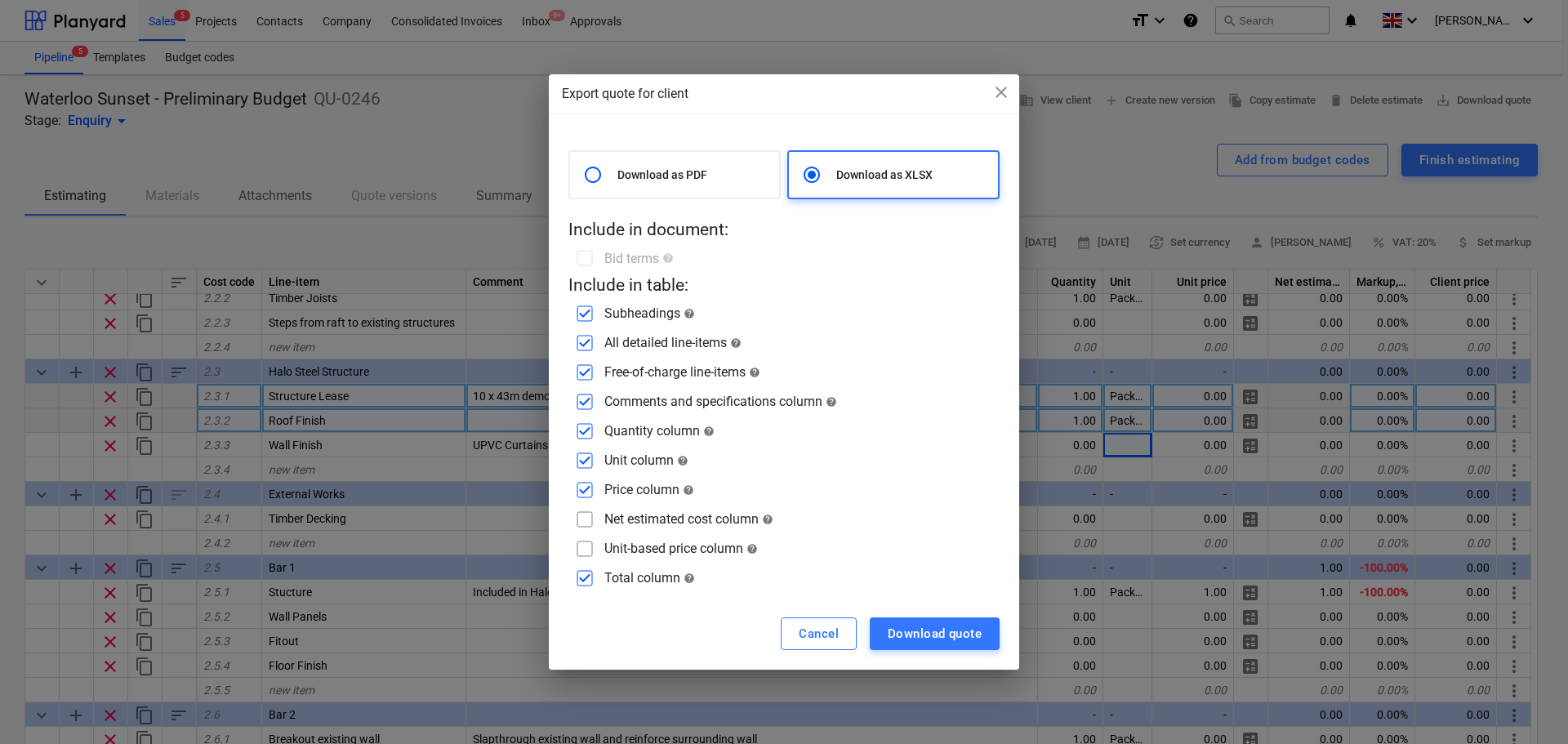
checkbox input "false"
click at [585, 461] on input "checkbox" at bounding box center [585, 461] width 27 height 27
checkbox input "false"
click at [596, 437] on input "checkbox" at bounding box center [585, 432] width 27 height 27
click at [584, 445] on div "Download as PDF Download as XLSX Include in document: Bid terms help Include in…" at bounding box center [784, 370] width 432 height 441
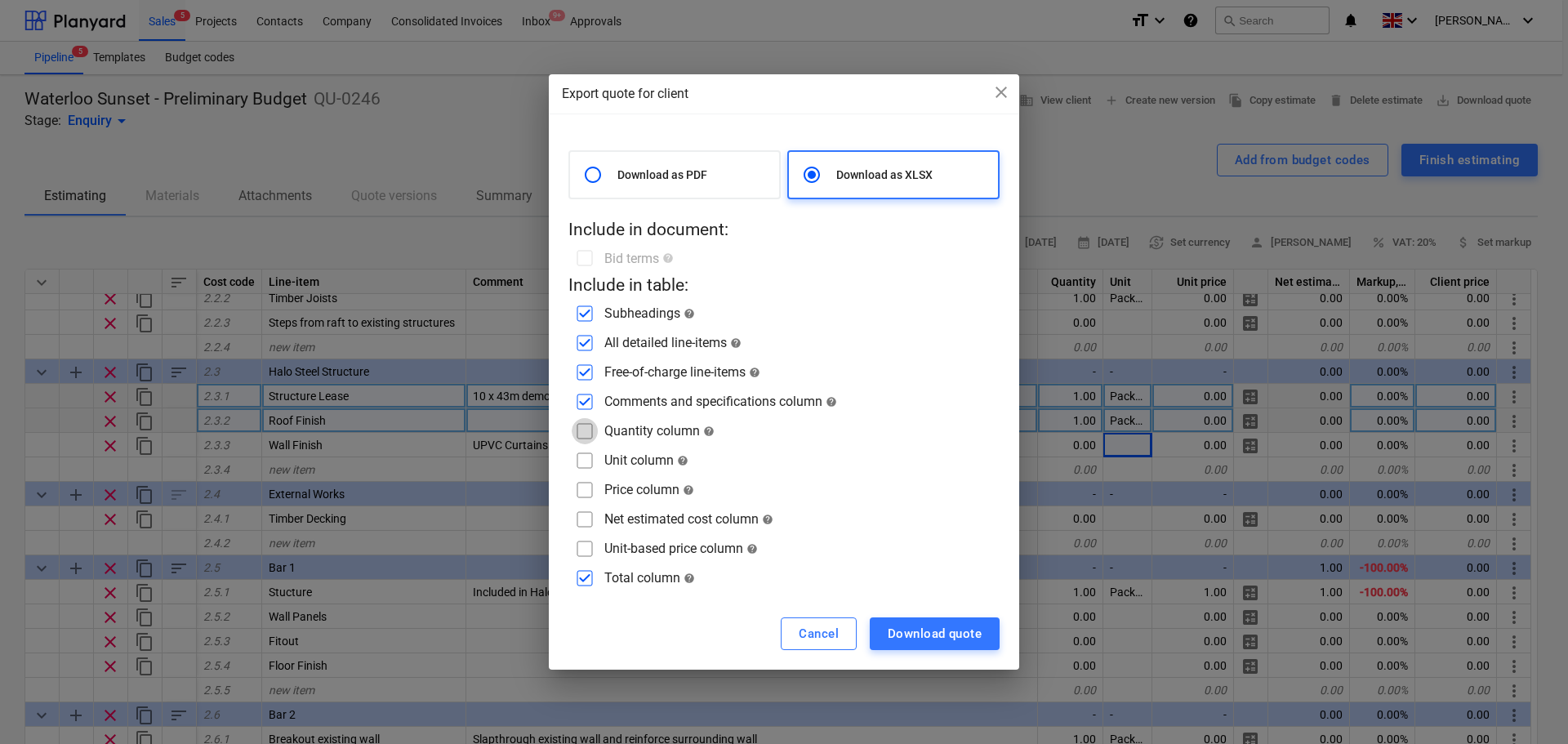
click at [586, 432] on input "checkbox" at bounding box center [585, 432] width 27 height 27
checkbox input "true"
click at [584, 464] on input "checkbox" at bounding box center [585, 461] width 27 height 27
checkbox input "true"
click at [586, 494] on input "checkbox" at bounding box center [585, 490] width 27 height 27
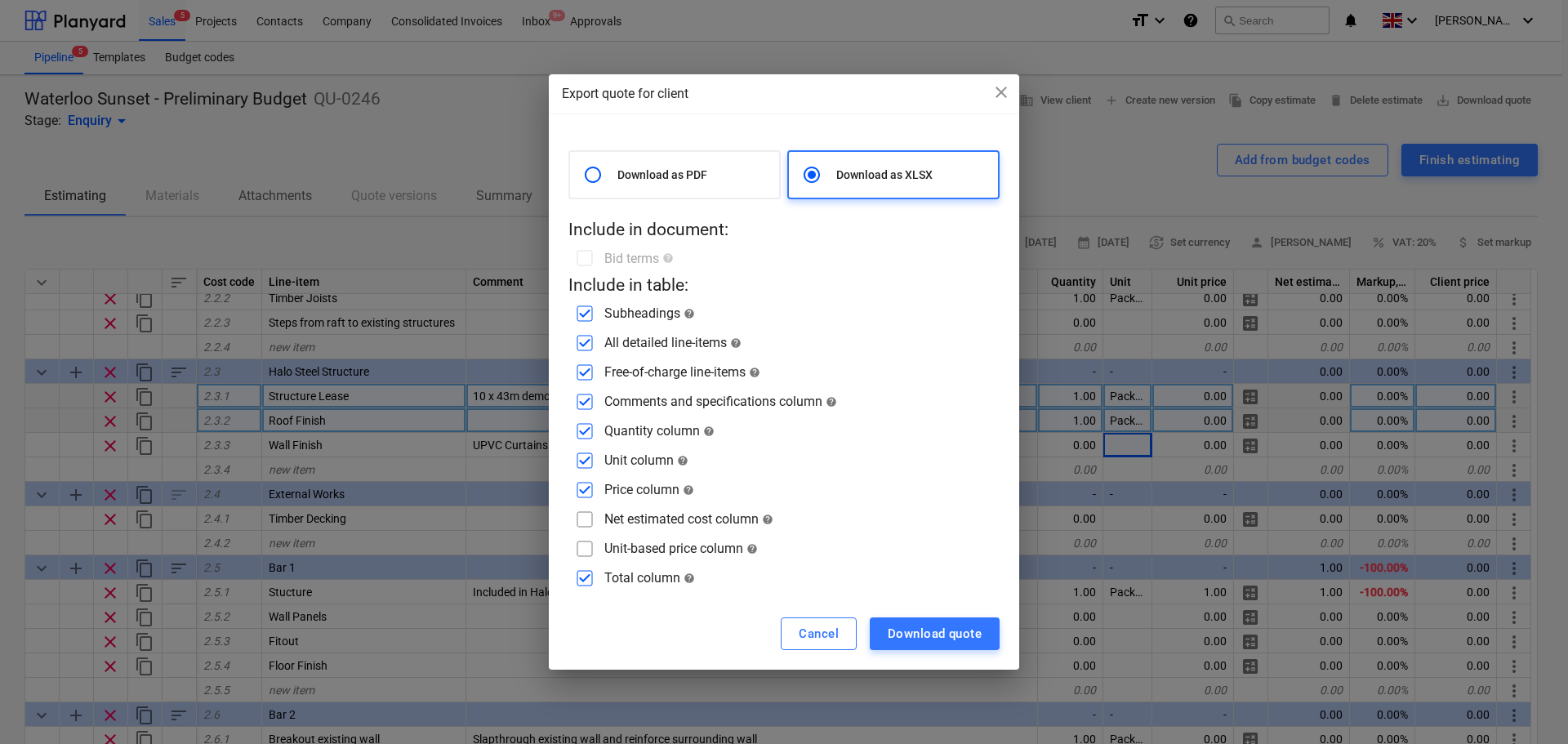
click at [583, 481] on input "checkbox" at bounding box center [585, 490] width 27 height 27
checkbox input "false"
click at [586, 452] on input "checkbox" at bounding box center [585, 461] width 27 height 27
checkbox input "false"
click at [588, 422] on input "checkbox" at bounding box center [585, 432] width 27 height 27
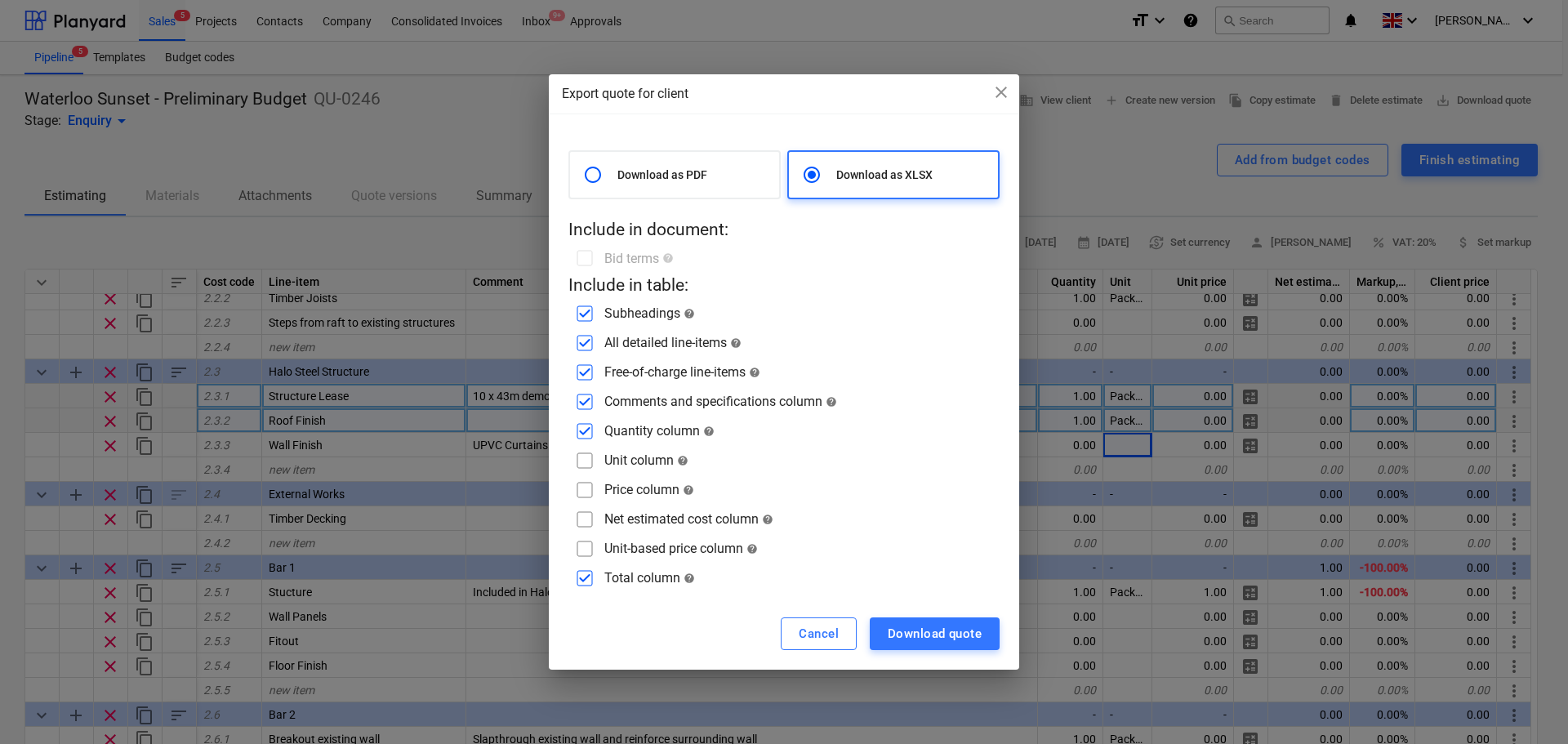
checkbox input "false"
click at [588, 399] on input "checkbox" at bounding box center [585, 402] width 27 height 27
checkbox input "true"
click at [587, 519] on input "checkbox" at bounding box center [585, 519] width 27 height 27
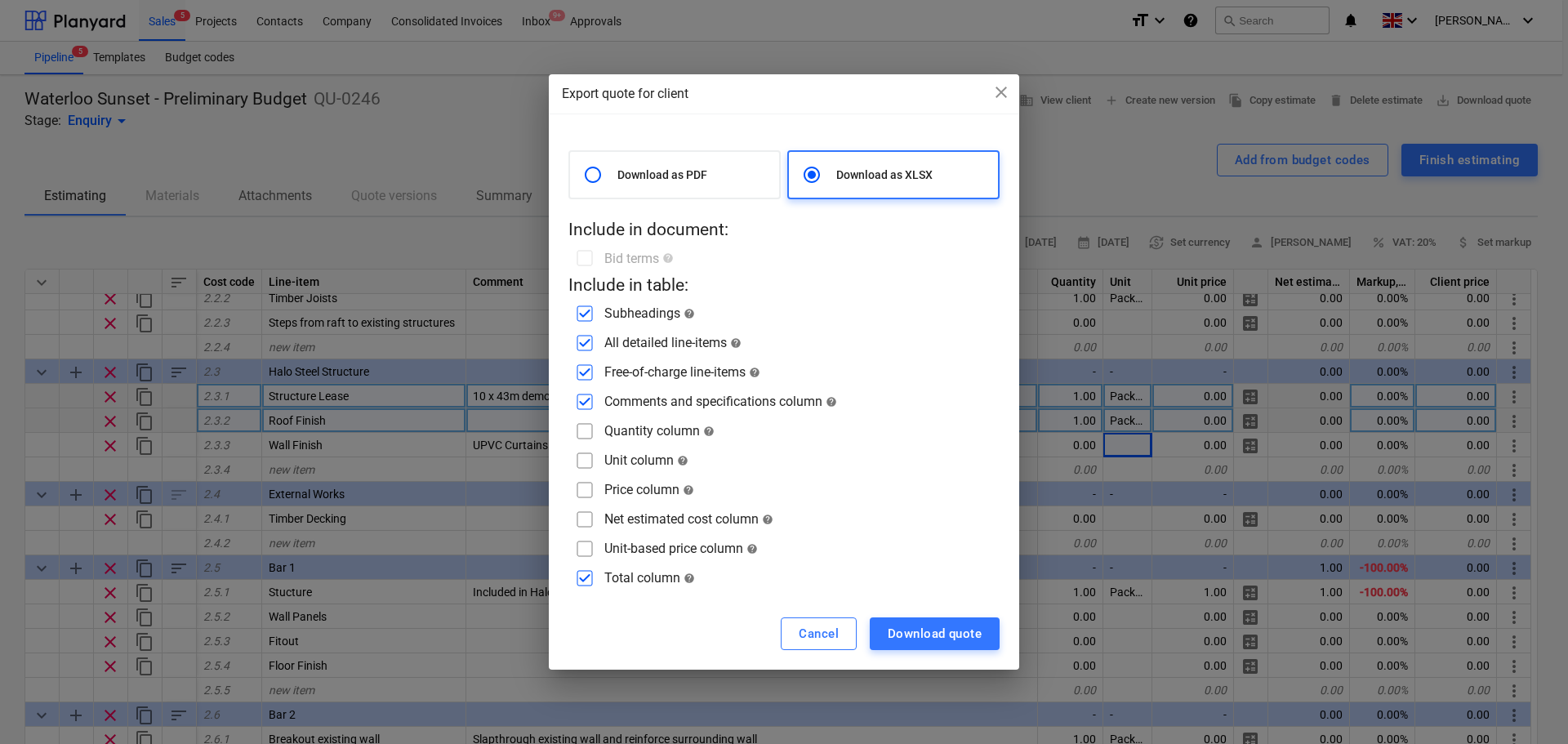
checkbox input "true"
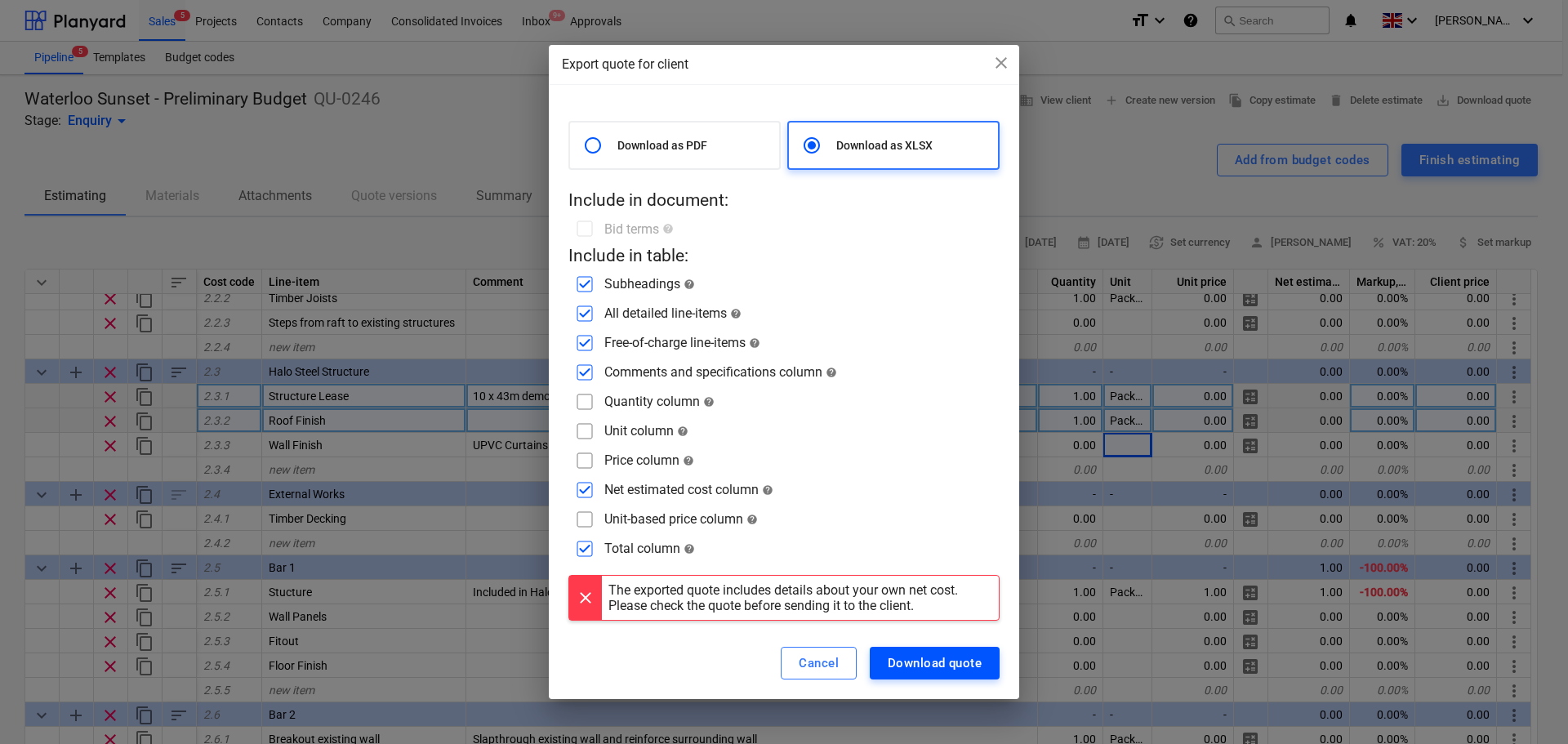
click at [923, 647] on button "Download quote" at bounding box center [934, 663] width 130 height 32
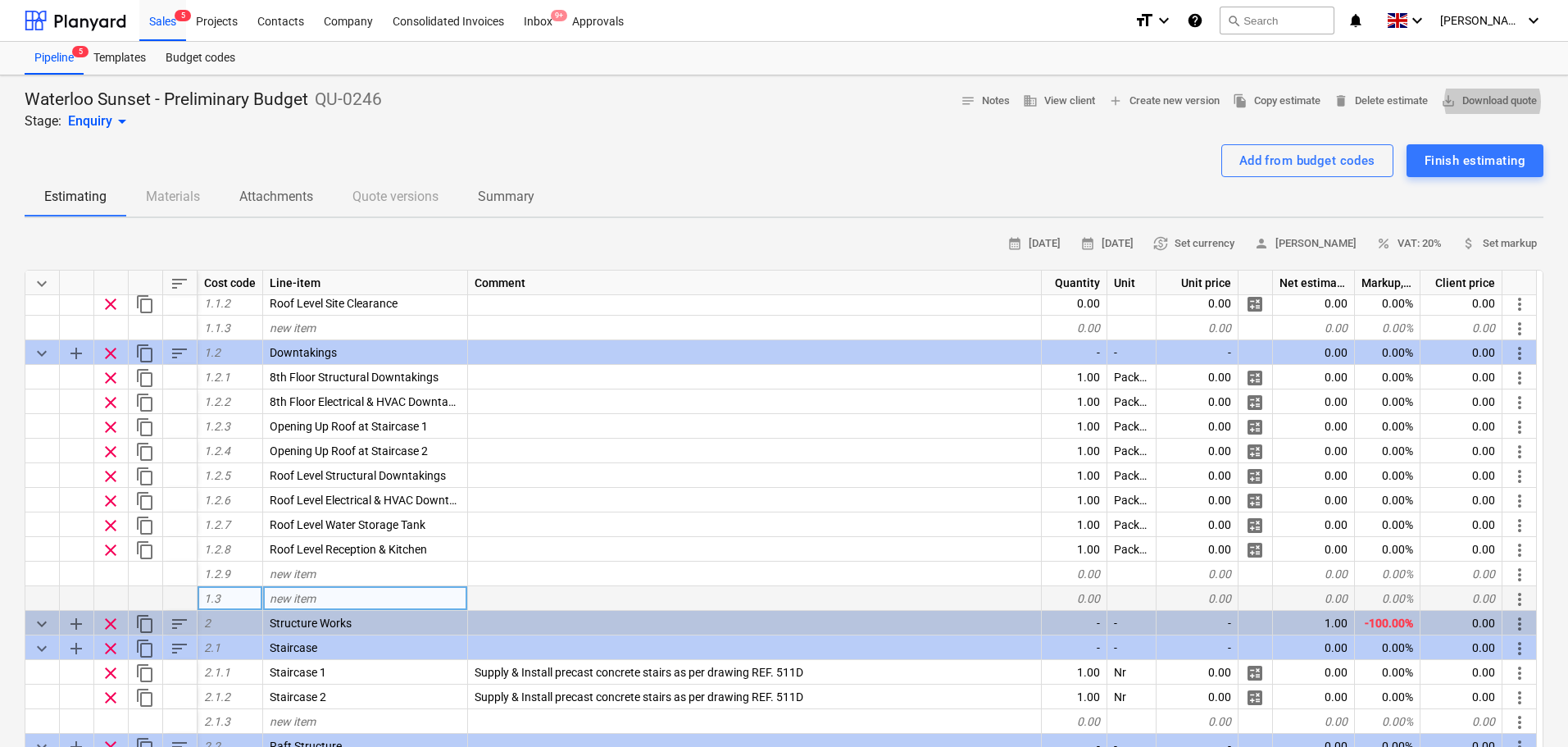
scroll to position [0, 0]
